Goal: Task Accomplishment & Management: Use online tool/utility

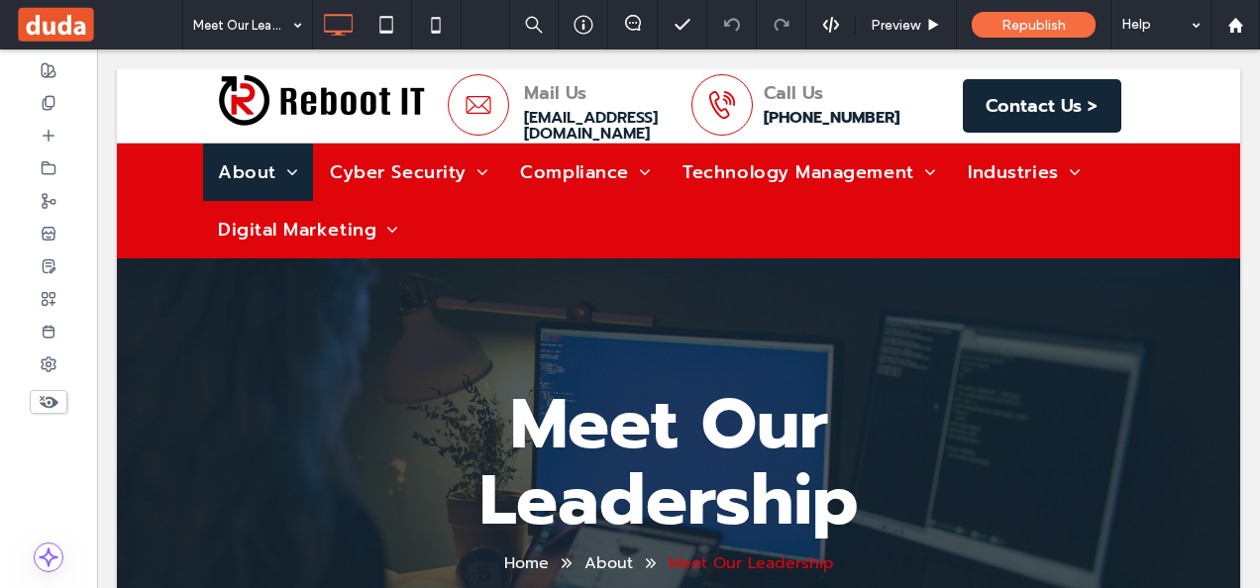
drag, startPoint x: 1256, startPoint y: 79, endPoint x: 1341, endPoint y: 52, distance: 89.3
click at [1234, 33] on icon at bounding box center [1235, 25] width 17 height 17
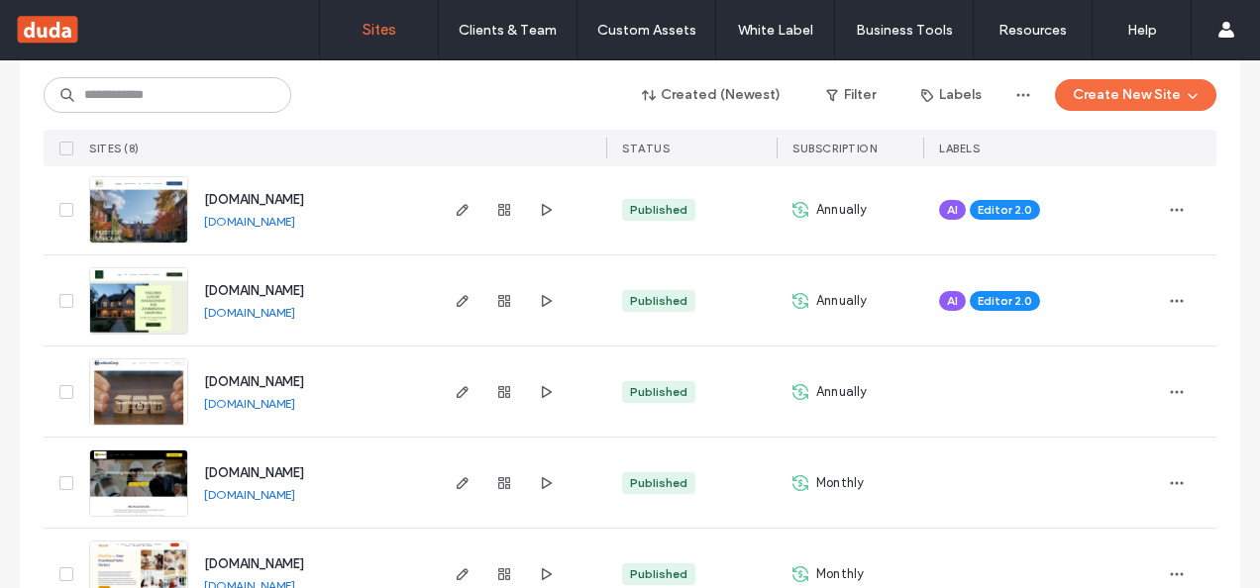
scroll to position [354, 0]
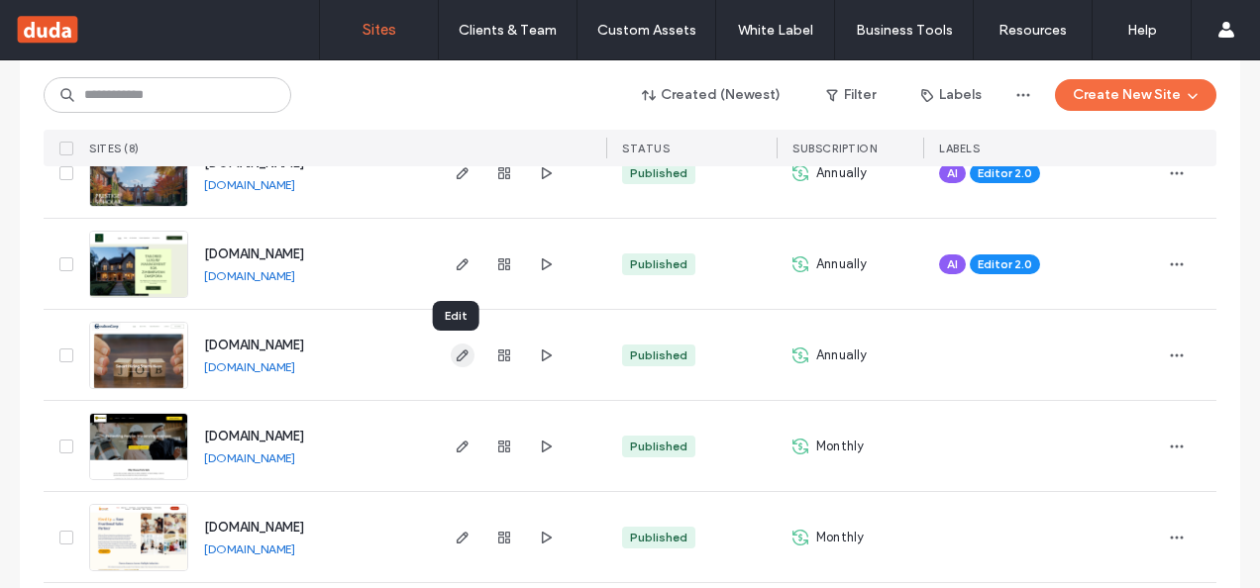
click at [458, 350] on use "button" at bounding box center [463, 356] width 12 height 12
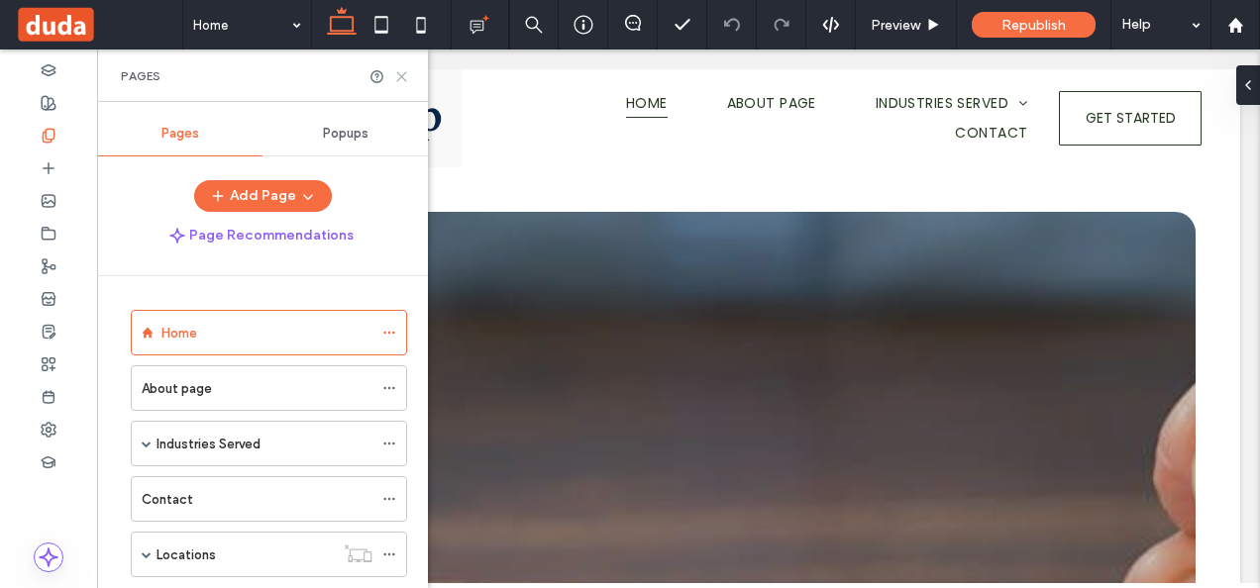
click at [405, 74] on icon at bounding box center [401, 76] width 15 height 15
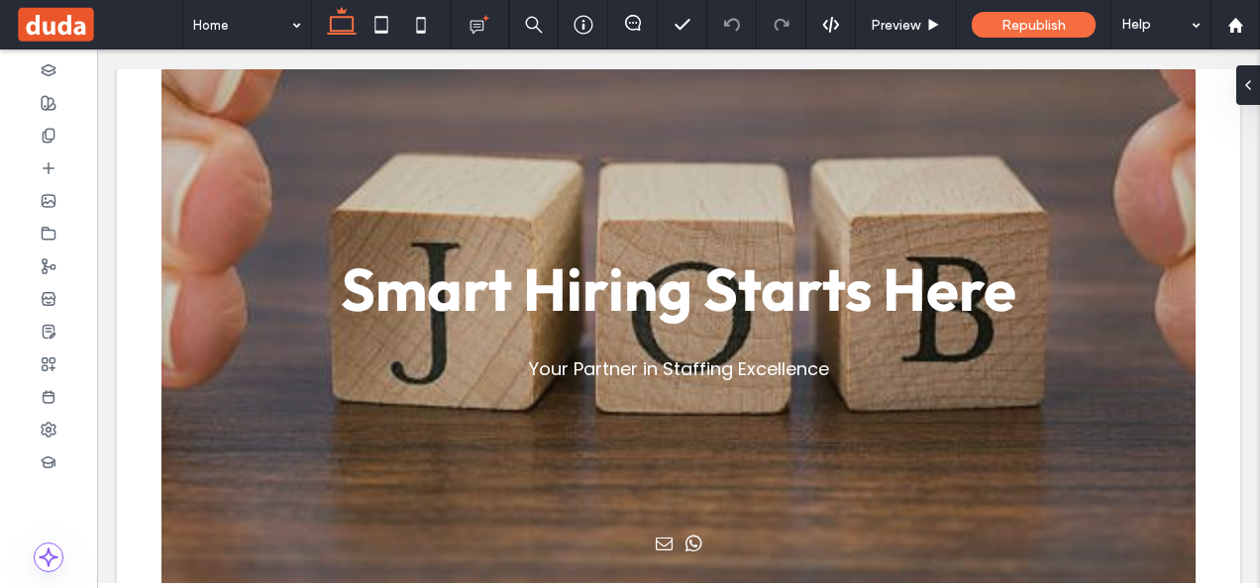
scroll to position [425, 0]
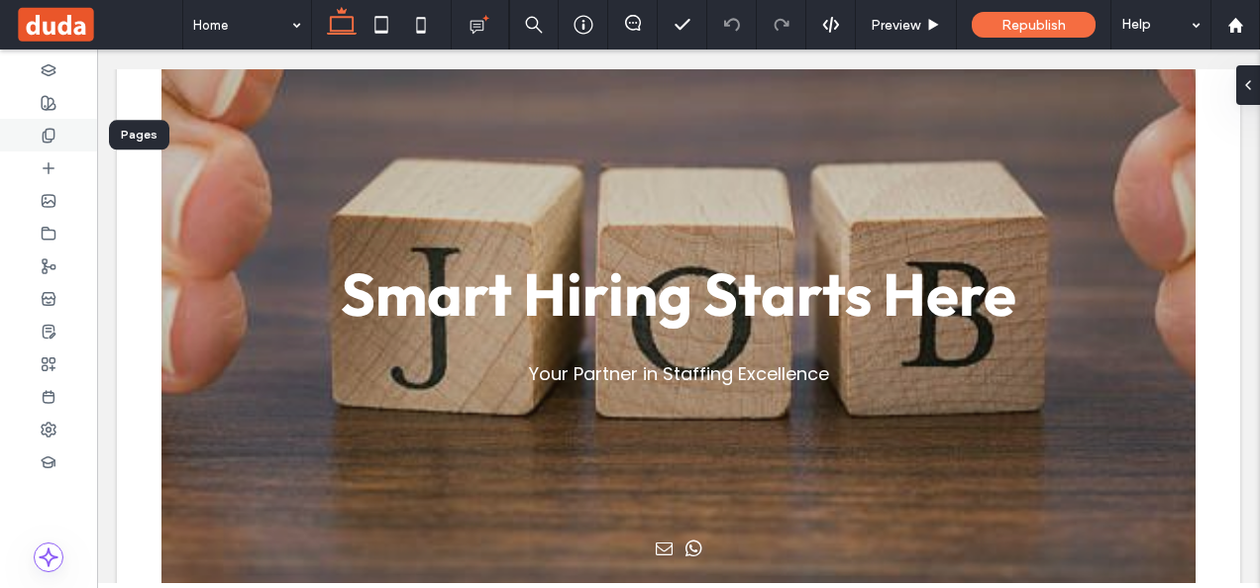
click at [52, 128] on icon at bounding box center [49, 136] width 16 height 16
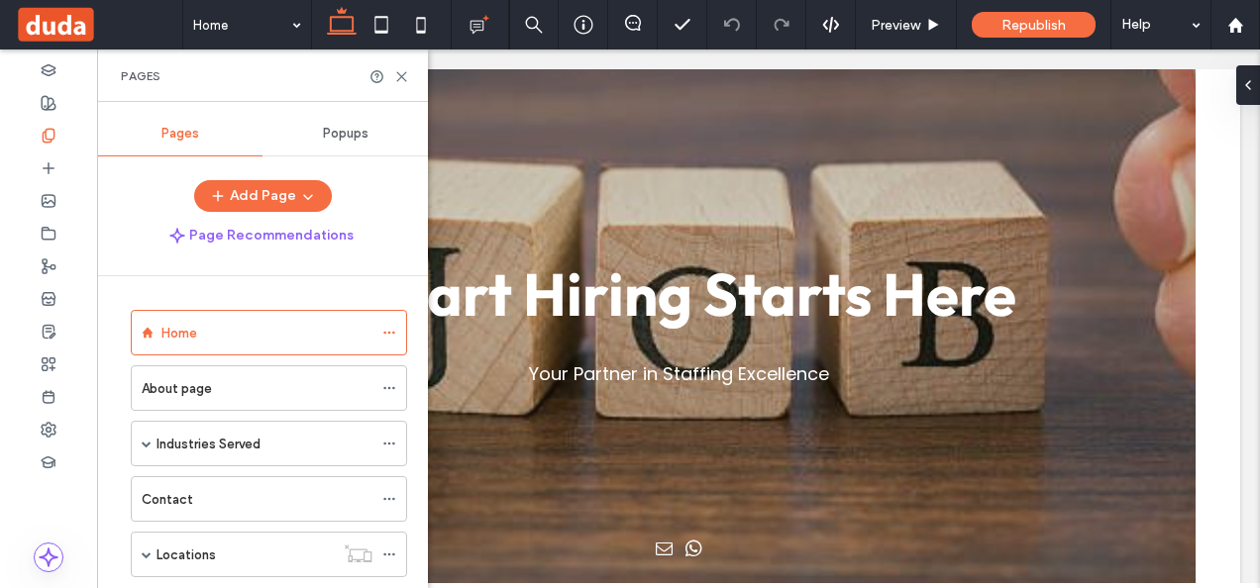
scroll to position [44, 0]
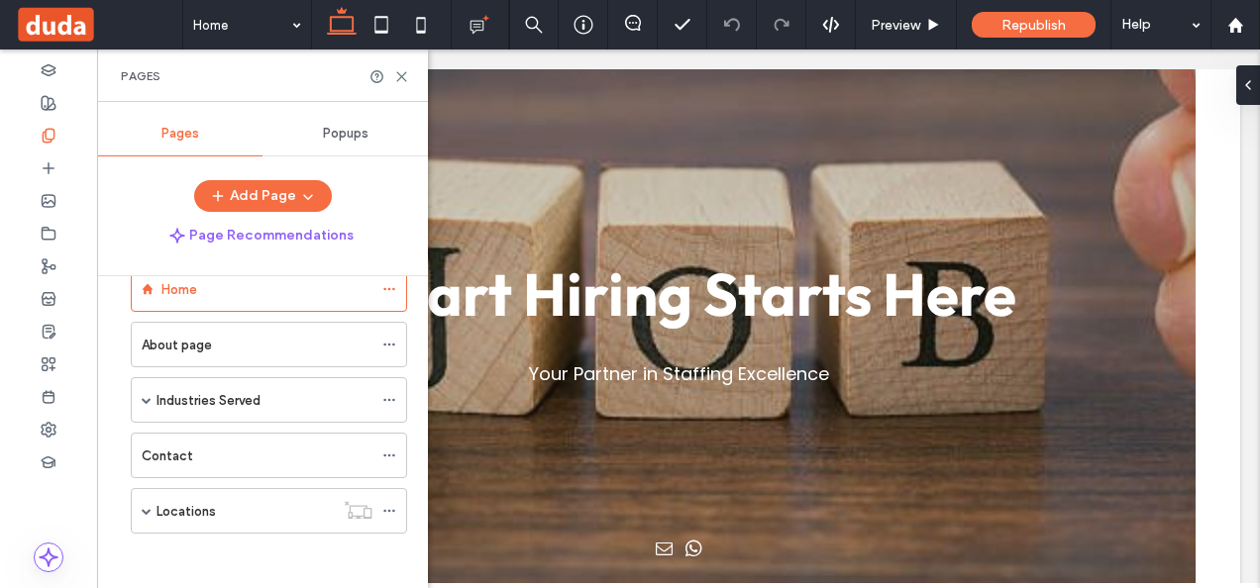
drag, startPoint x: 424, startPoint y: 328, endPoint x: 331, endPoint y: 429, distance: 137.4
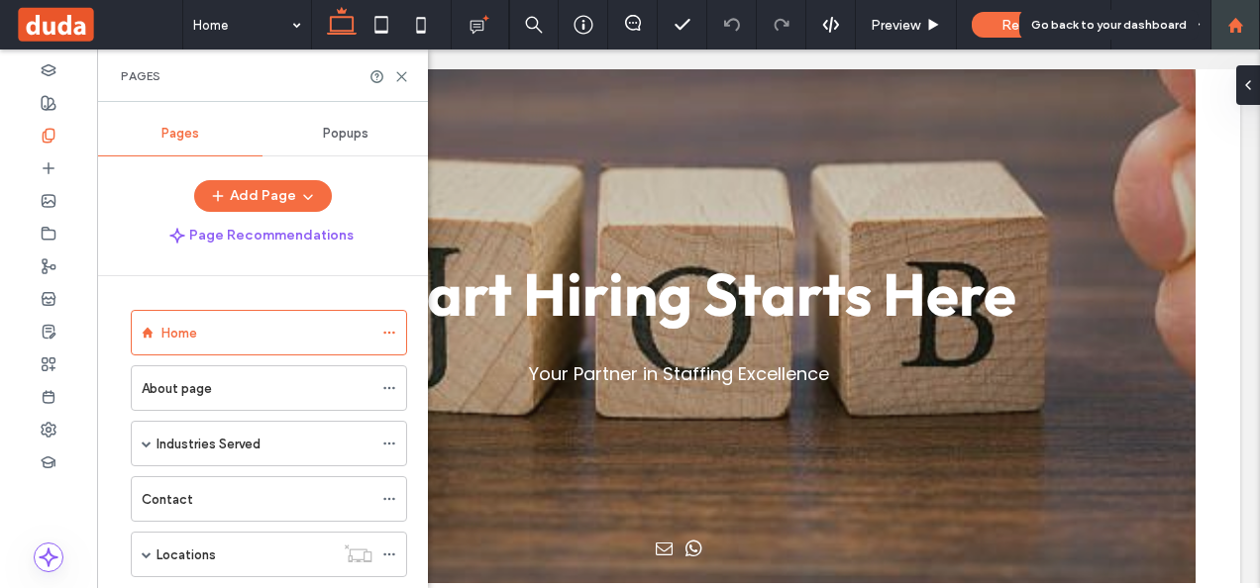
click at [1238, 24] on use at bounding box center [1234, 24] width 15 height 15
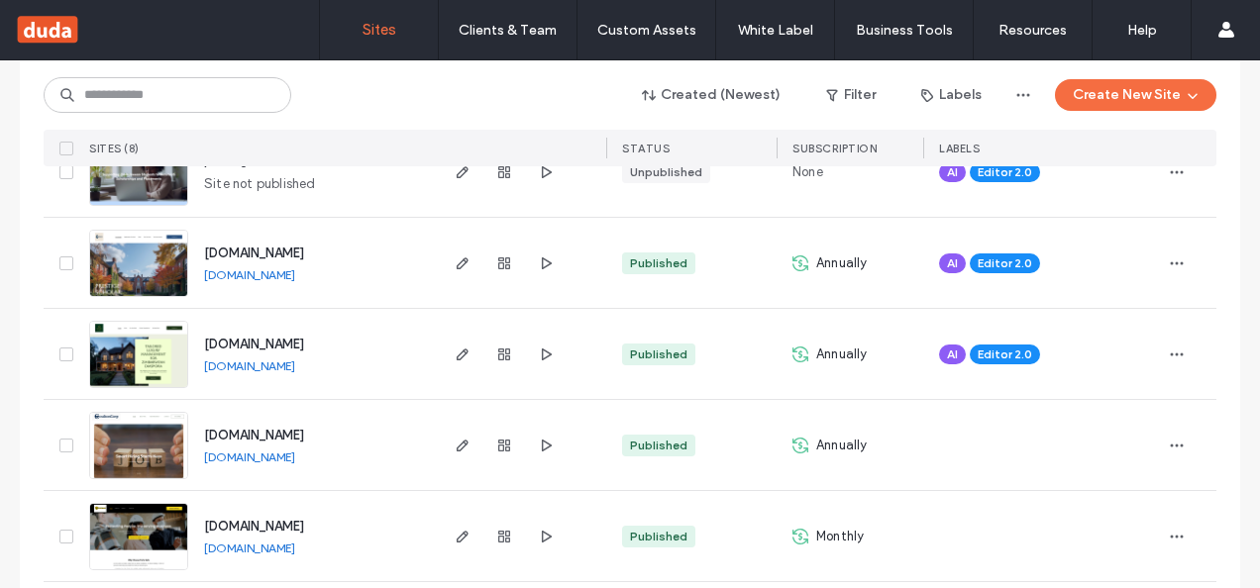
scroll to position [279, 0]
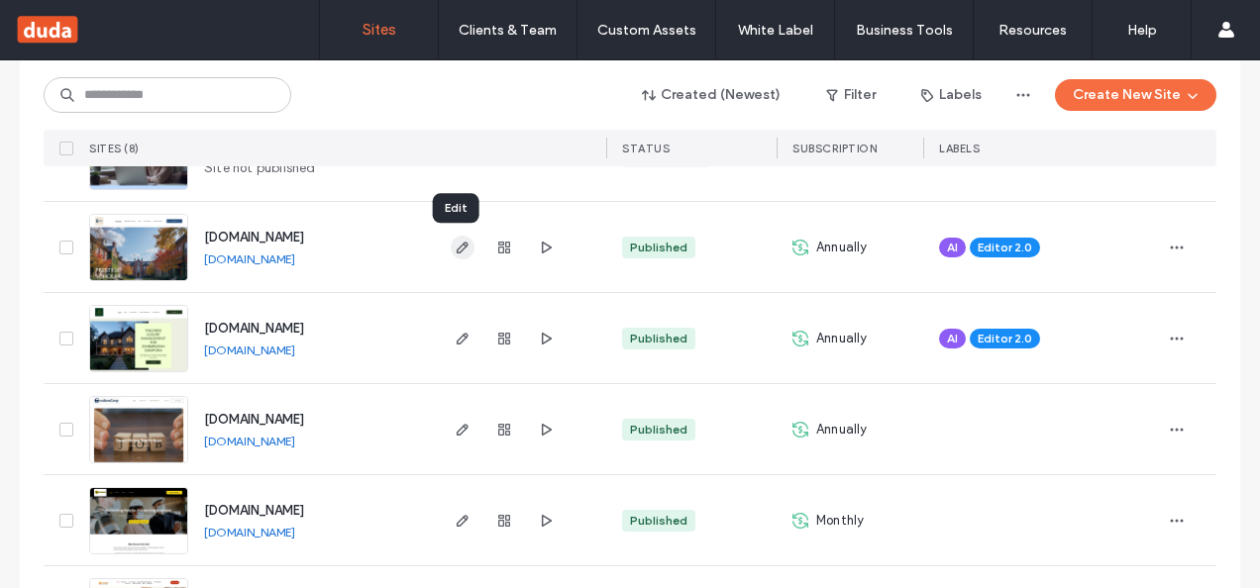
click at [457, 251] on use "button" at bounding box center [463, 248] width 12 height 12
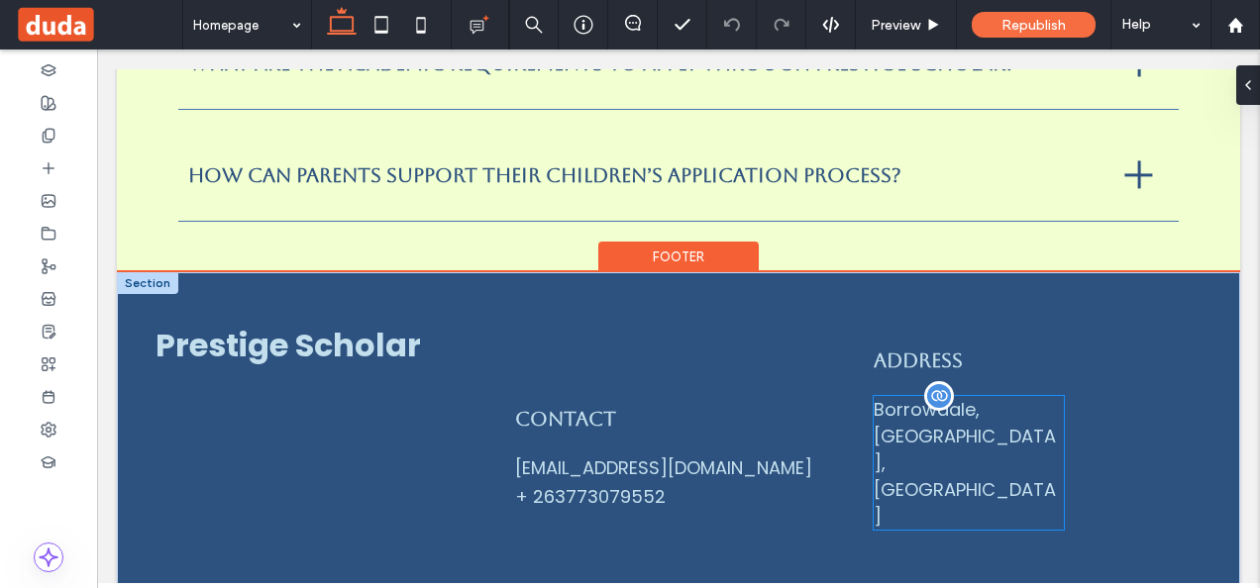
click at [882, 396] on div "Borrowdale, Harare, Zimbabwe" at bounding box center [968, 463] width 189 height 134
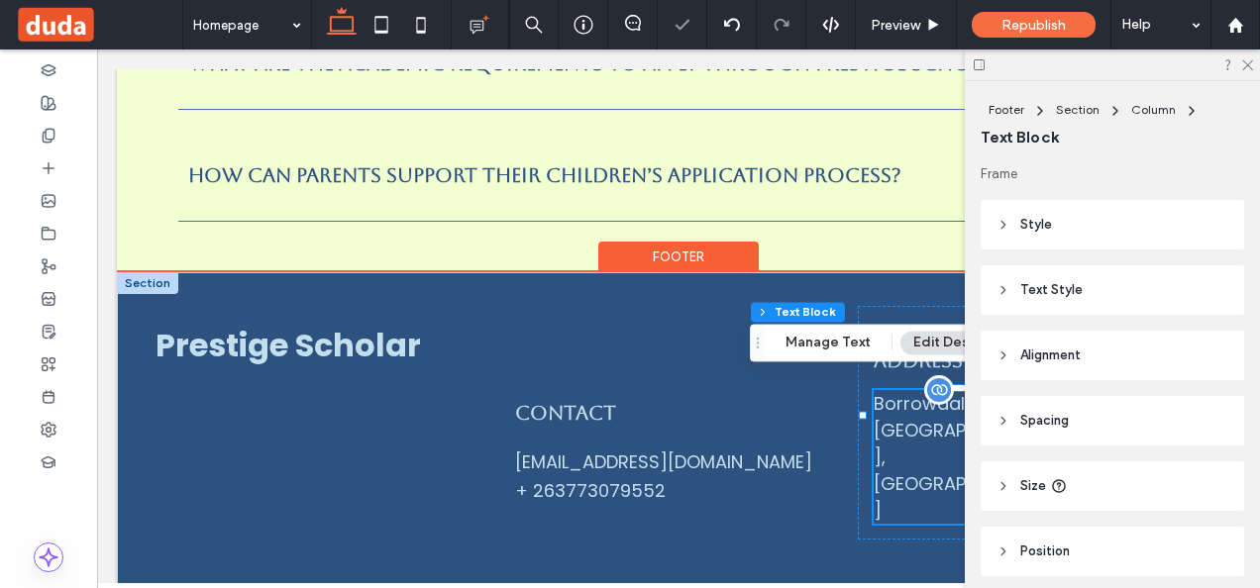
click at [899, 398] on div "Borrowdale, Harare, Zimbabwe" at bounding box center [968, 457] width 189 height 134
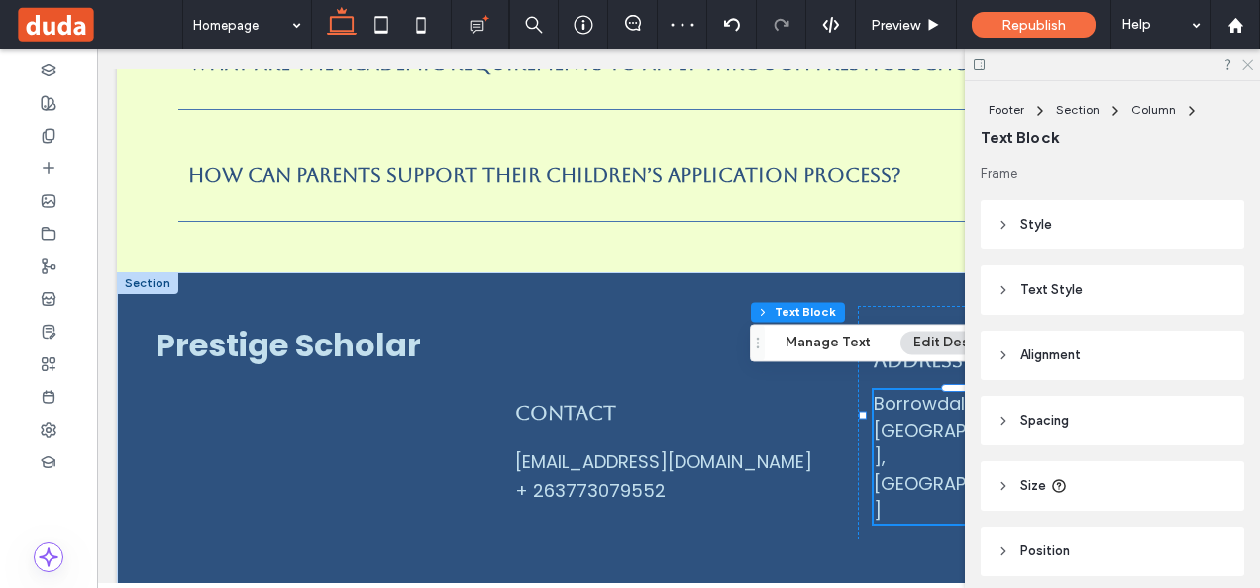
click at [1246, 62] on icon at bounding box center [1246, 63] width 13 height 13
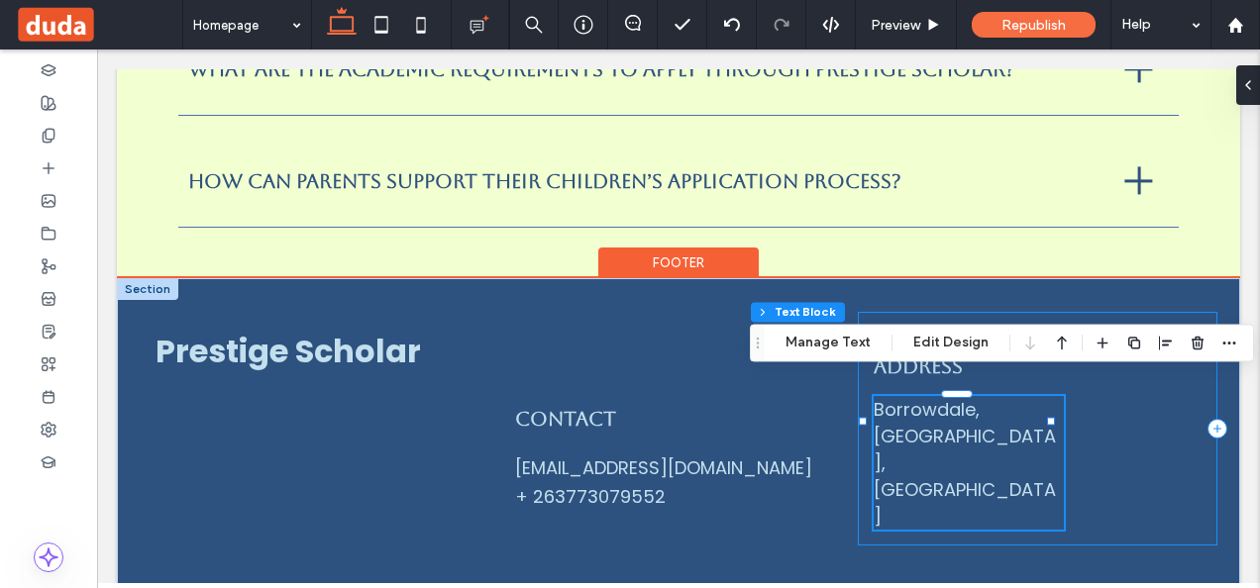
click at [1104, 391] on div "Address Borrowdale, Harare, Zimbabwe" at bounding box center [1038, 429] width 360 height 234
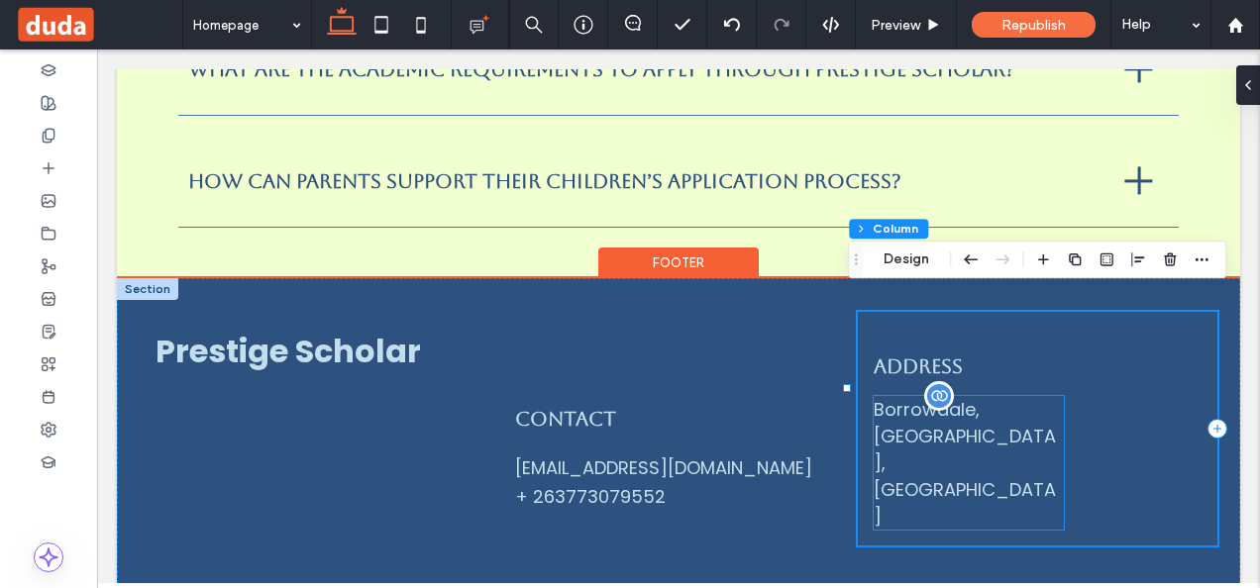
click at [1030, 396] on div "Borrowdale, Harare, Zimbabwe" at bounding box center [968, 463] width 189 height 134
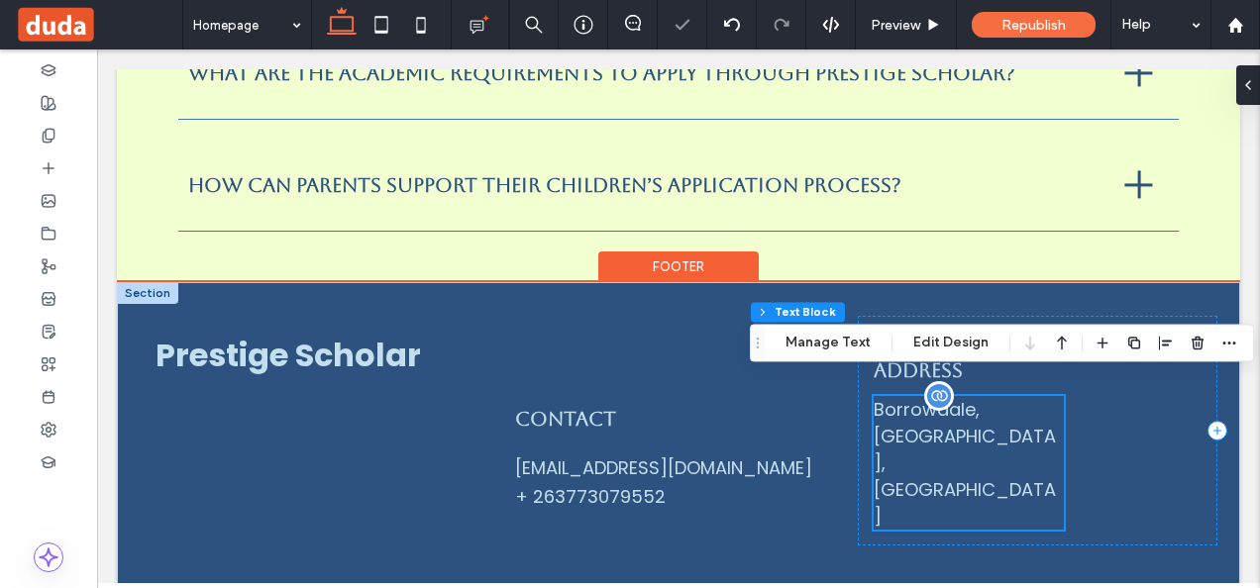
scroll to position [5737, 0]
click at [1006, 398] on div "Borrowdale, Harare, Zimbabwe" at bounding box center [968, 463] width 189 height 134
click at [987, 402] on div "Borrowdale, Harare, Zimbabwe" at bounding box center [968, 463] width 189 height 134
click at [946, 419] on div "Borrowdale, Harare, Zimbabwe" at bounding box center [968, 463] width 189 height 134
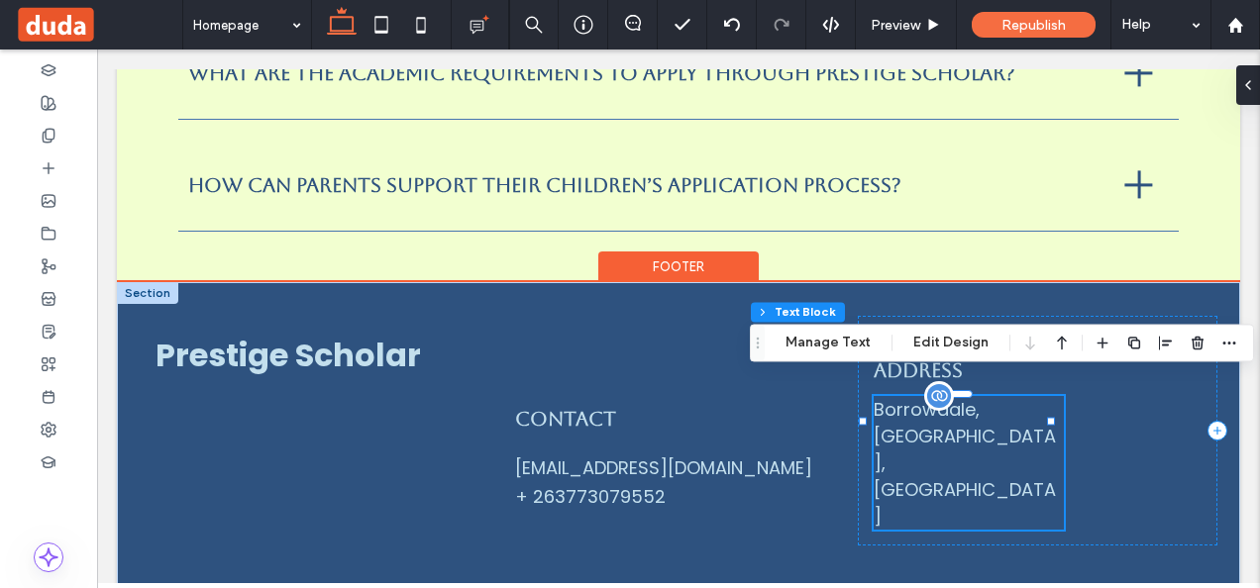
click at [946, 419] on div "Borrowdale, Harare, Zimbabwe" at bounding box center [968, 463] width 189 height 134
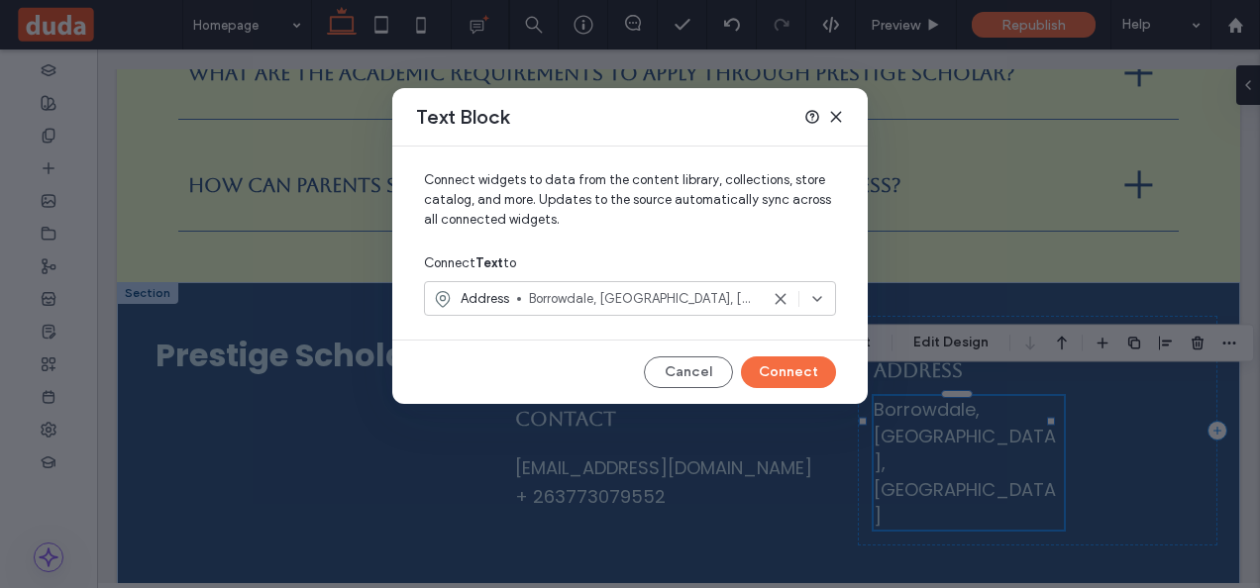
click at [832, 115] on icon at bounding box center [836, 117] width 16 height 16
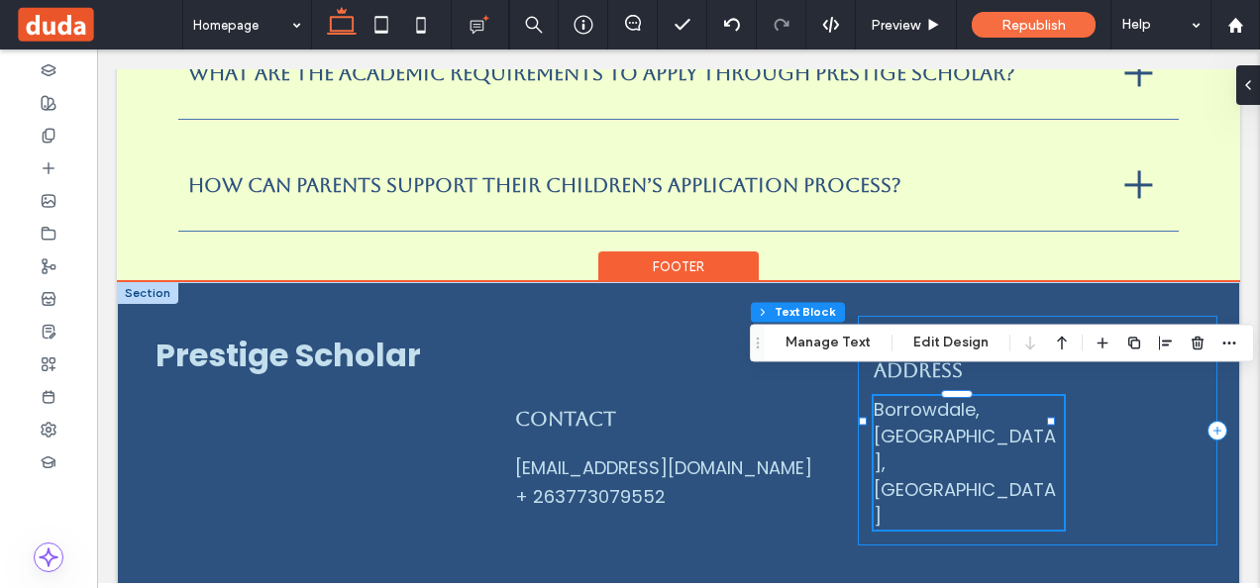
click at [858, 434] on div "Address Borrowdale, Harare, Zimbabwe" at bounding box center [1038, 431] width 360 height 230
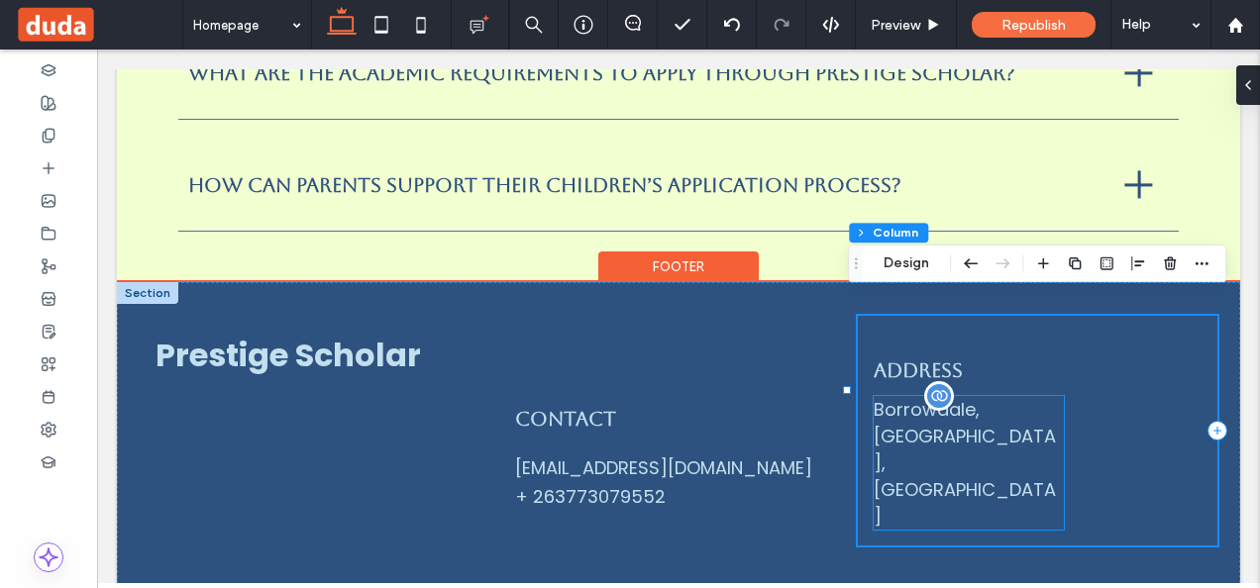
click at [880, 412] on div "Borrowdale, Harare, Zimbabwe" at bounding box center [968, 463] width 189 height 134
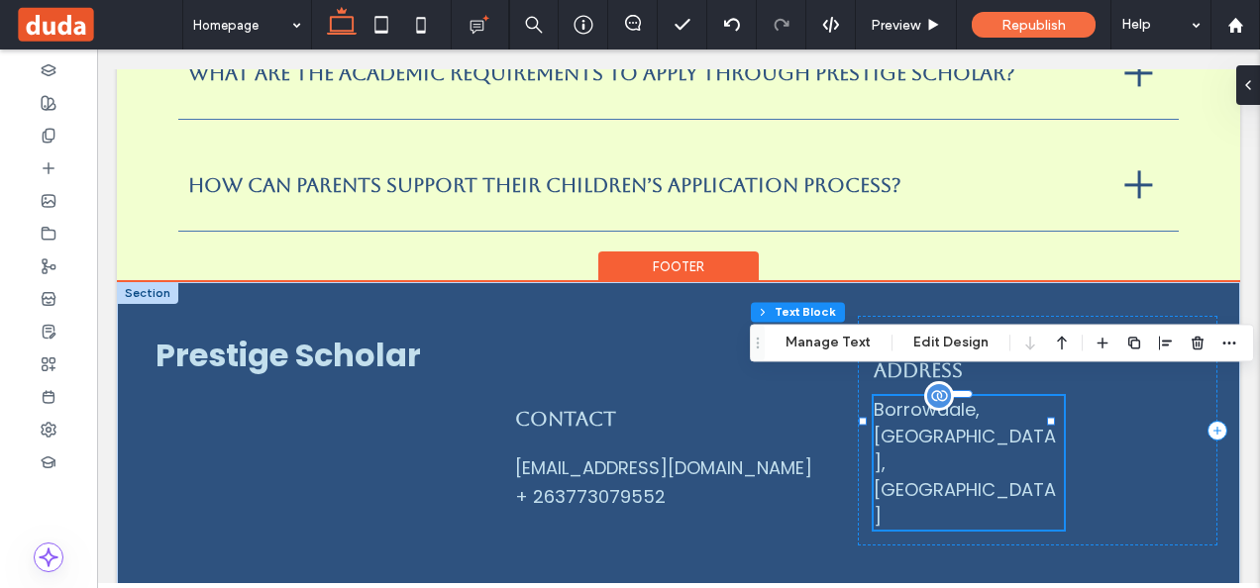
click at [880, 412] on div "Borrowdale, Harare, Zimbabwe" at bounding box center [968, 463] width 189 height 134
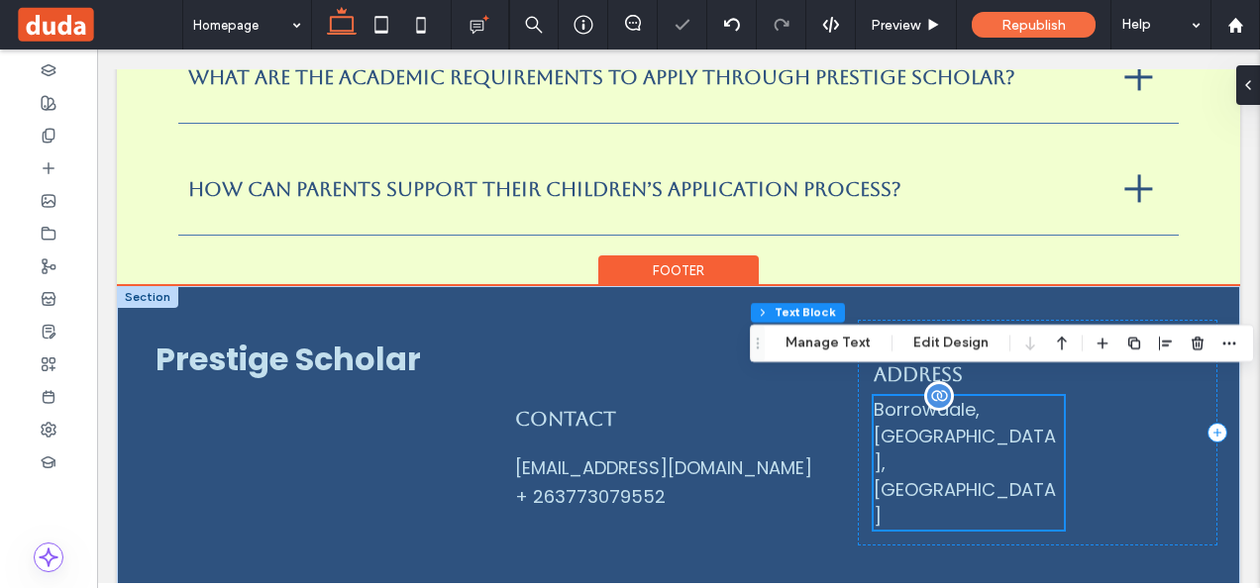
scroll to position [5733, 0]
click at [988, 422] on div "Borrowdale, Harare, Zimbabwe" at bounding box center [968, 463] width 189 height 134
click at [987, 441] on div "Address Borrowdale, Harare, Zimbabwe" at bounding box center [1038, 433] width 360 height 226
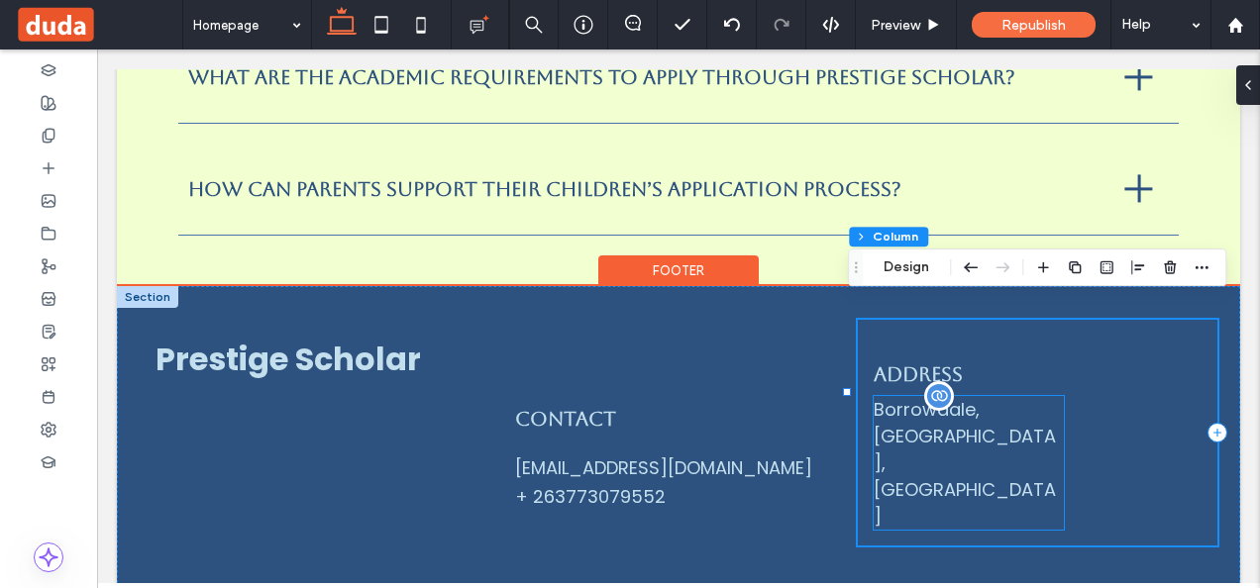
click at [967, 421] on div "Borrowdale, Harare, Zimbabwe" at bounding box center [968, 463] width 189 height 134
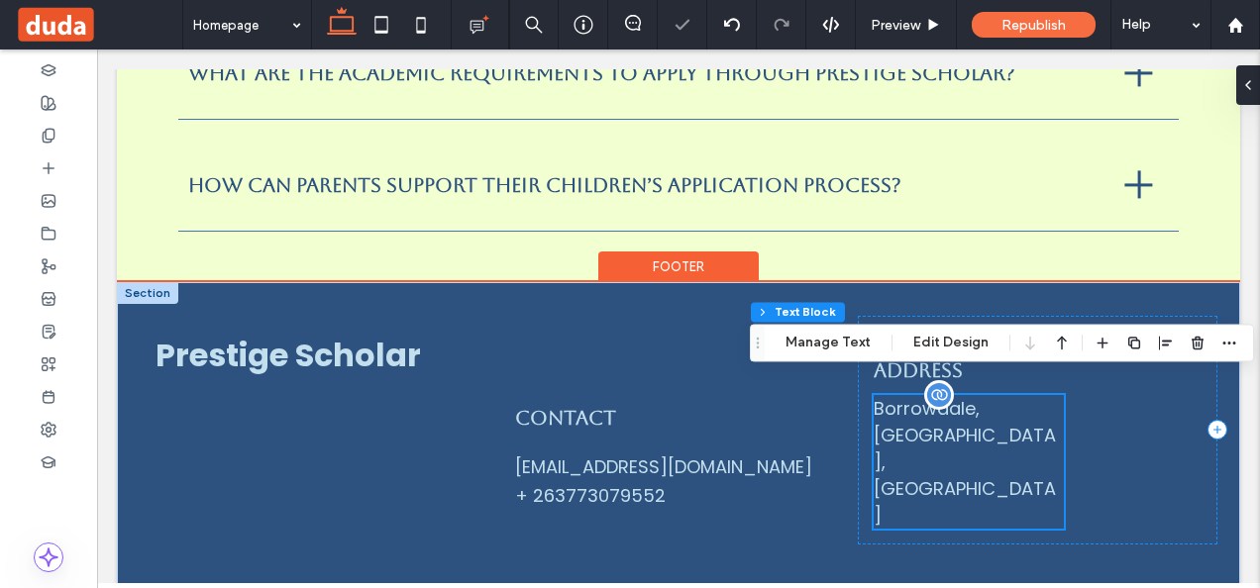
scroll to position [5735, 0]
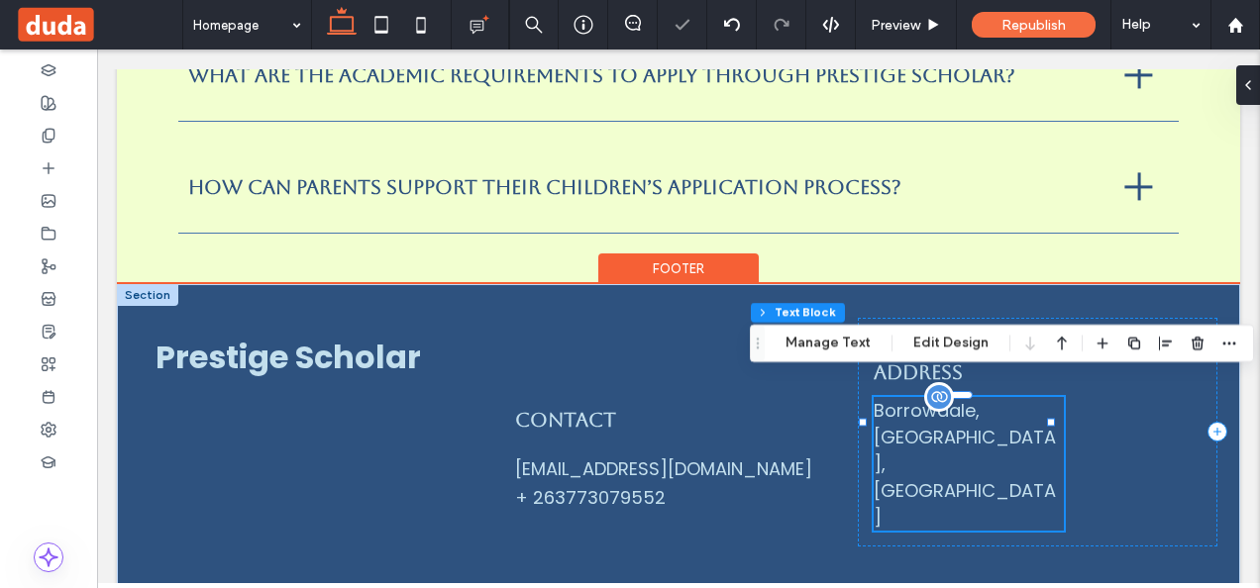
click at [967, 421] on div "Borrowdale, Harare, Zimbabwe" at bounding box center [968, 464] width 189 height 134
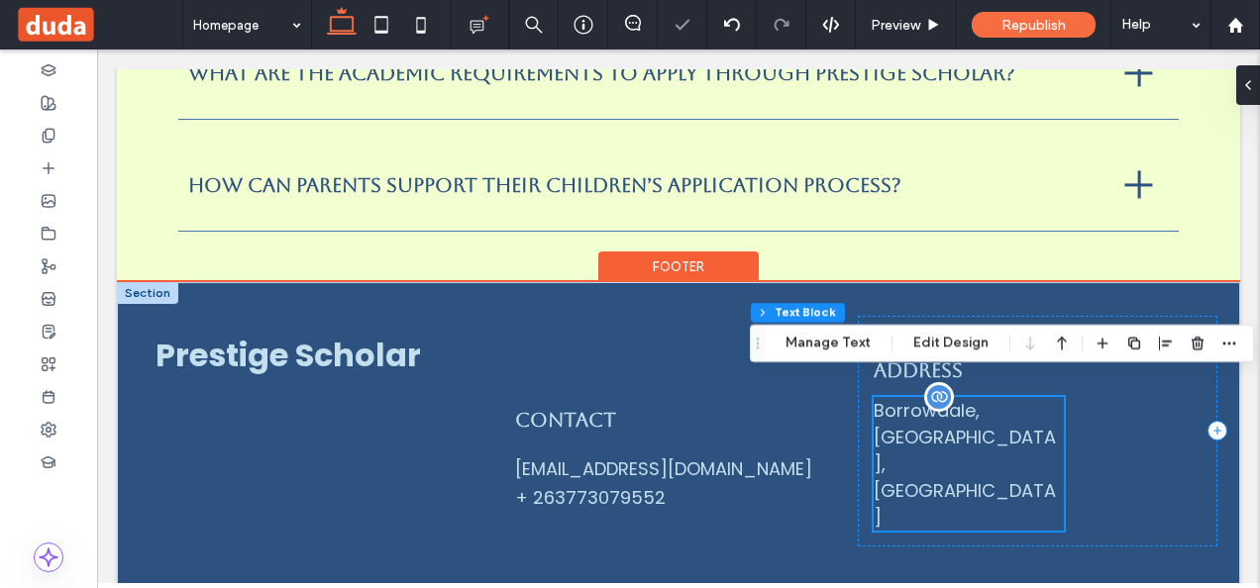
scroll to position [5739, 0]
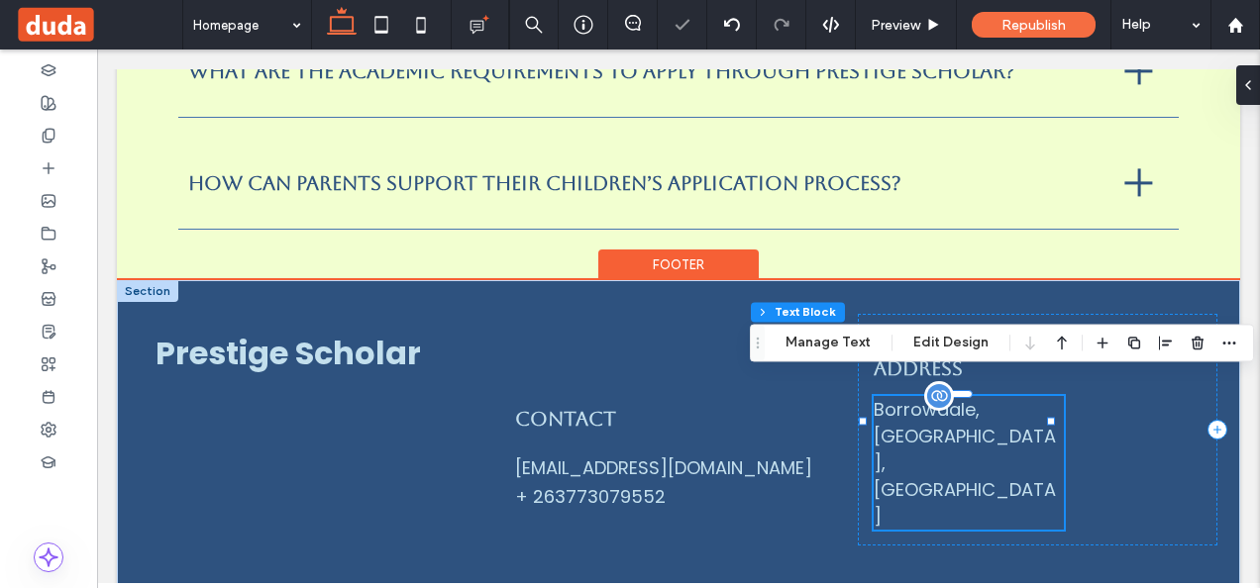
click at [934, 424] on div "Borrowdale, Harare, Zimbabwe" at bounding box center [968, 463] width 189 height 134
click at [810, 475] on div "benjaminrlowe@gmail.com + 263773079552" at bounding box center [679, 502] width 328 height 54
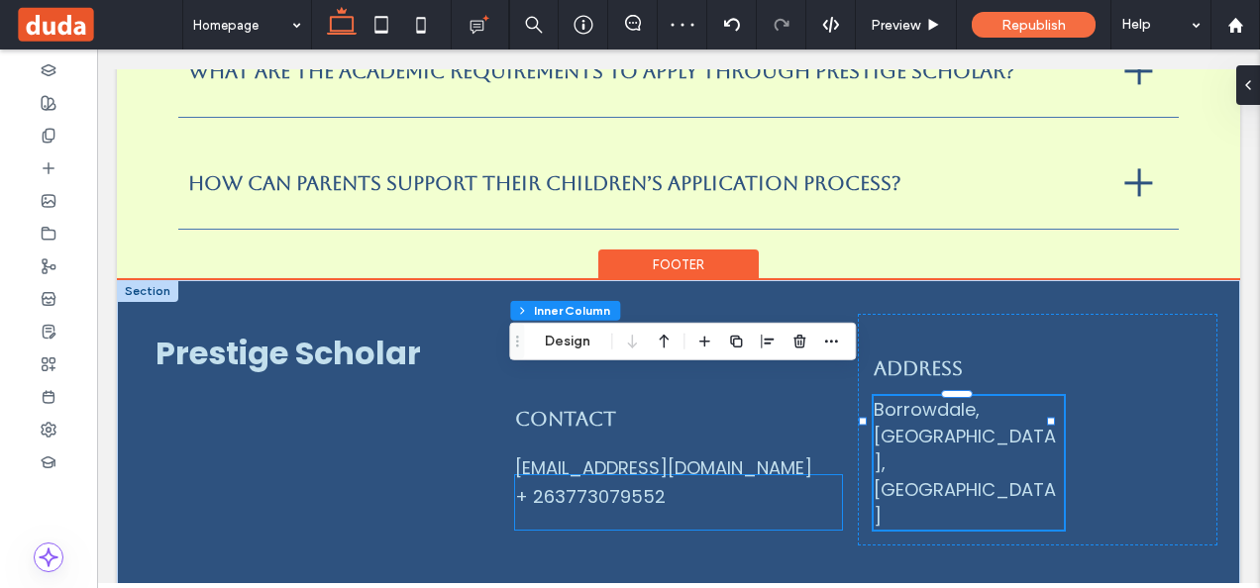
type input "**"
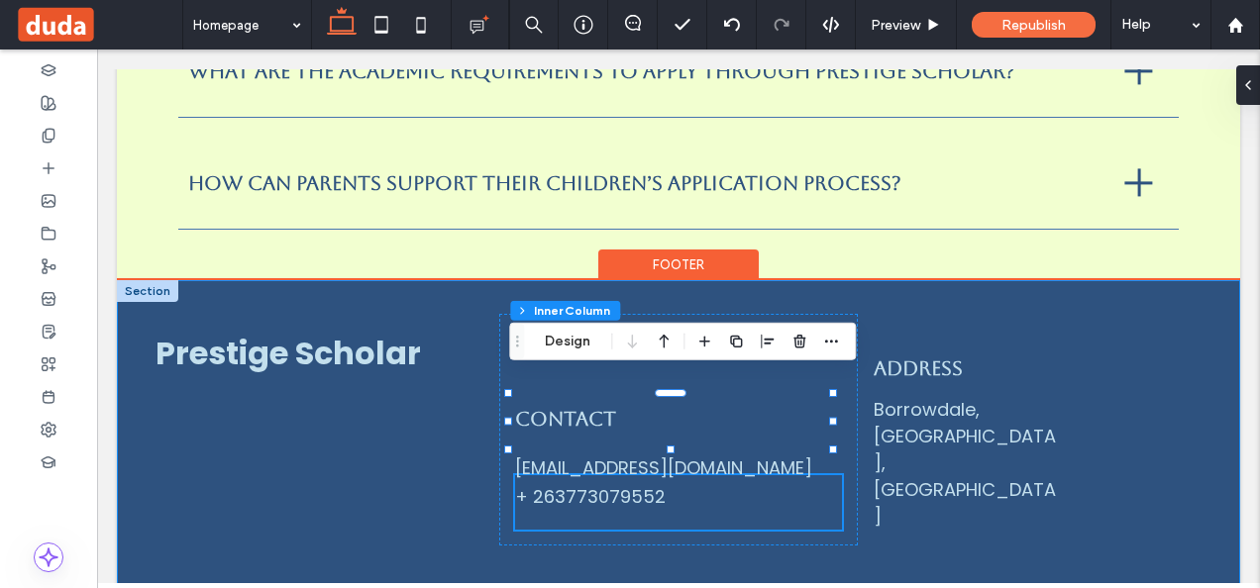
click at [891, 467] on div "Prestige Scholar Contact benjaminrlowe@gmail.com + 263773079552 Address Borrowd…" at bounding box center [678, 446] width 1123 height 333
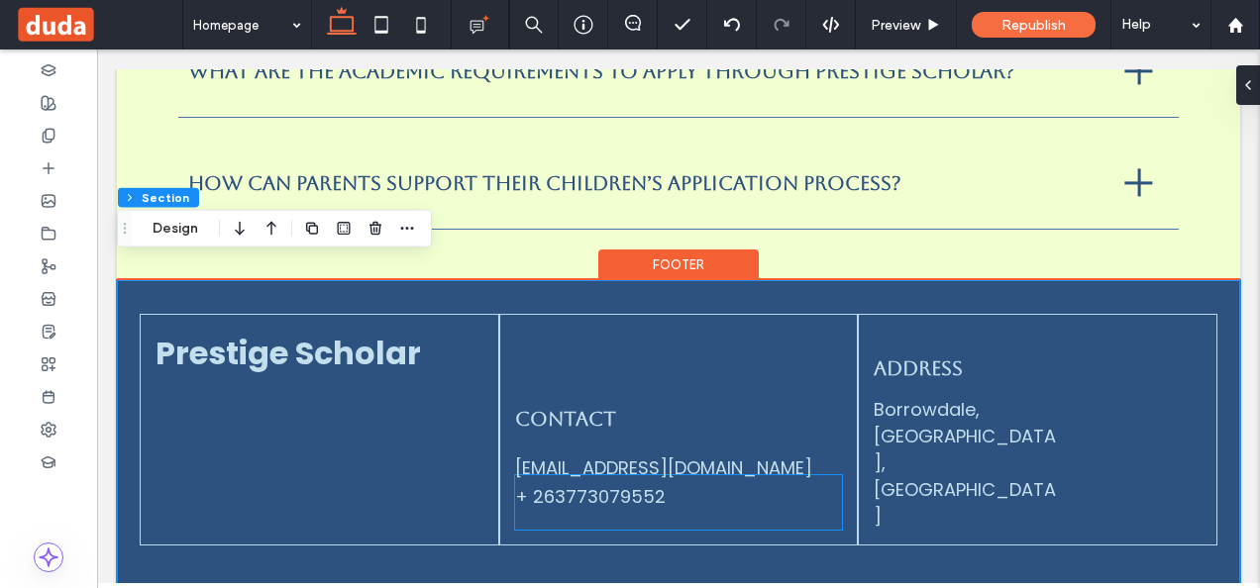
click at [784, 455] on div "benjaminrlowe@gmail.com" at bounding box center [679, 468] width 328 height 27
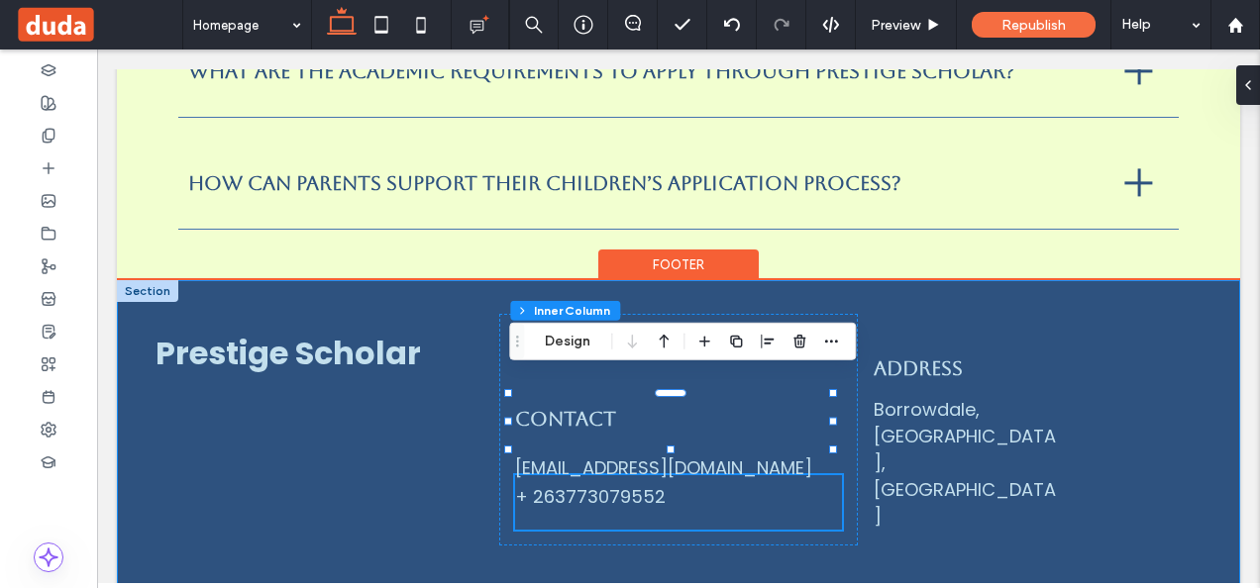
click at [677, 492] on div "Prestige Scholar Contact benjaminrlowe@gmail.com + 263773079552 Address Borrowd…" at bounding box center [678, 446] width 1123 height 333
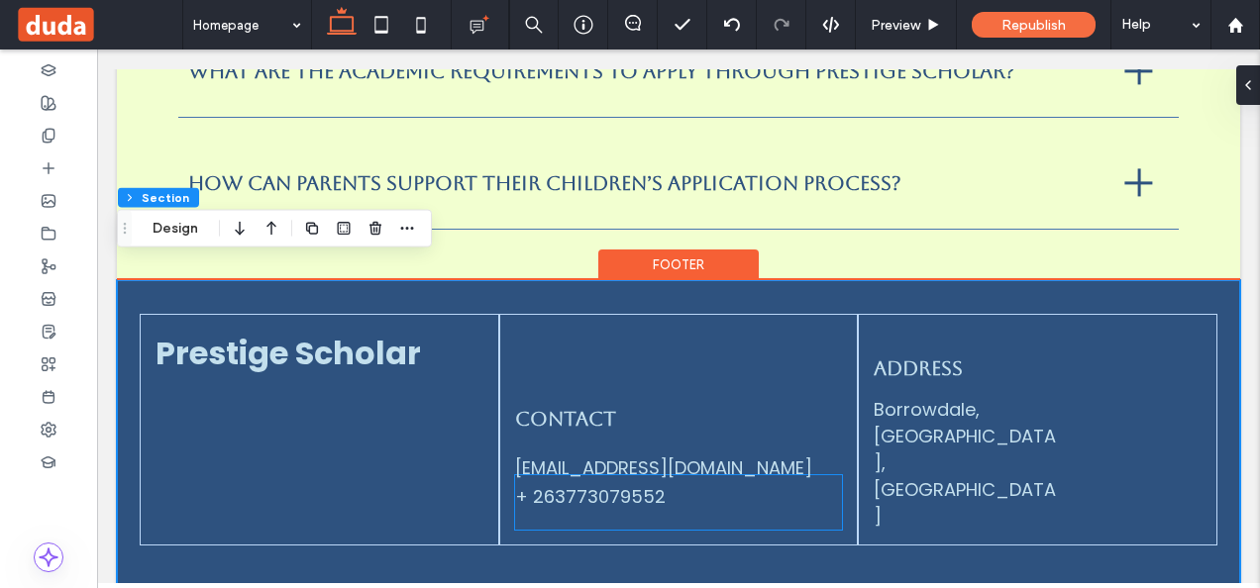
click at [765, 455] on div "benjaminrlowe@gmail.com" at bounding box center [679, 468] width 328 height 27
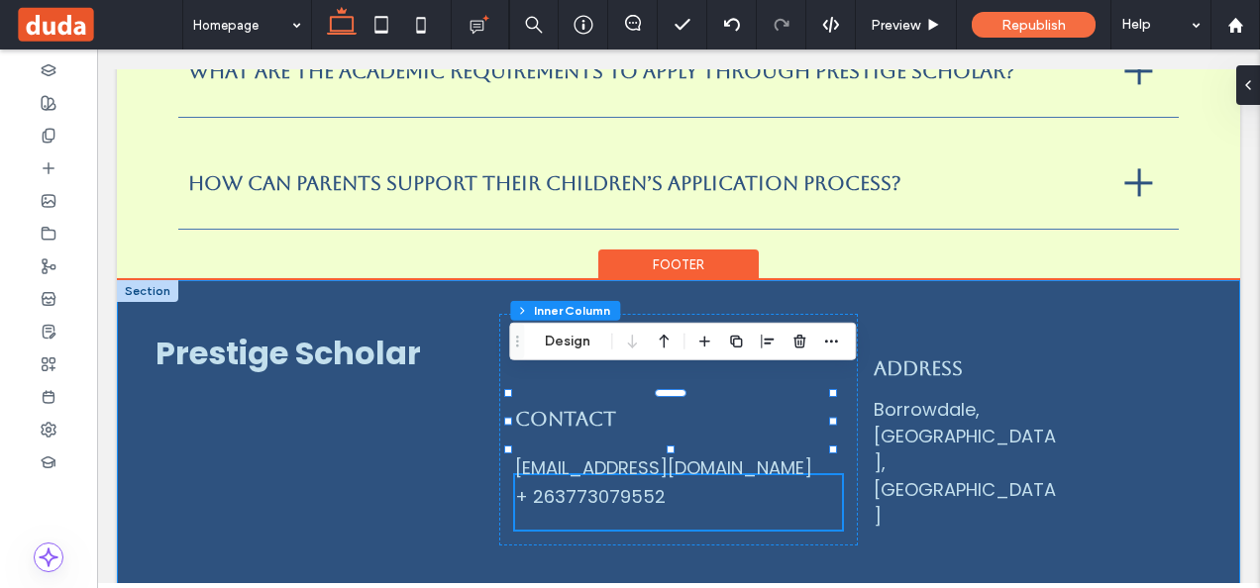
click at [434, 475] on div "Prestige Scholar Contact benjaminrlowe@gmail.com + 263773079552 Address Borrowd…" at bounding box center [678, 446] width 1123 height 333
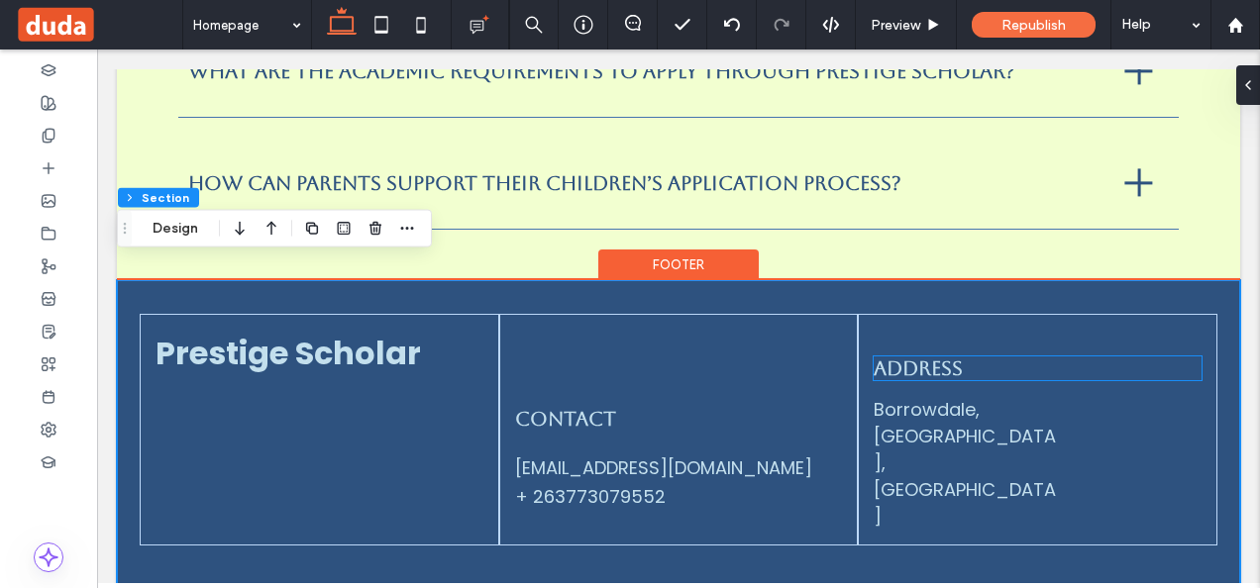
click at [874, 357] on span "Address" at bounding box center [918, 369] width 89 height 24
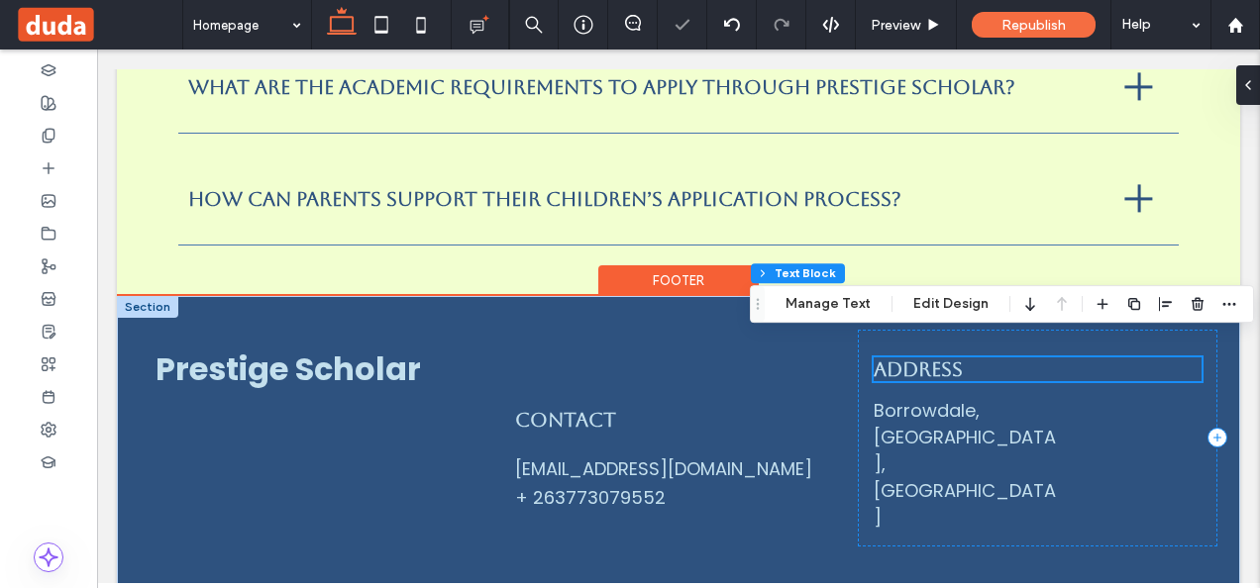
scroll to position [5723, 0]
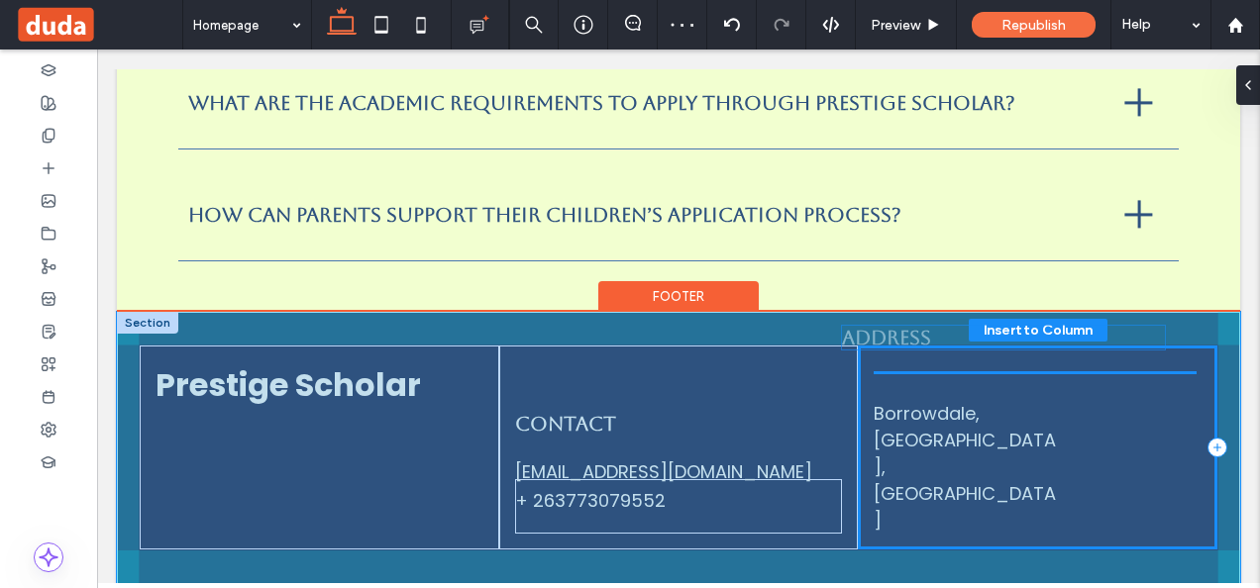
drag, startPoint x: 982, startPoint y: 351, endPoint x: 963, endPoint y: 339, distance: 22.3
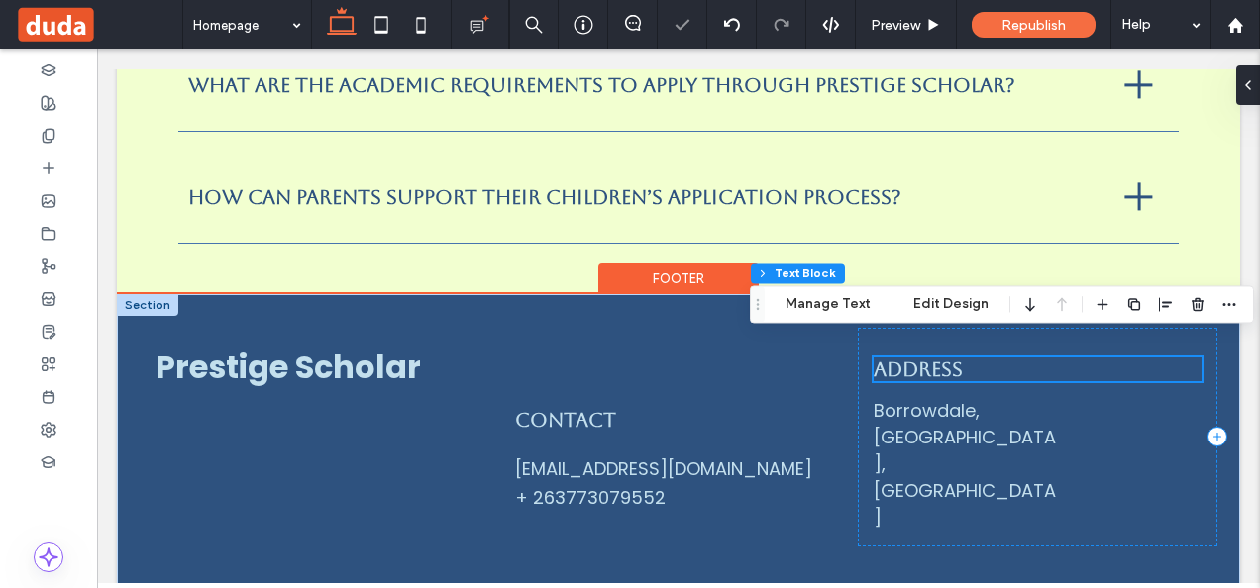
scroll to position [5727, 0]
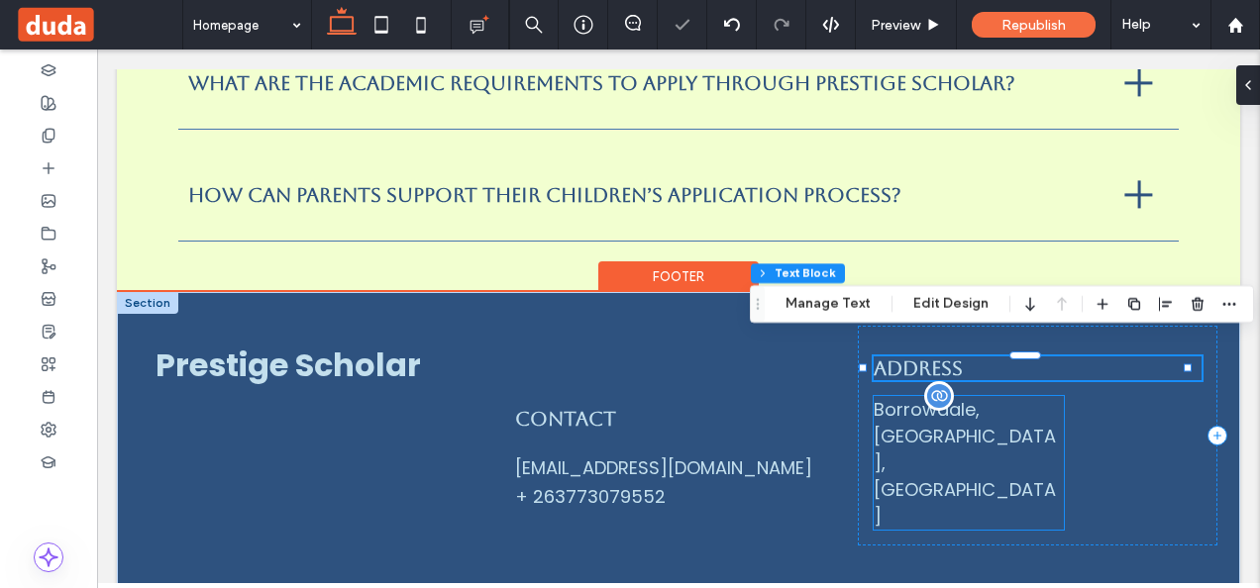
click at [939, 428] on div "Borrowdale, Harare, Zimbabwe" at bounding box center [968, 463] width 189 height 134
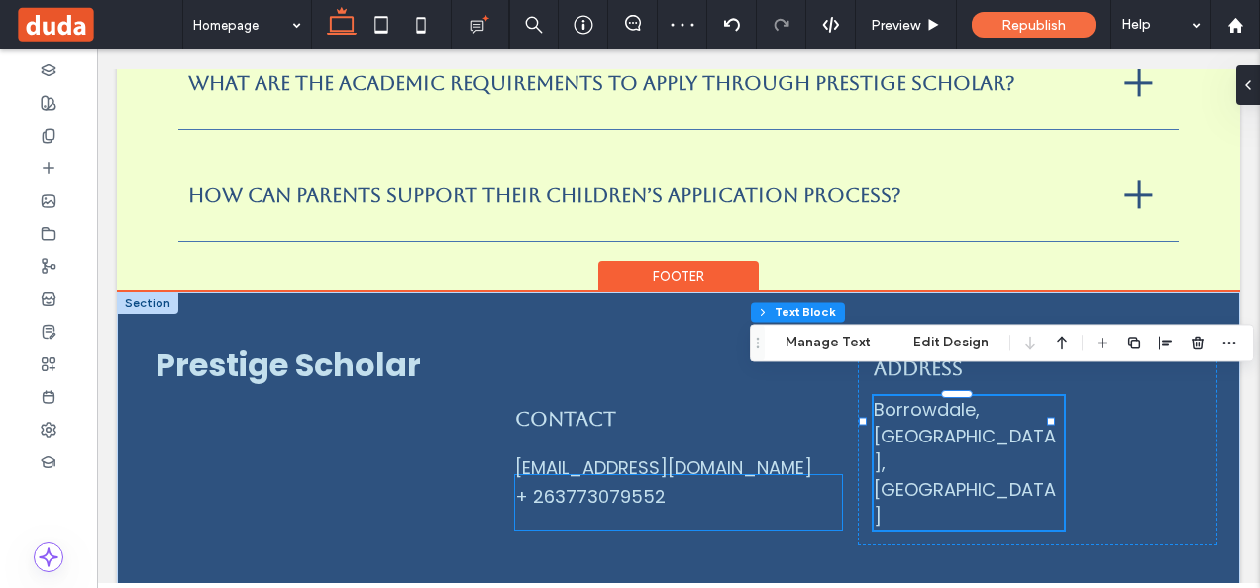
click at [679, 483] on div "+ 263773079552" at bounding box center [679, 496] width 328 height 27
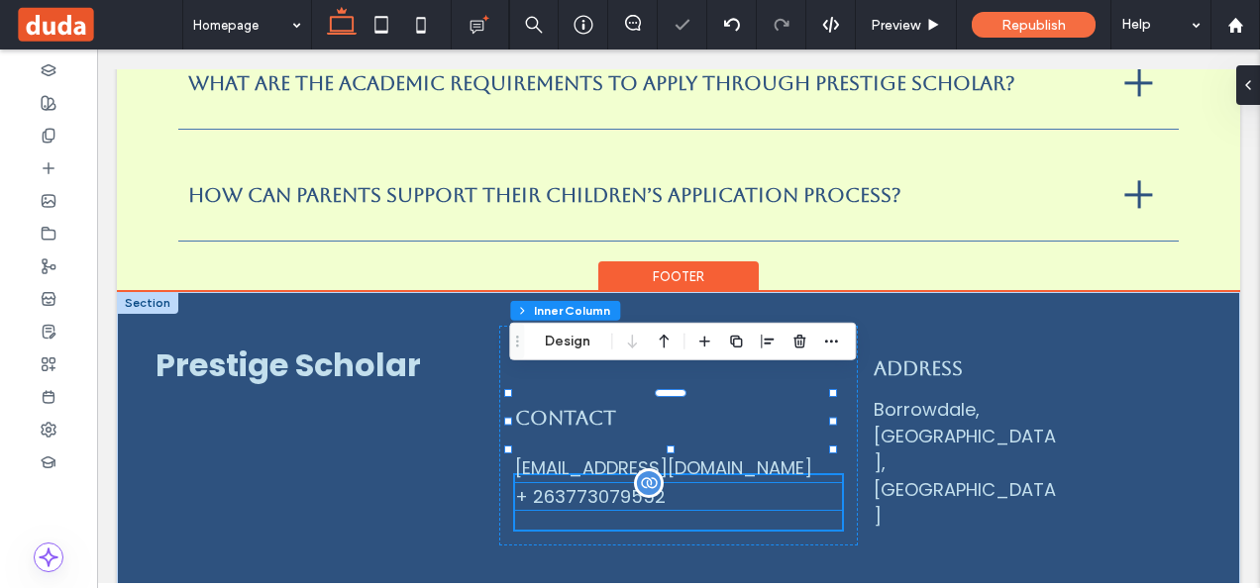
type input "**"
click at [804, 475] on div "benjaminrlowe@gmail.com + 263773079552" at bounding box center [679, 502] width 328 height 54
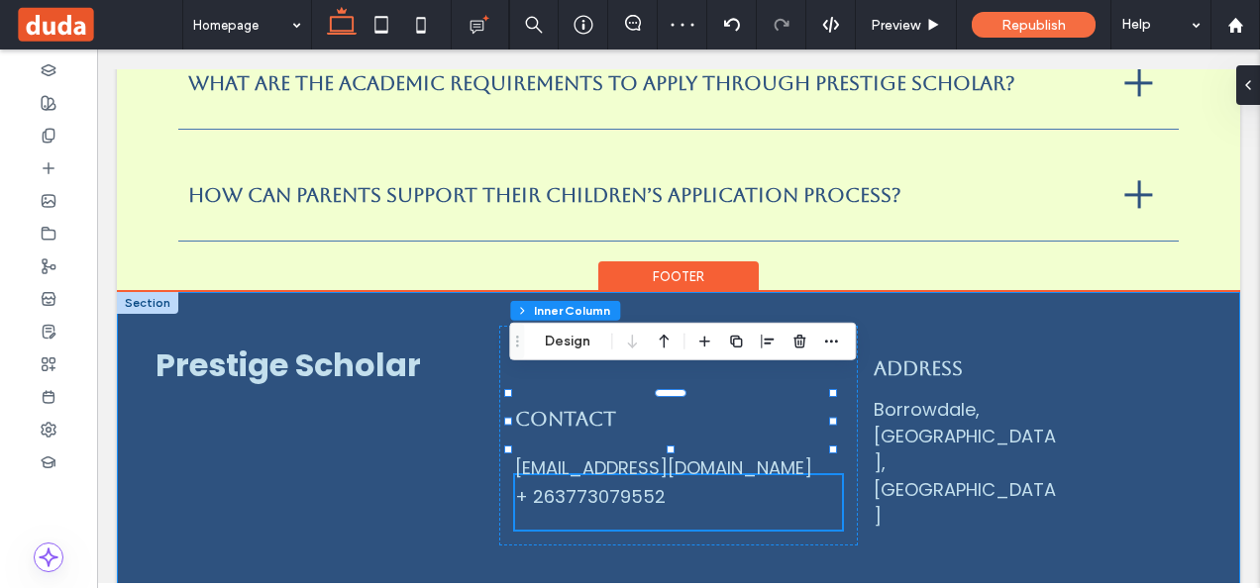
click at [755, 477] on div "Prestige Scholar Contact benjaminrlowe@gmail.com + 263773079552 Address Borrowd…" at bounding box center [678, 452] width 1123 height 321
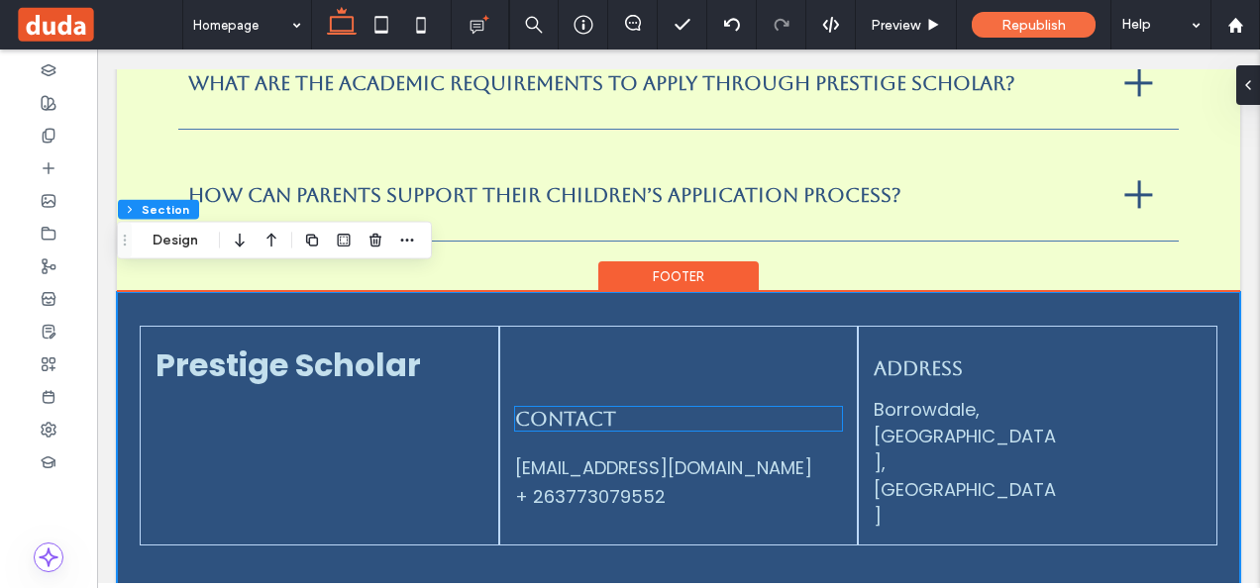
click at [613, 407] on h4 "Contact" at bounding box center [679, 419] width 328 height 24
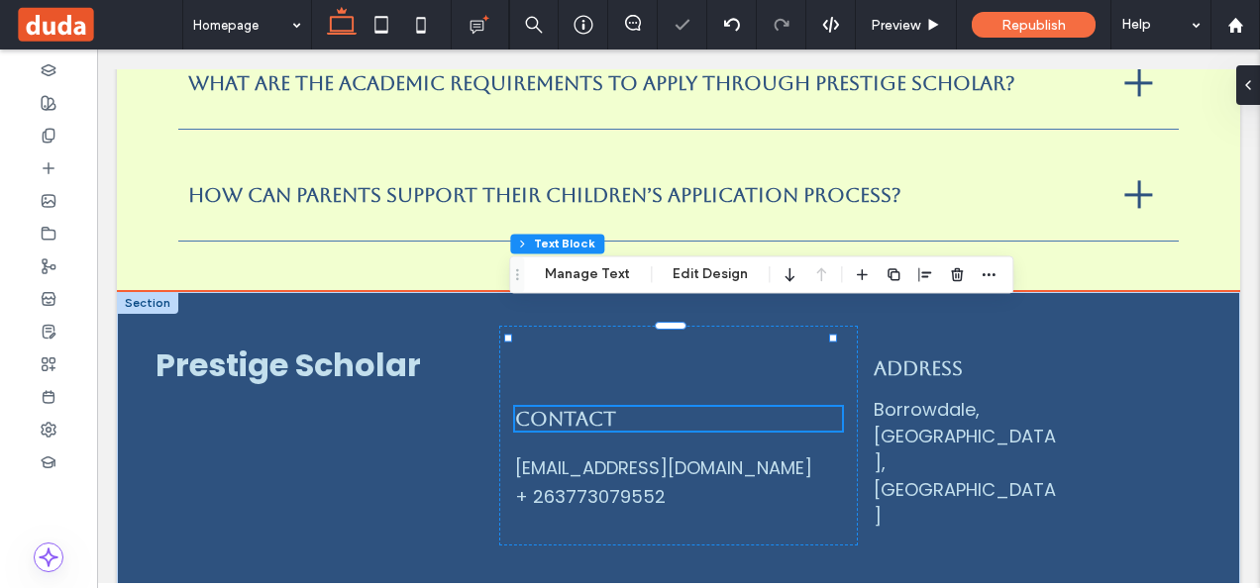
click at [632, 407] on h4 "Contact" at bounding box center [679, 419] width 328 height 24
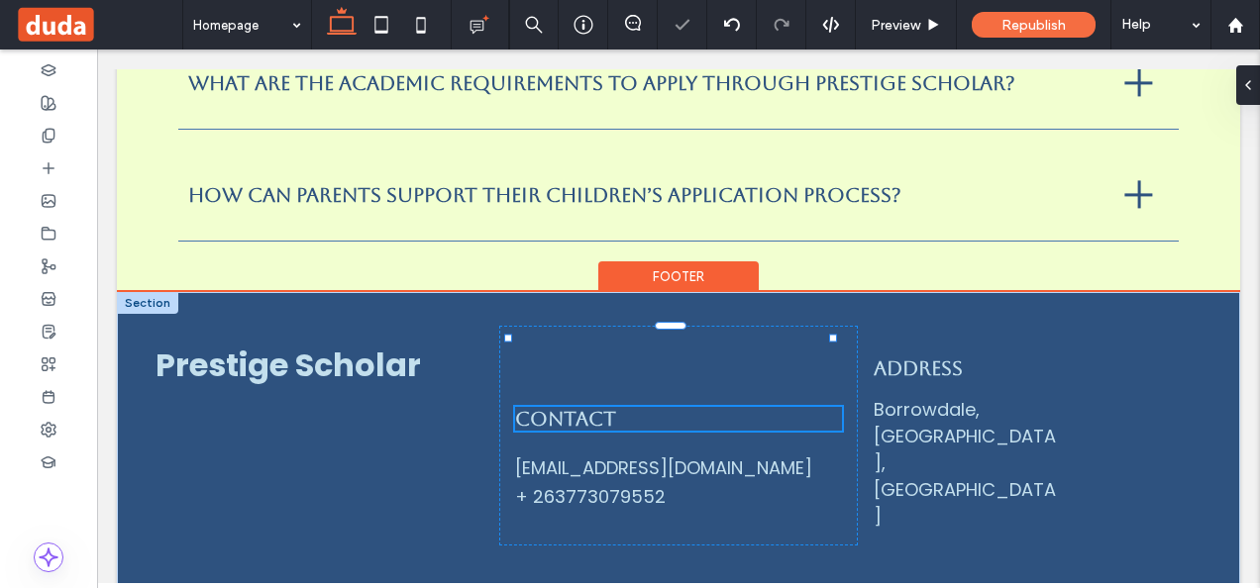
click at [632, 407] on h4 "Contact" at bounding box center [679, 419] width 328 height 24
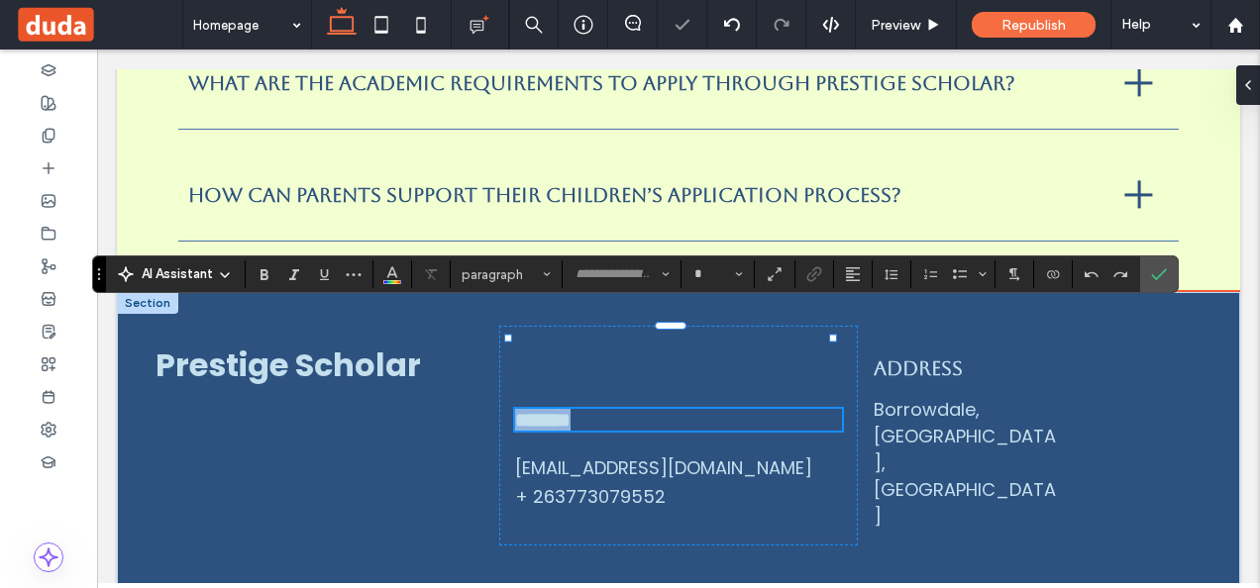
type input "*******"
type input "**"
click at [632, 409] on h4 "*******" at bounding box center [679, 420] width 328 height 22
click at [627, 409] on h4 "*******" at bounding box center [679, 420] width 328 height 22
click at [770, 455] on div "benjaminrlowe@gmail.com" at bounding box center [679, 468] width 328 height 27
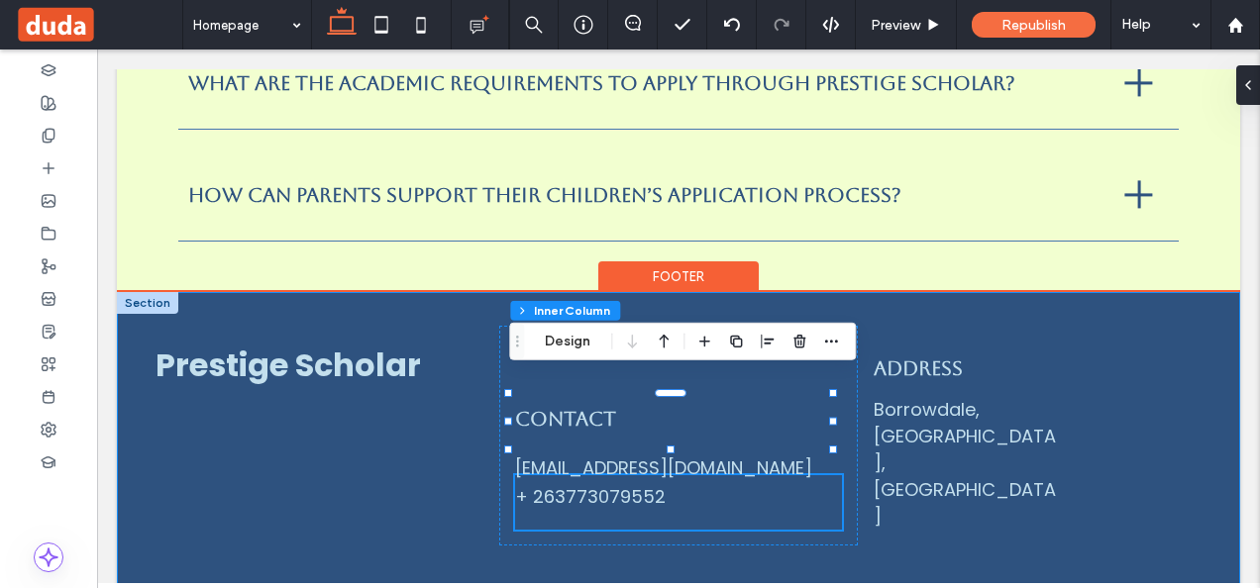
click at [684, 306] on div "Prestige Scholar Contact benjaminrlowe@gmail.com + 263773079552 Address Borrowd…" at bounding box center [678, 452] width 1123 height 321
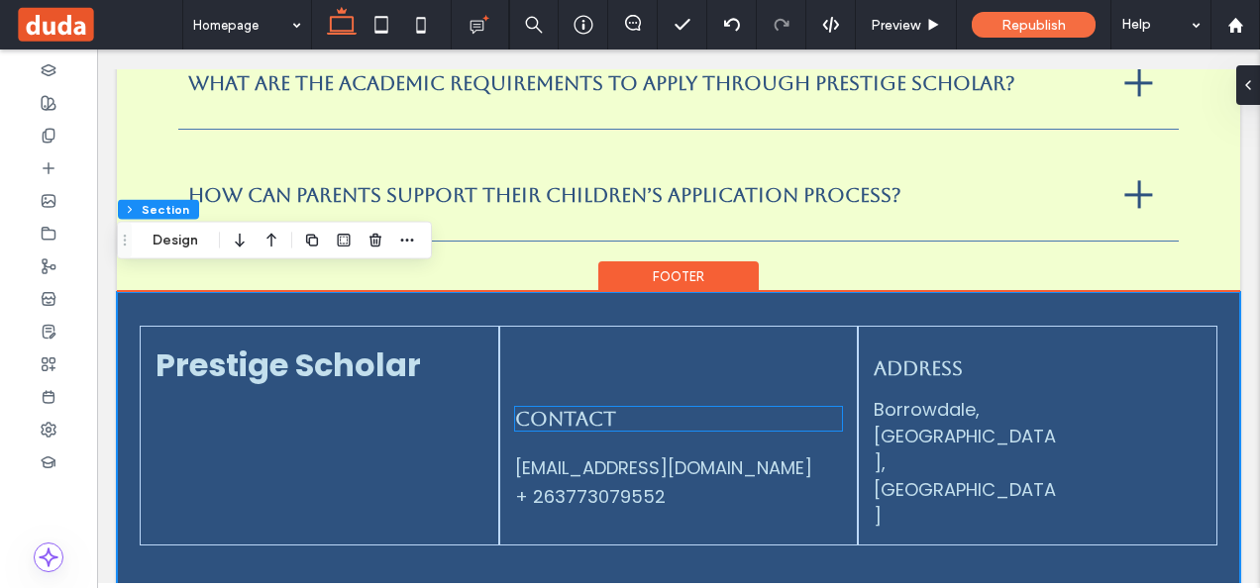
click at [624, 407] on h4 "Contact" at bounding box center [679, 419] width 328 height 24
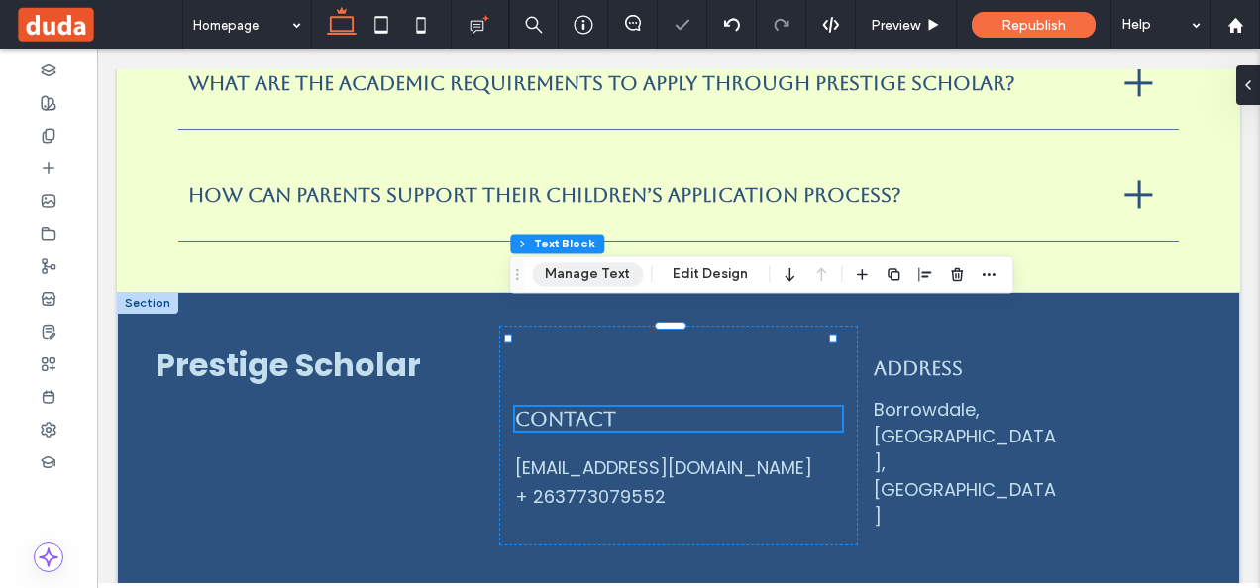
click at [616, 282] on button "Manage Text" at bounding box center [587, 274] width 111 height 24
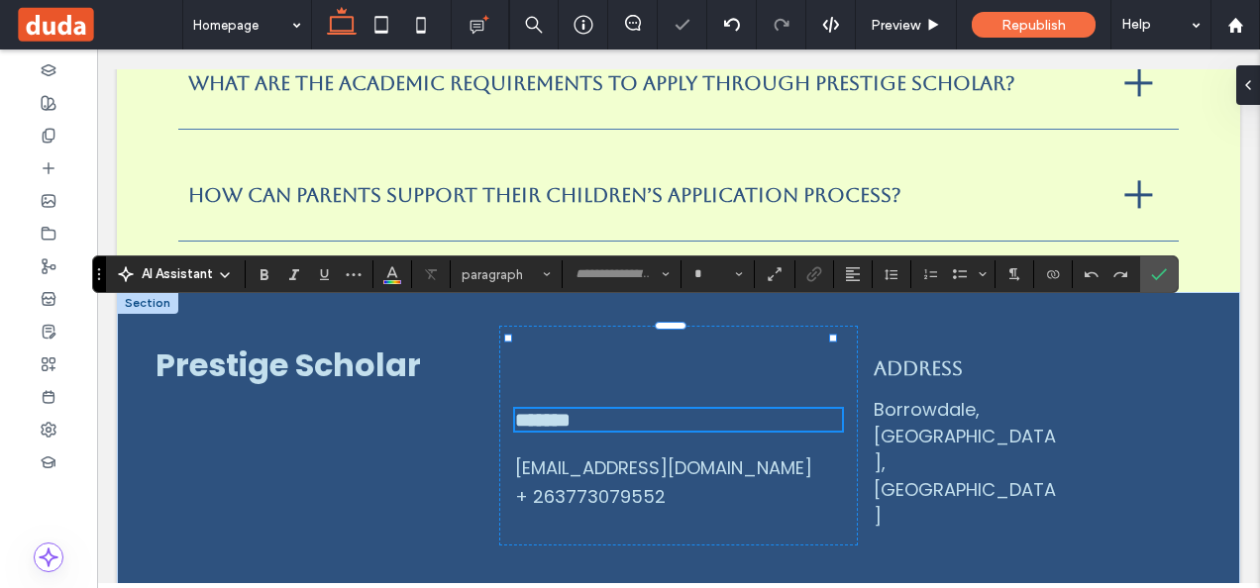
type input "*******"
type input "**"
click at [637, 455] on div "benjaminrlowe@gmail.com" at bounding box center [679, 468] width 328 height 27
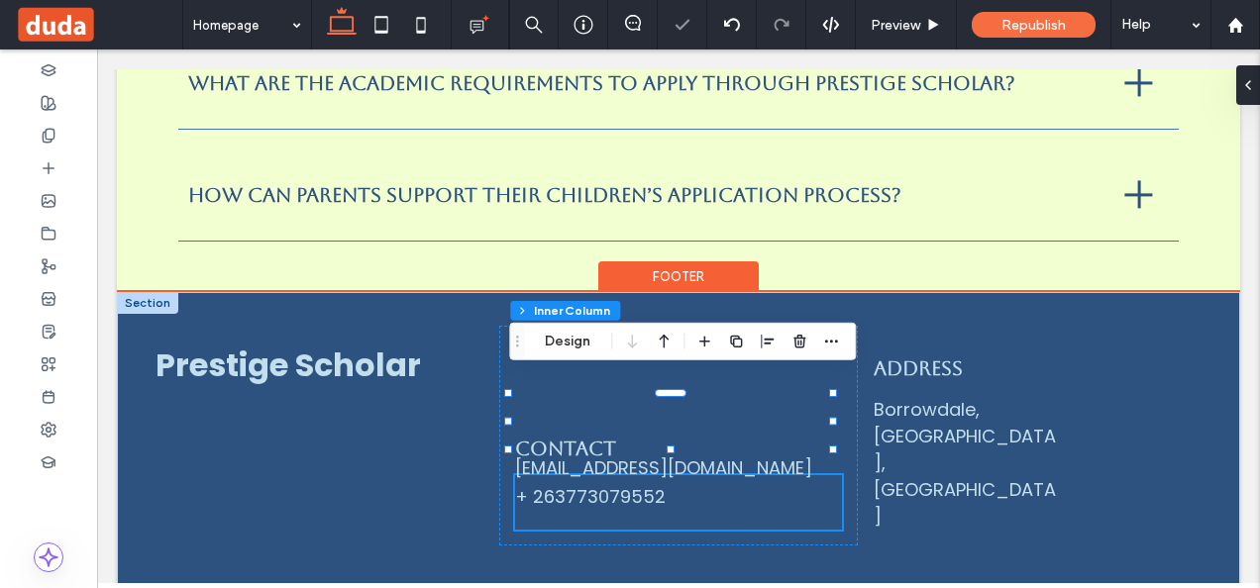
type input "**"
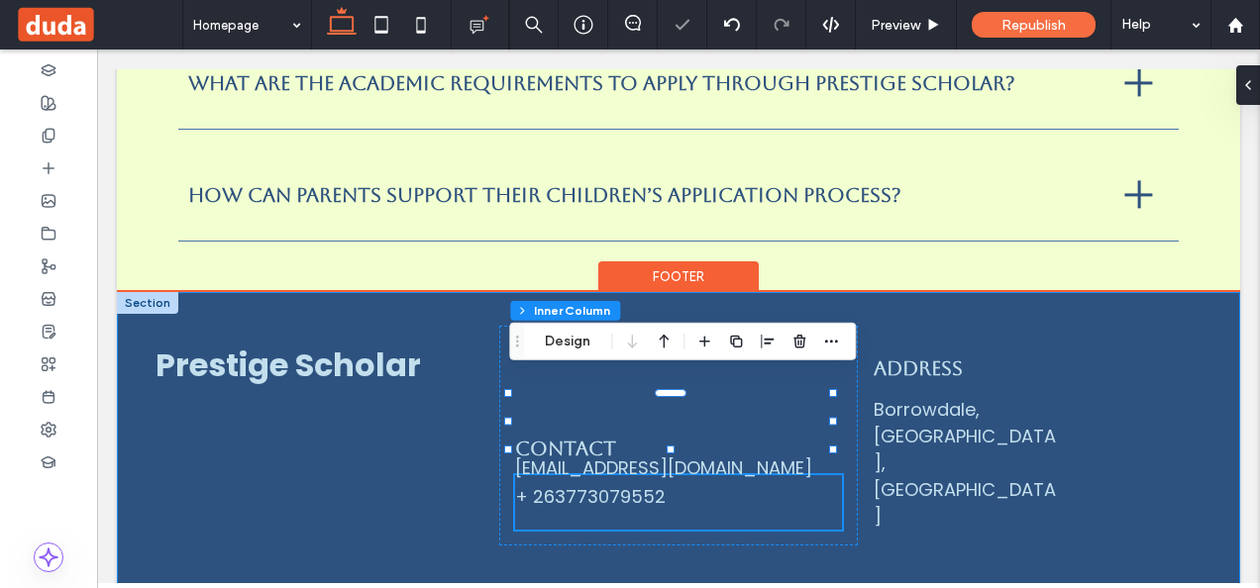
click at [779, 471] on div "Prestige Scholar Contact benjaminrlowe@gmail.com + 263773079552 Address Borrowd…" at bounding box center [678, 452] width 1123 height 321
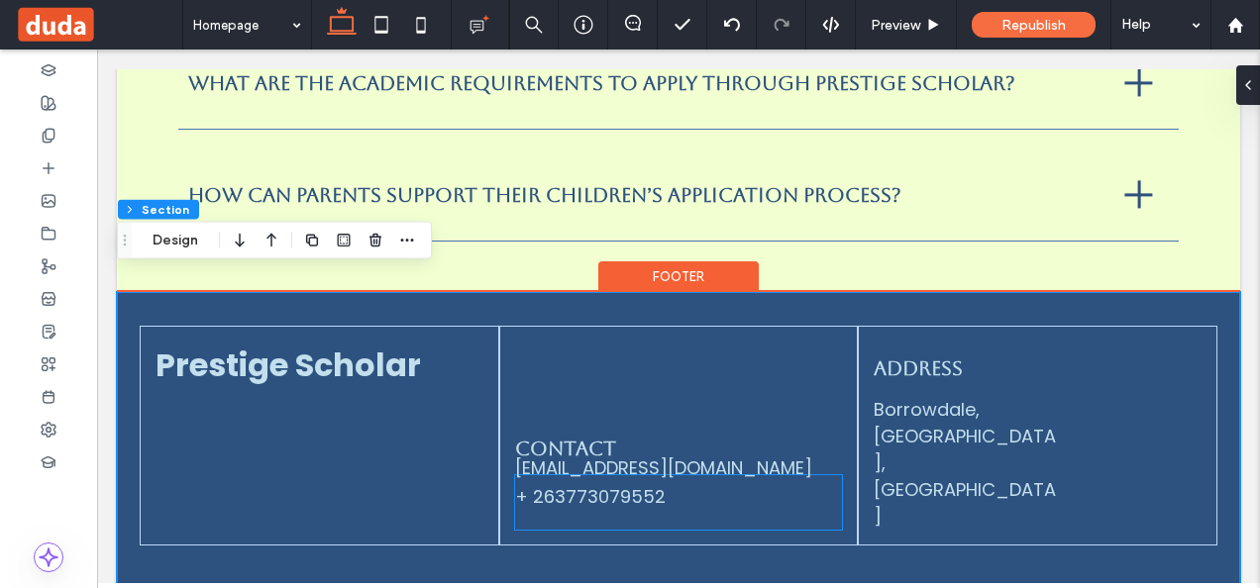
click at [639, 455] on div "benjaminrlowe@gmail.com" at bounding box center [679, 468] width 328 height 27
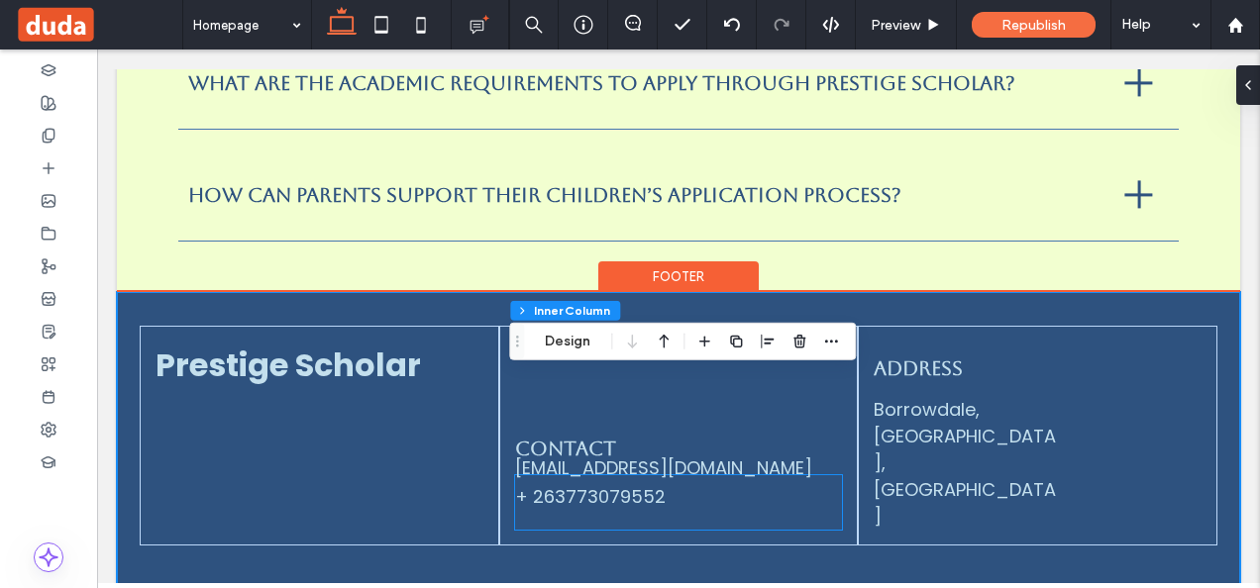
type input "**"
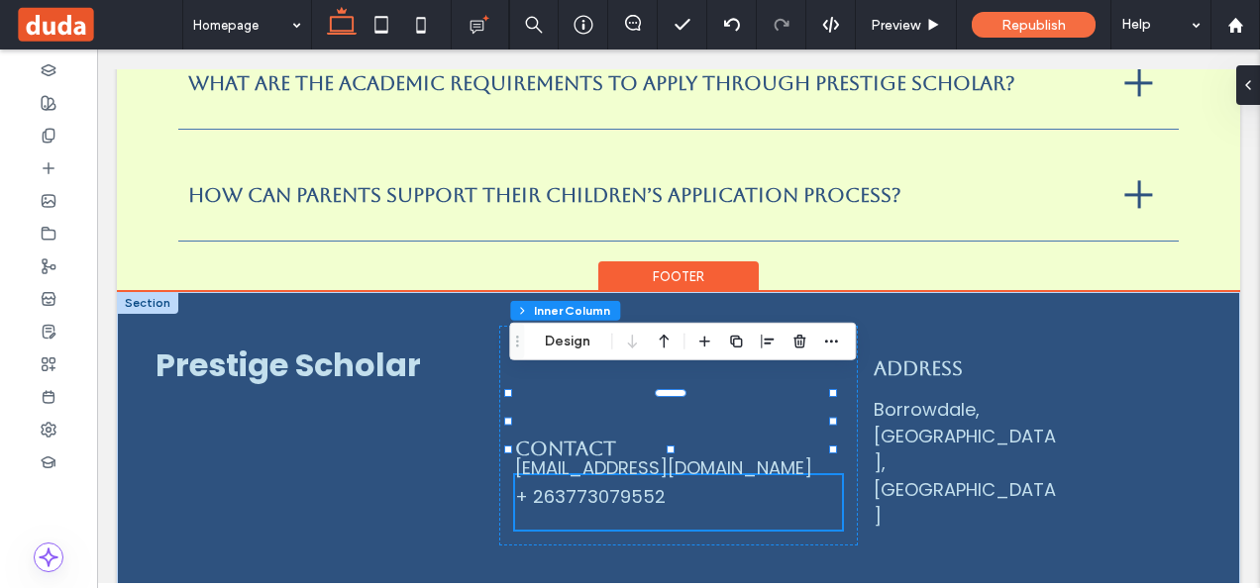
click at [703, 455] on div "benjaminrlowe@gmail.com" at bounding box center [679, 468] width 328 height 27
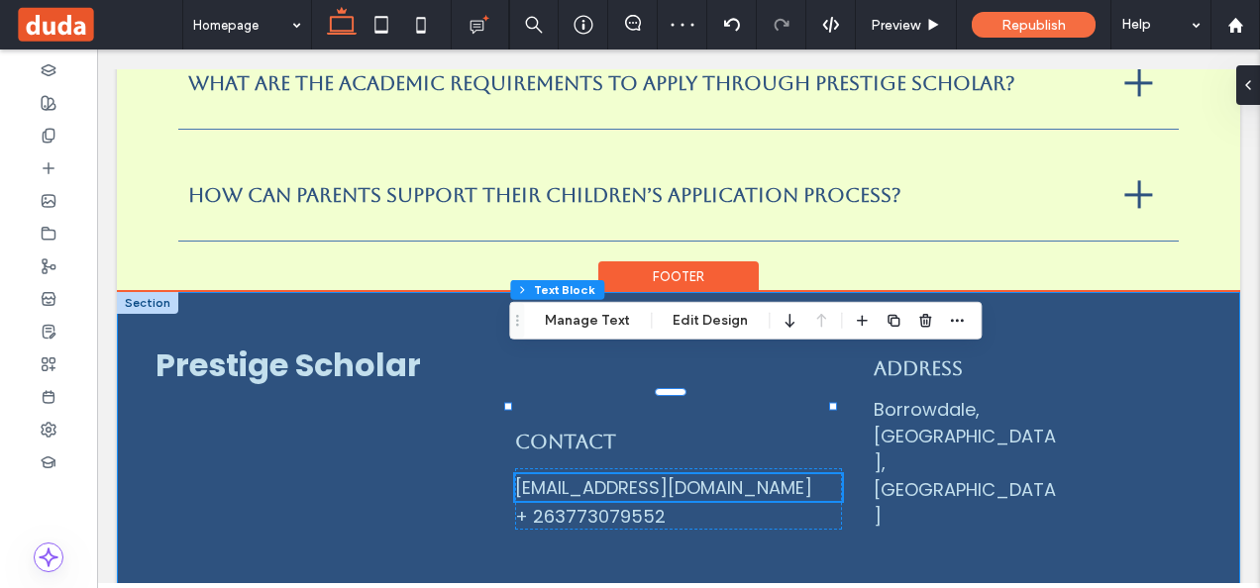
click at [962, 462] on div "Prestige Scholar Contact benjaminrlowe@gmail.com + 263773079552 Address Borrowd…" at bounding box center [678, 452] width 1123 height 321
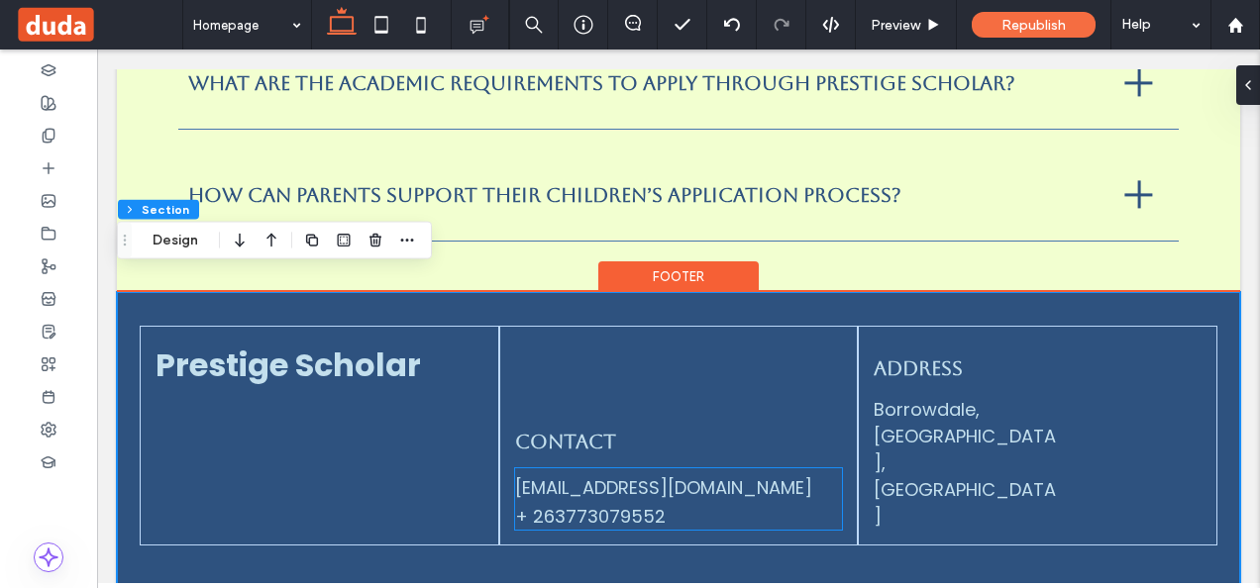
click at [676, 474] on div "benjaminrlowe@gmail.com" at bounding box center [679, 487] width 328 height 27
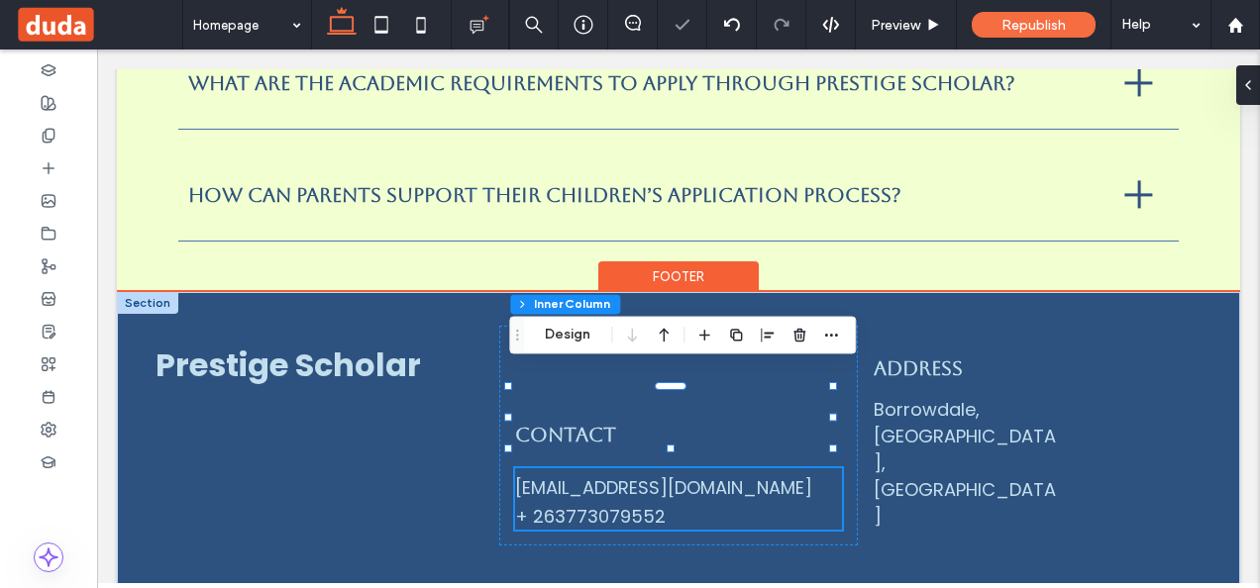
type input "**"
click at [676, 474] on div "benjaminrlowe@gmail.com" at bounding box center [679, 487] width 328 height 27
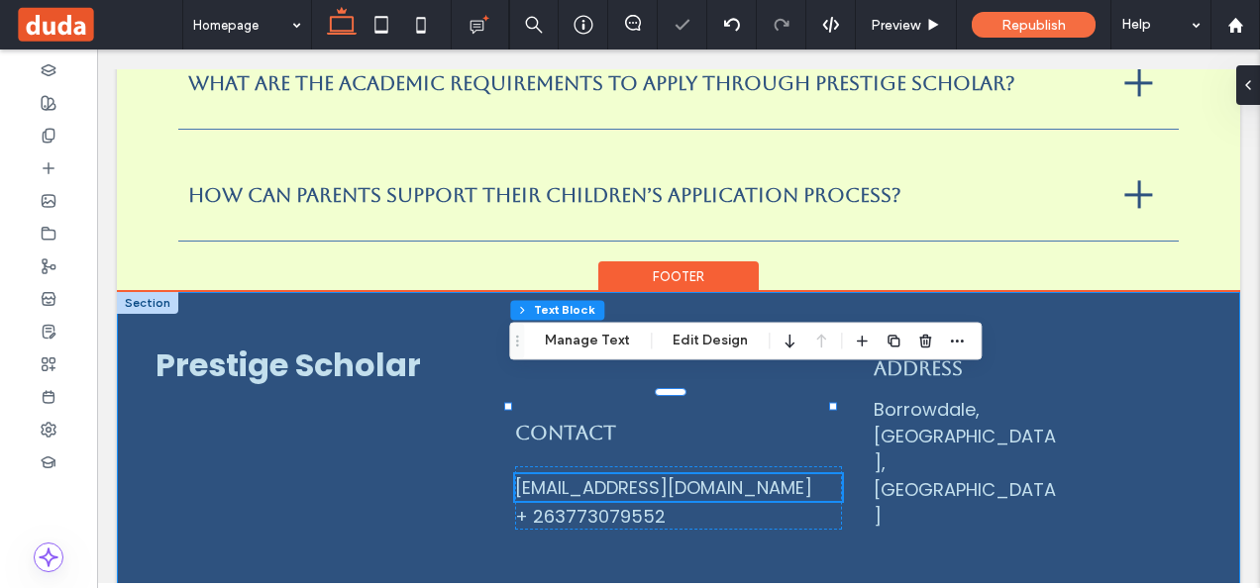
click at [886, 471] on div "Prestige Scholar Contact benjaminrlowe@gmail.com + 263773079552 Address Borrowd…" at bounding box center [678, 452] width 1123 height 321
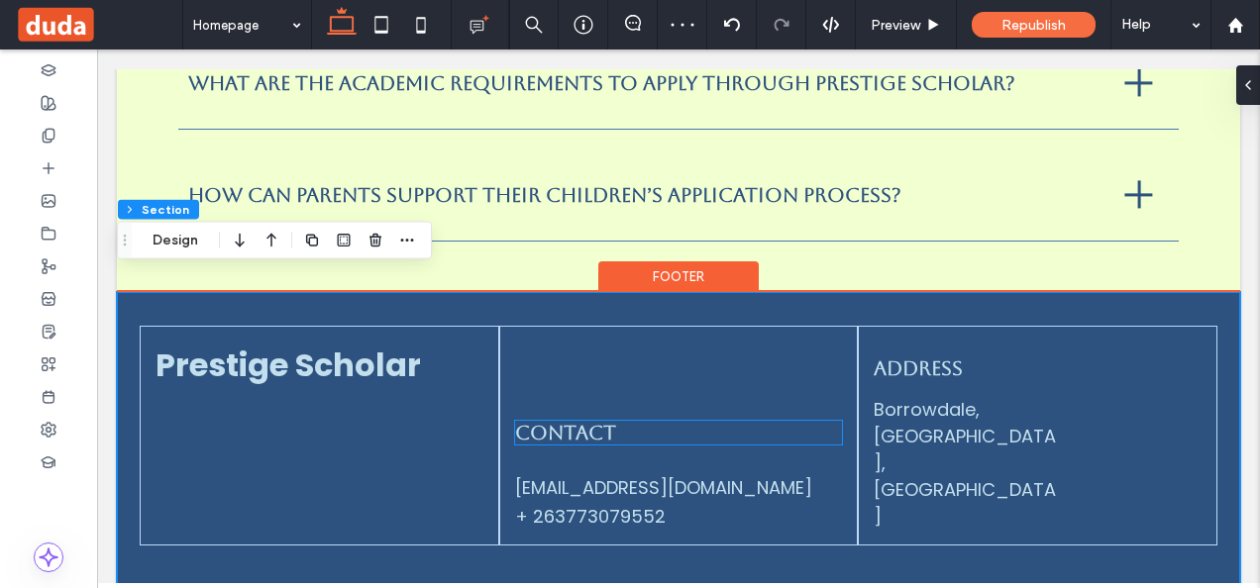
click at [582, 421] on span "Contact" at bounding box center [565, 433] width 101 height 24
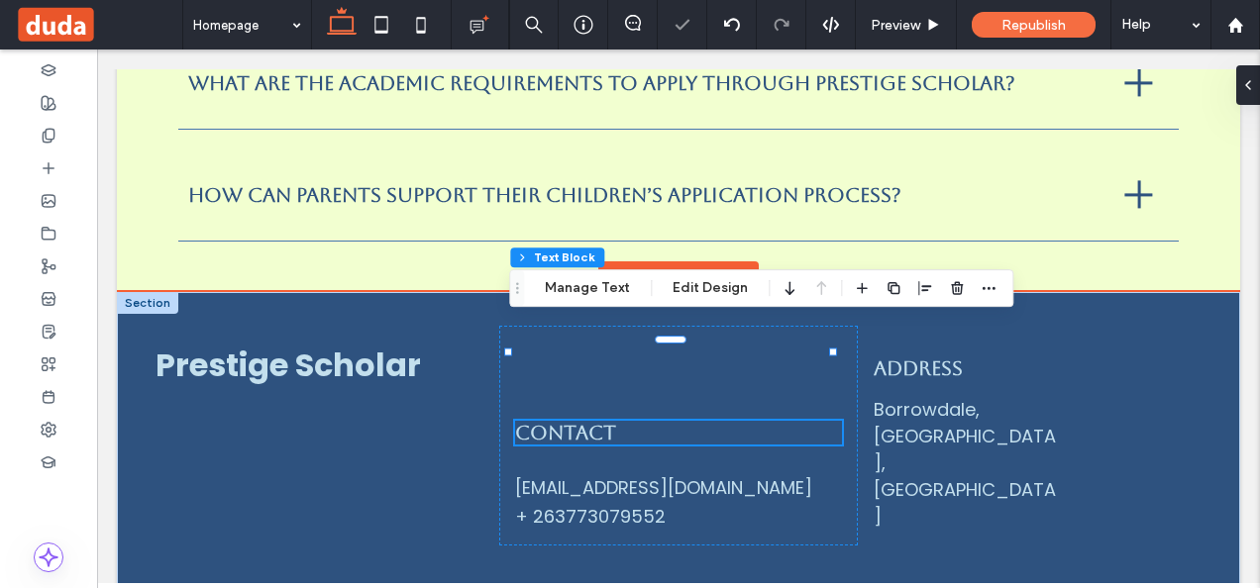
click at [677, 421] on h4 "Contact" at bounding box center [679, 433] width 328 height 24
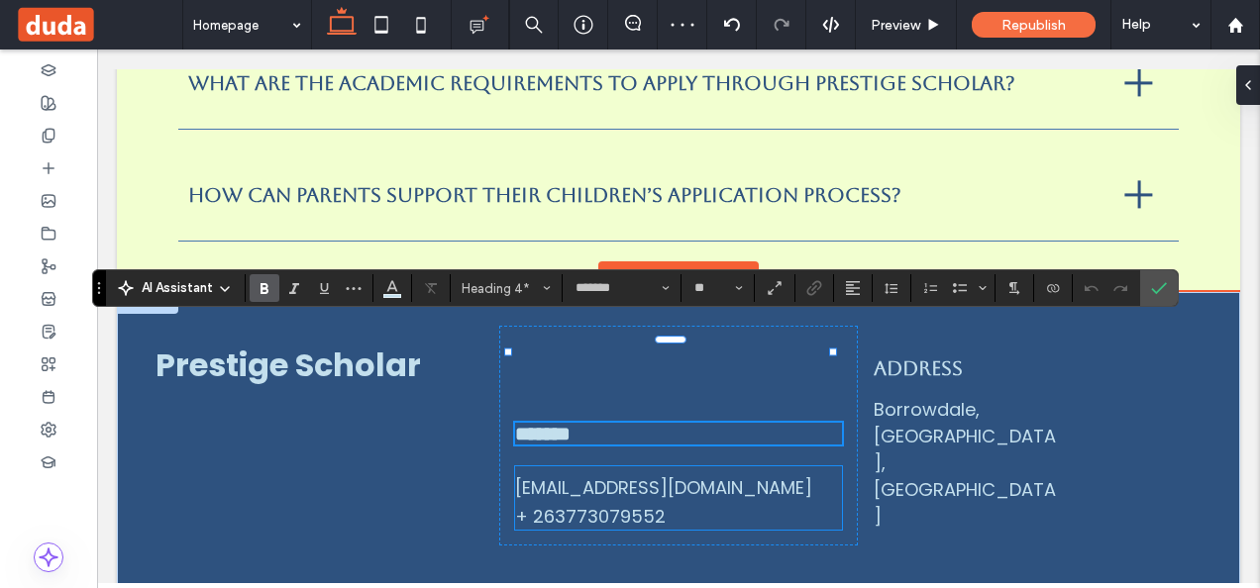
click at [749, 467] on div "benjaminrlowe@gmail.com + 263773079552" at bounding box center [679, 498] width 328 height 63
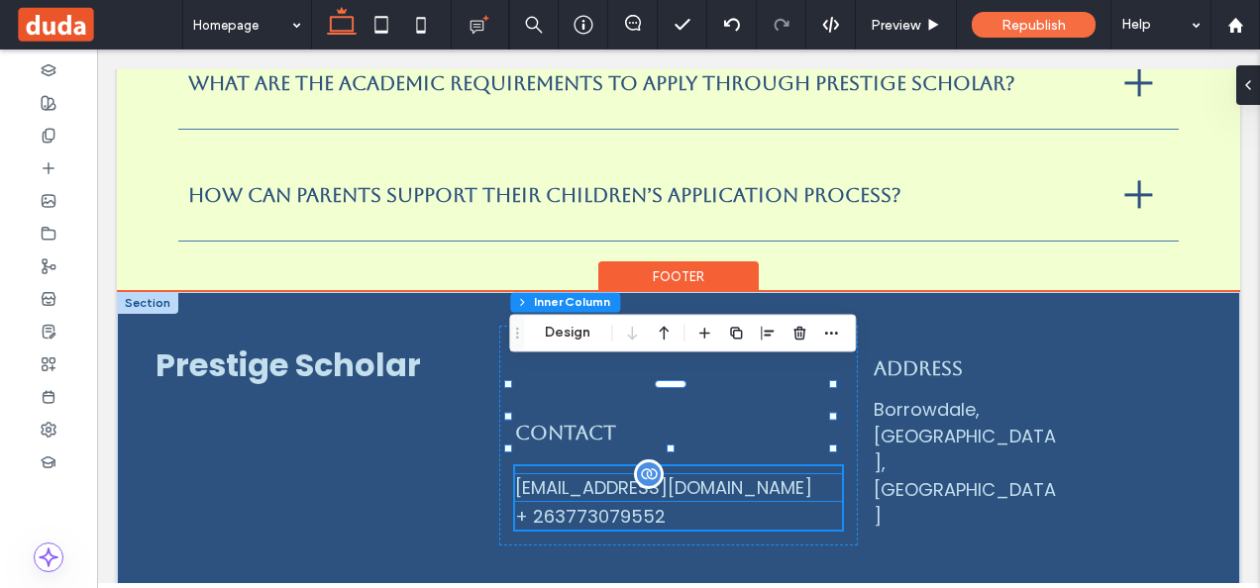
click at [704, 474] on div "benjaminrlowe@gmail.com" at bounding box center [679, 487] width 328 height 27
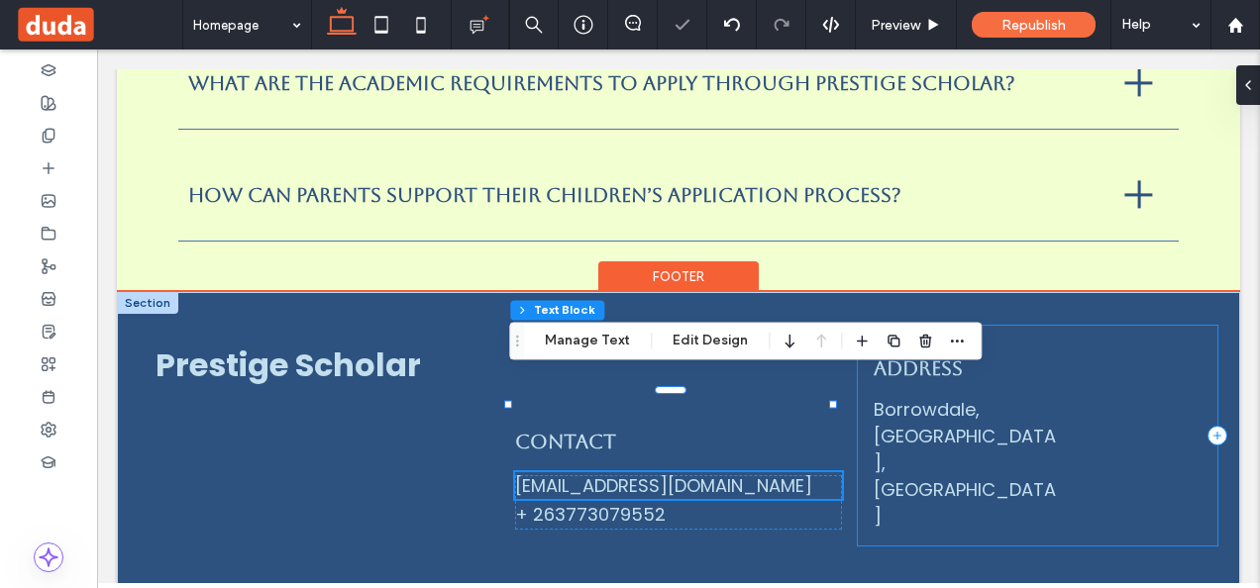
click at [1105, 422] on div "Address Borrowdale, Harare, Zimbabwe" at bounding box center [1038, 436] width 360 height 220
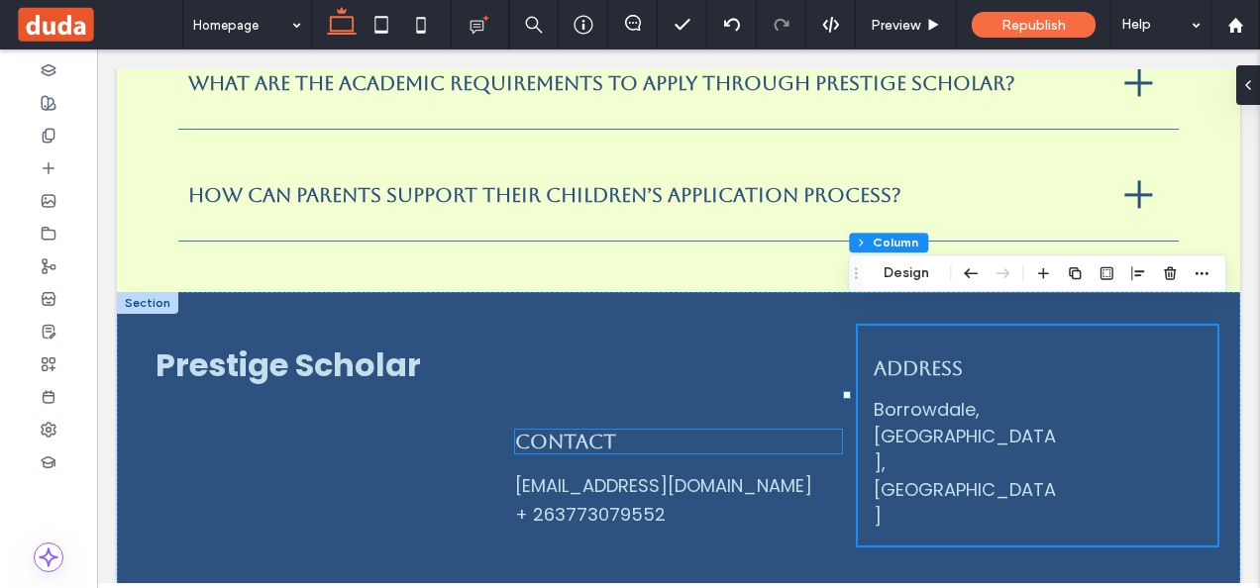
click at [662, 430] on h4 "Contact" at bounding box center [679, 442] width 328 height 24
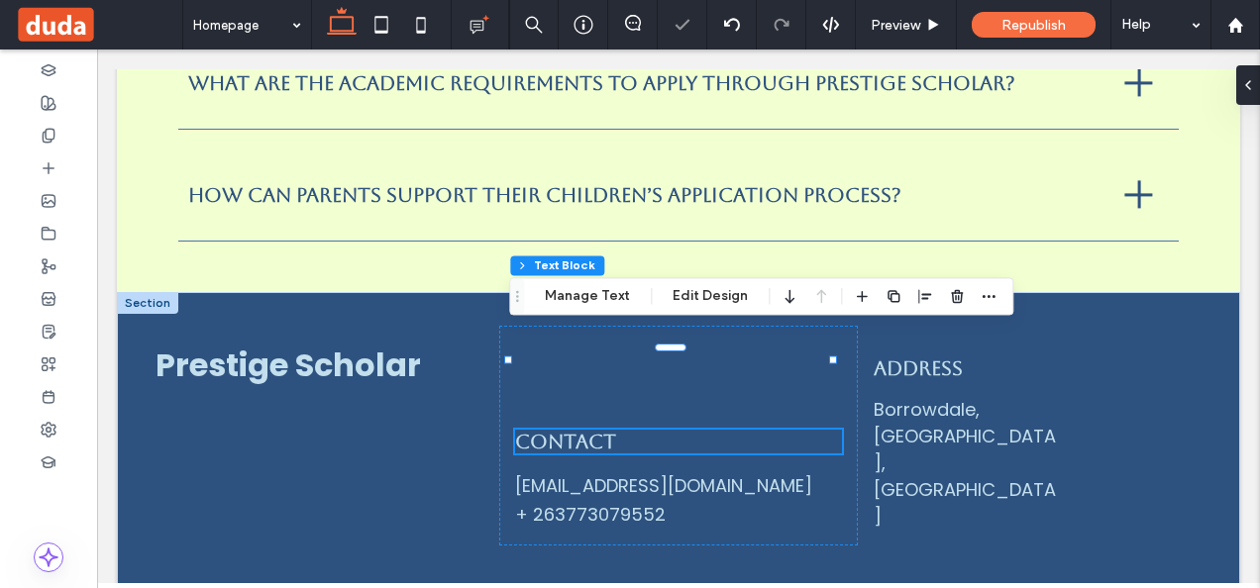
click at [707, 430] on h4 "Contact" at bounding box center [679, 442] width 328 height 24
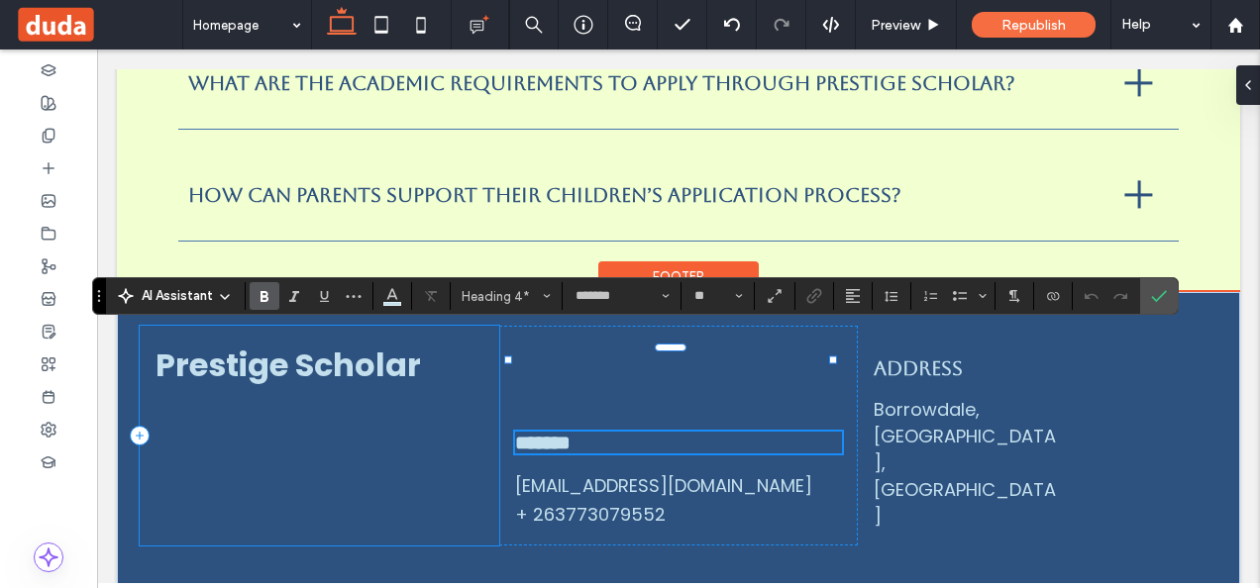
click at [456, 386] on div "Prestige Scholar" at bounding box center [320, 436] width 360 height 220
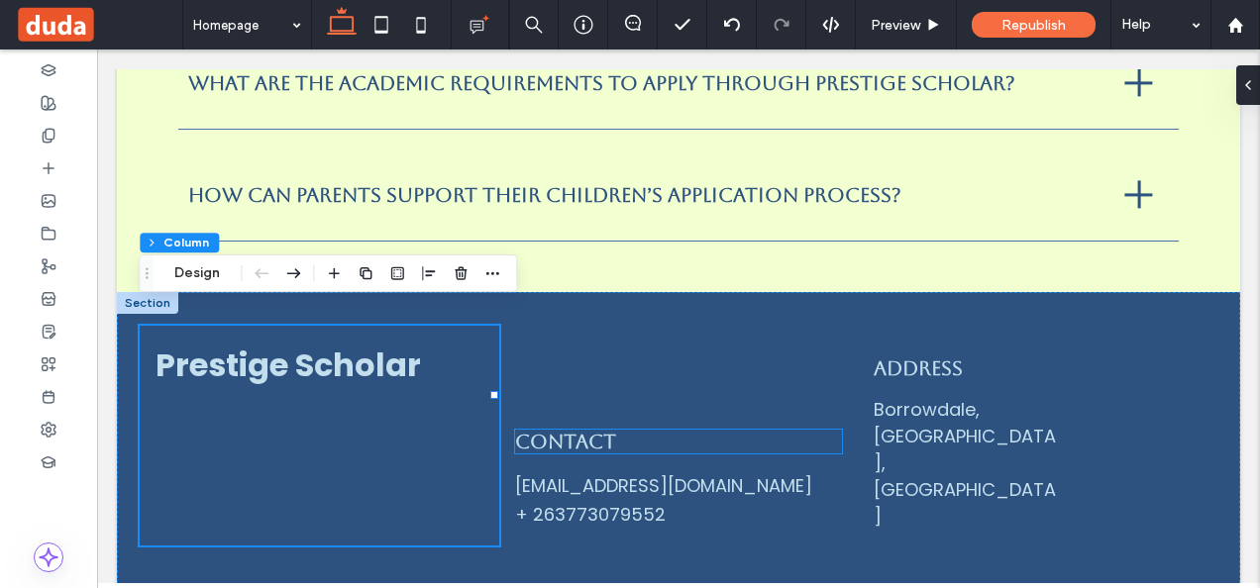
click at [628, 430] on h4 "Contact" at bounding box center [679, 442] width 328 height 24
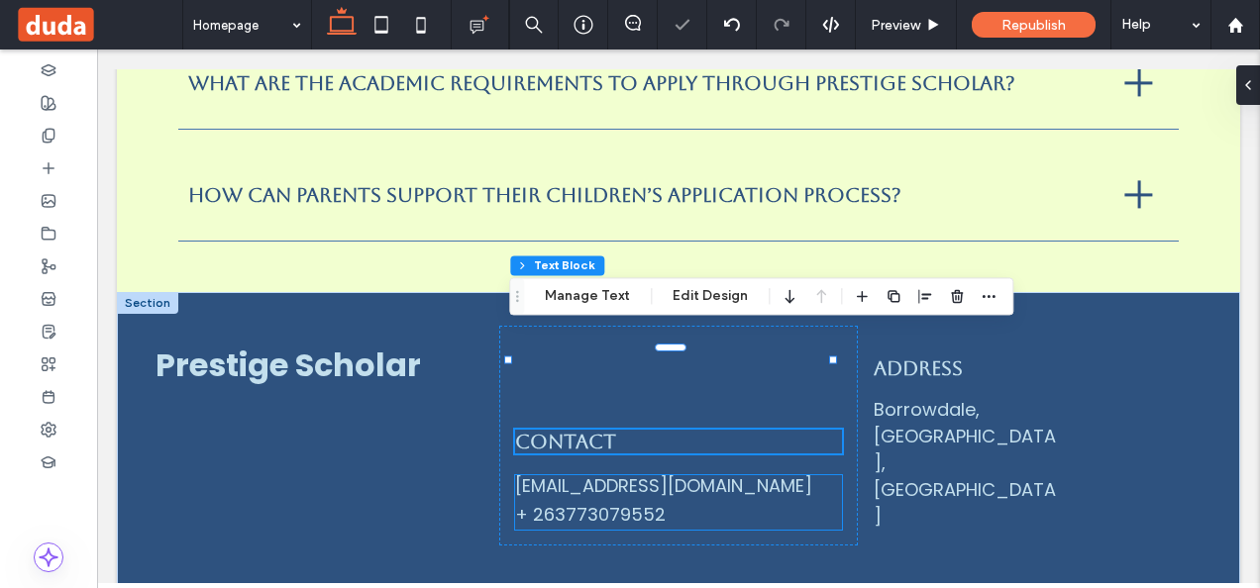
click at [684, 472] on div "benjaminrlowe@gmail.com" at bounding box center [679, 485] width 328 height 27
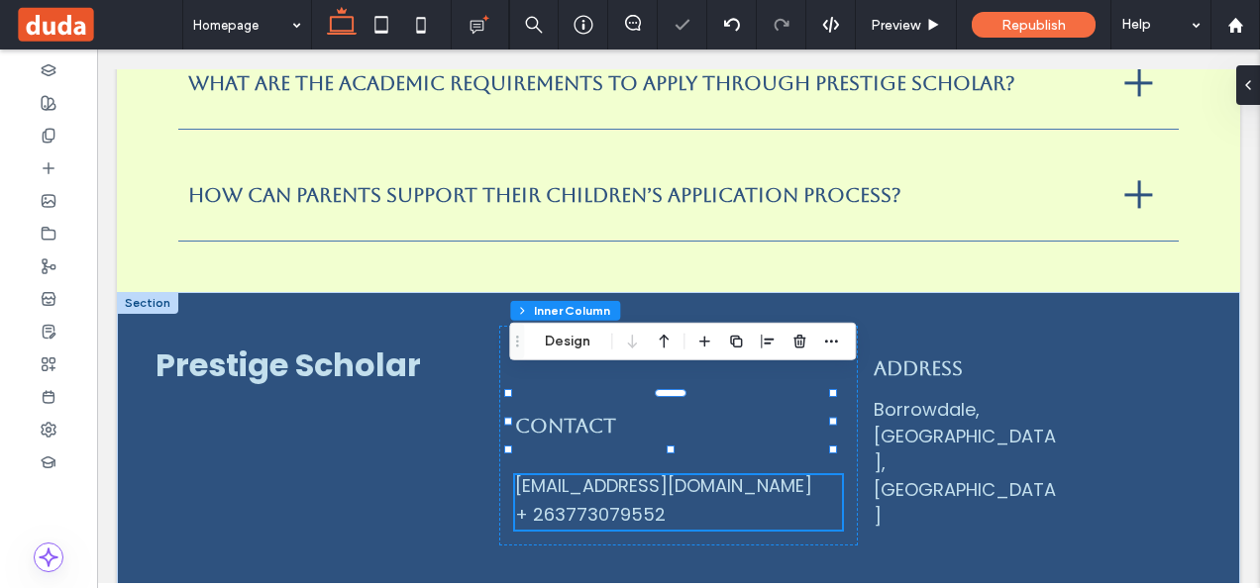
type input "**"
click at [442, 403] on div "Prestige Scholar" at bounding box center [320, 436] width 360 height 220
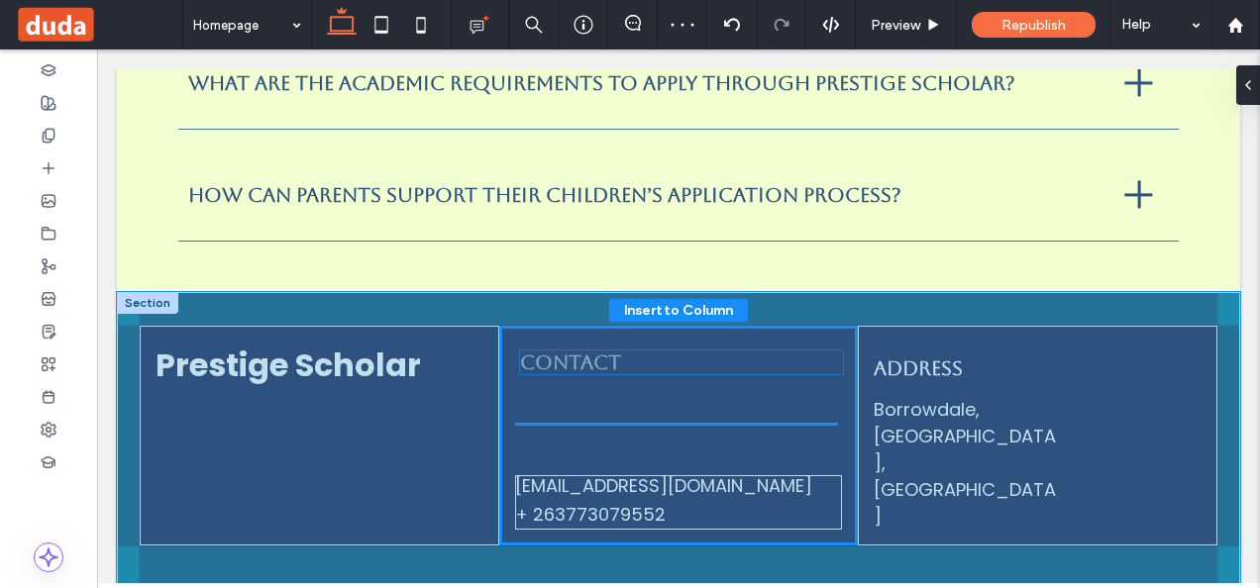
scroll to position [9, 0]
drag, startPoint x: 588, startPoint y: 327, endPoint x: 619, endPoint y: 361, distance: 45.6
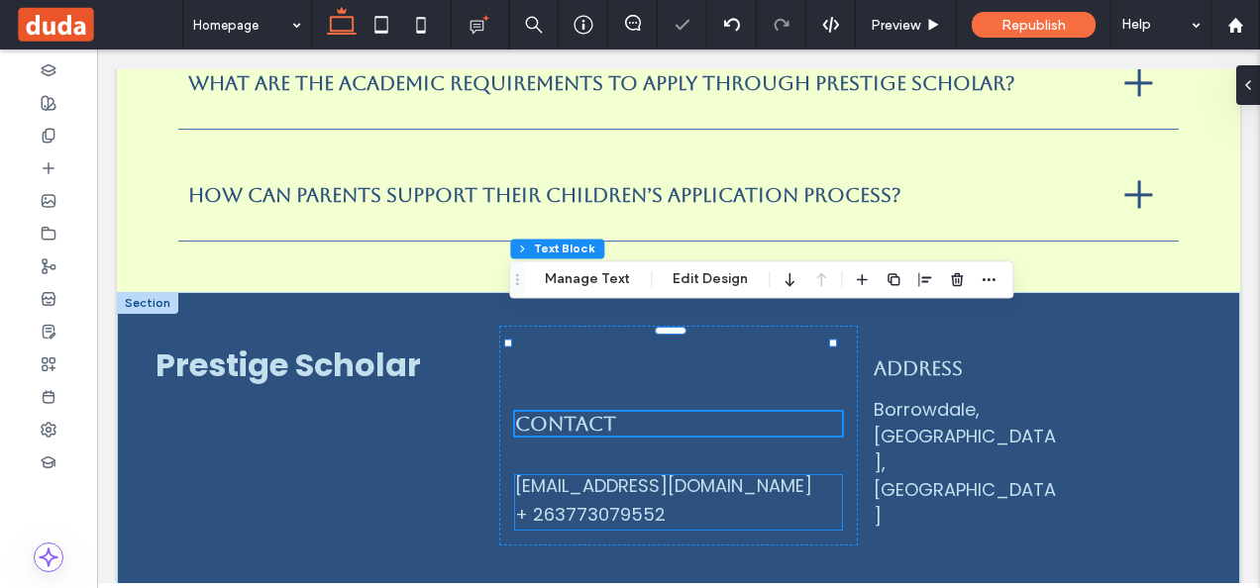
click at [616, 472] on div "benjaminrlowe@gmail.com" at bounding box center [679, 485] width 328 height 27
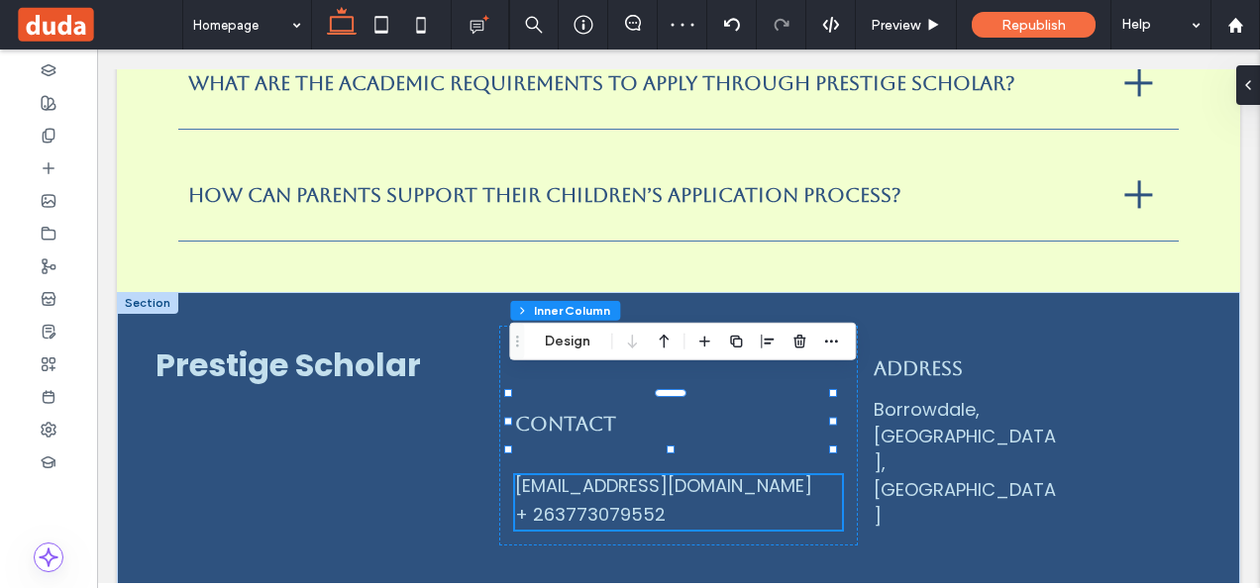
click at [622, 472] on div "benjaminrlowe@gmail.com" at bounding box center [679, 485] width 328 height 27
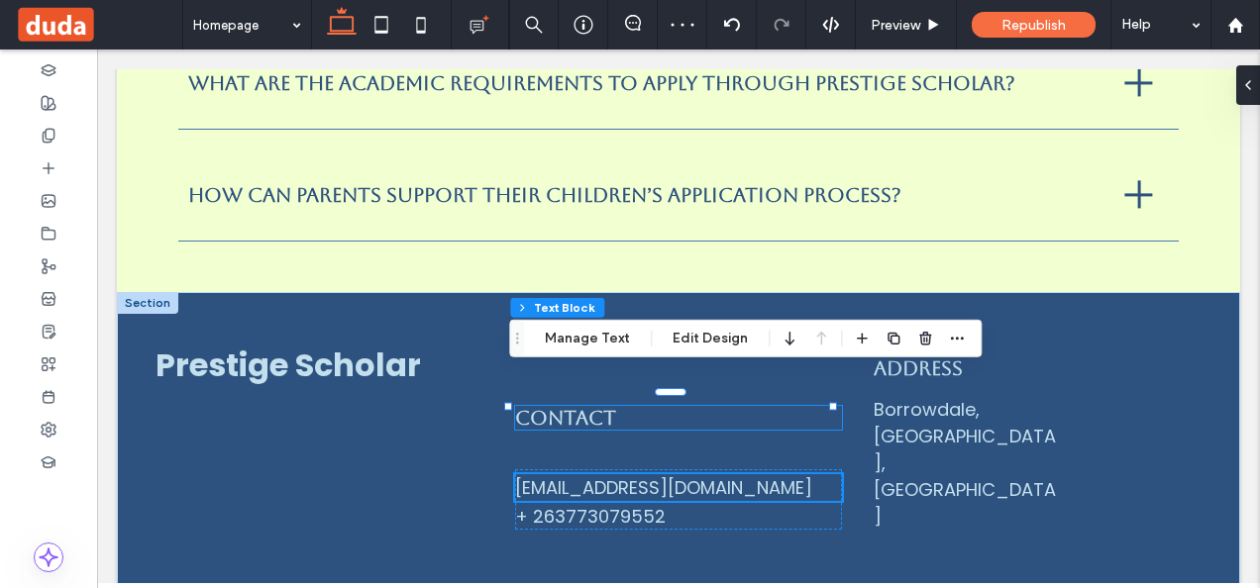
click at [615, 406] on h4 "Contact" at bounding box center [679, 418] width 328 height 24
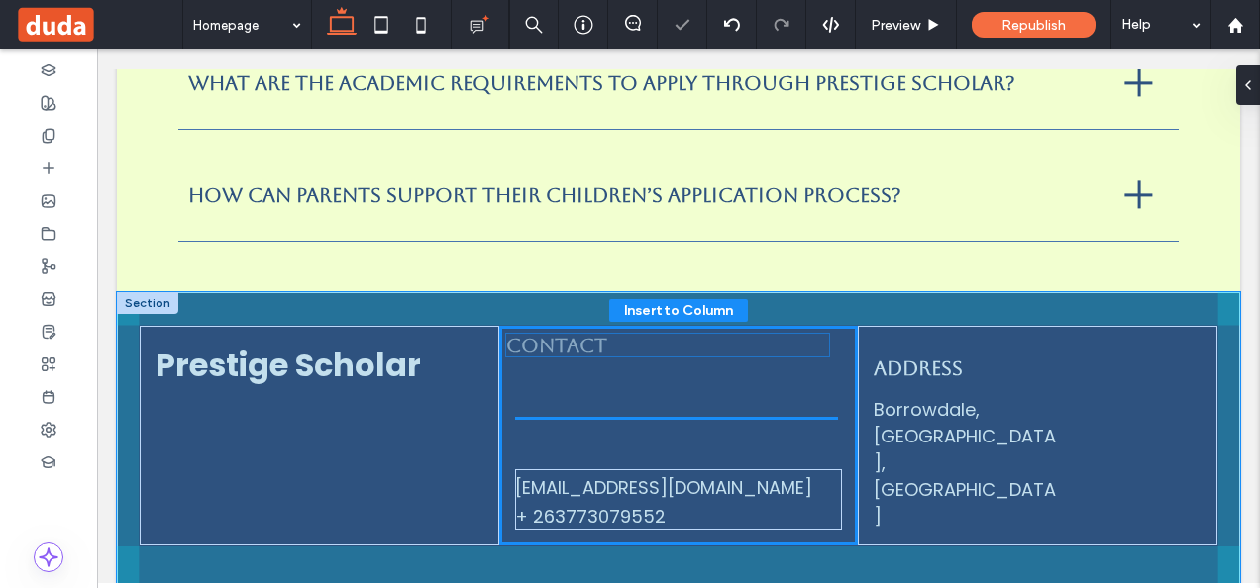
drag, startPoint x: 616, startPoint y: 329, endPoint x: 616, endPoint y: 358, distance: 28.7
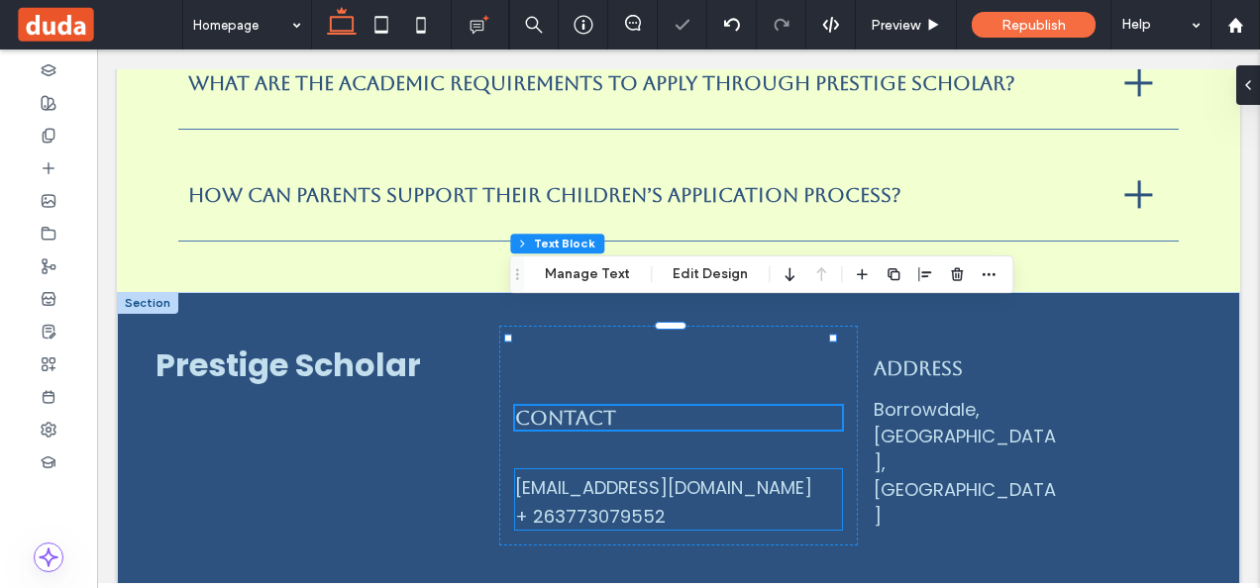
click at [604, 474] on div "benjaminrlowe@gmail.com" at bounding box center [679, 487] width 328 height 27
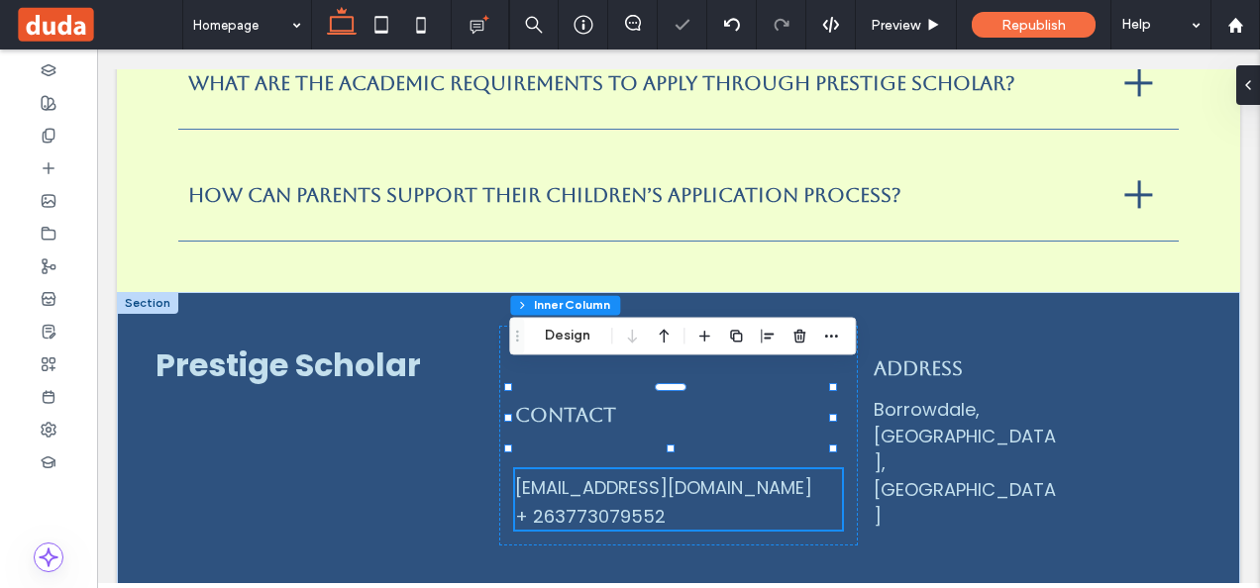
type input "**"
click at [613, 474] on div "benjaminrlowe@gmail.com" at bounding box center [679, 487] width 328 height 27
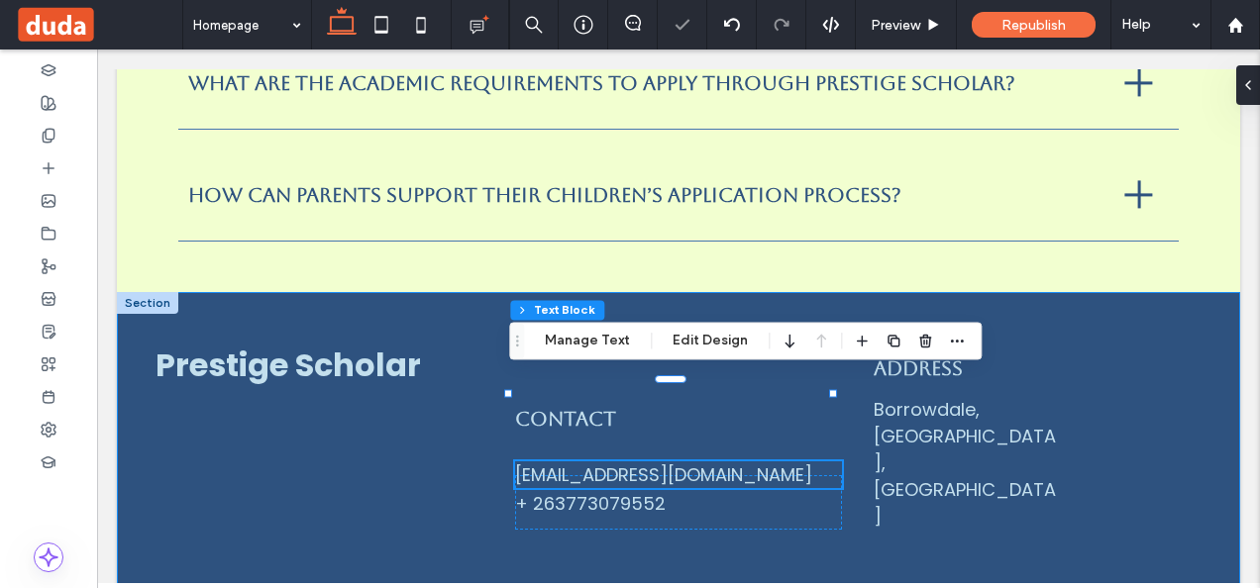
click at [748, 470] on div "Prestige Scholar Contact benjaminrlowe@gmail.com + 263773079552 Address Borrowd…" at bounding box center [678, 452] width 1123 height 321
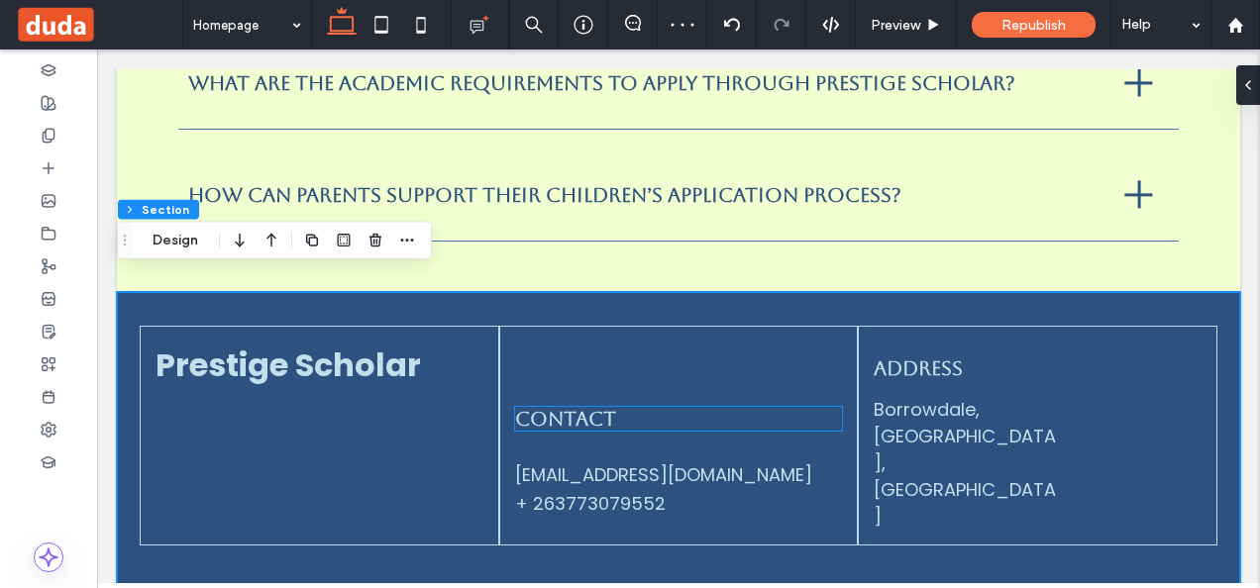
click at [596, 407] on span "Contact" at bounding box center [565, 419] width 101 height 24
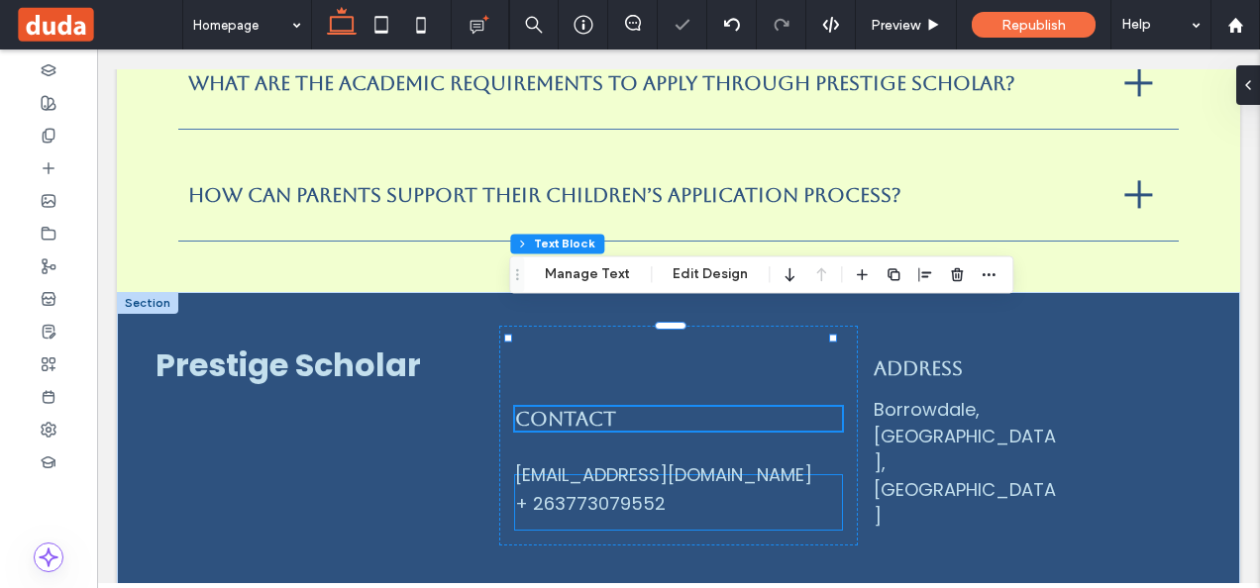
click at [619, 462] on div "benjaminrlowe@gmail.com" at bounding box center [679, 475] width 328 height 27
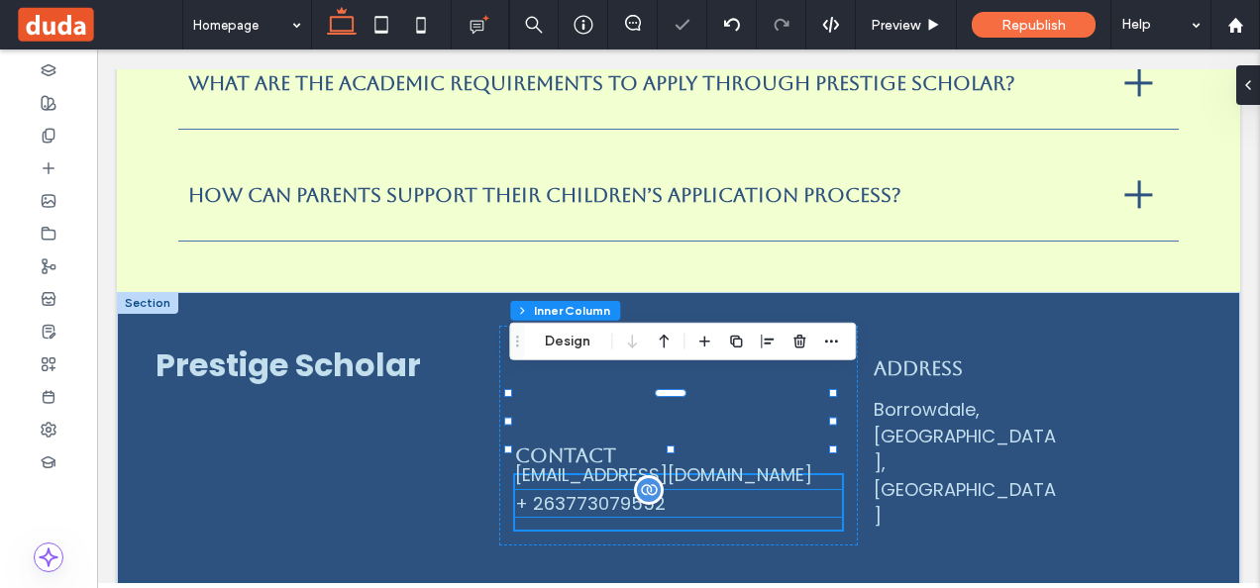
type input "**"
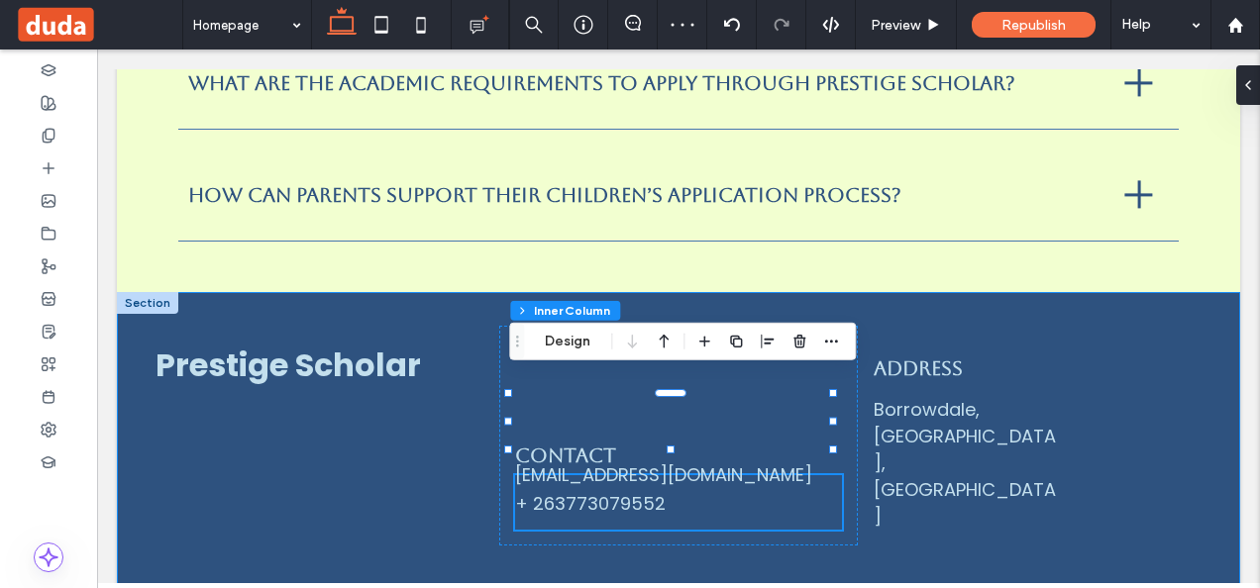
click at [960, 473] on div "Prestige Scholar Contact benjaminrlowe@gmail.com + 263773079552 Address Borrowd…" at bounding box center [678, 452] width 1123 height 321
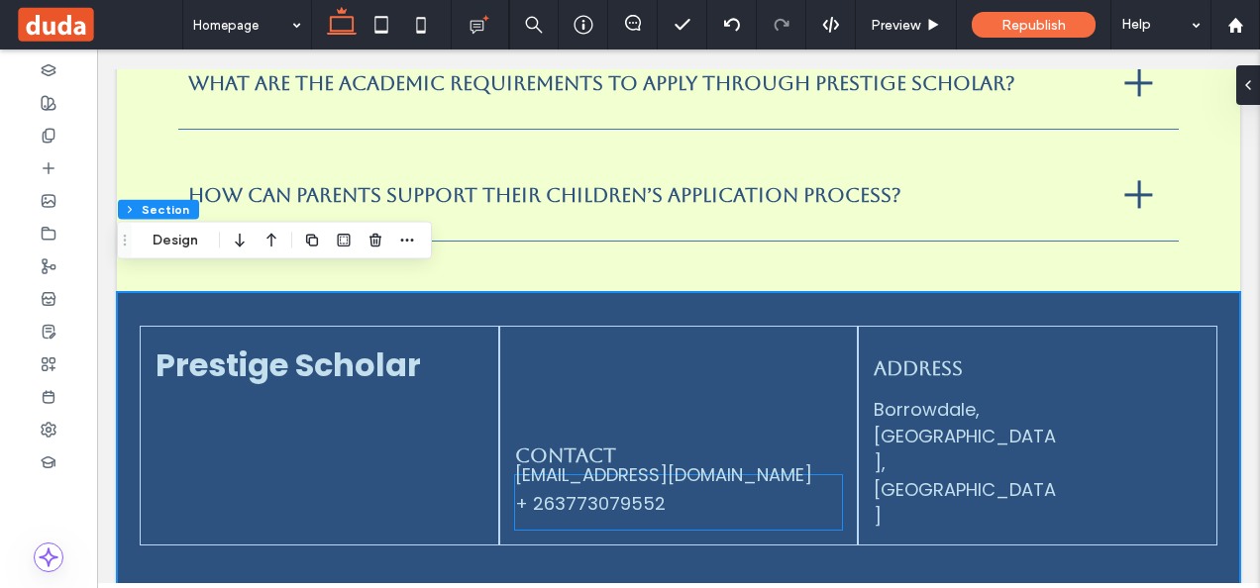
click at [648, 462] on div "benjaminrlowe@gmail.com" at bounding box center [679, 475] width 328 height 27
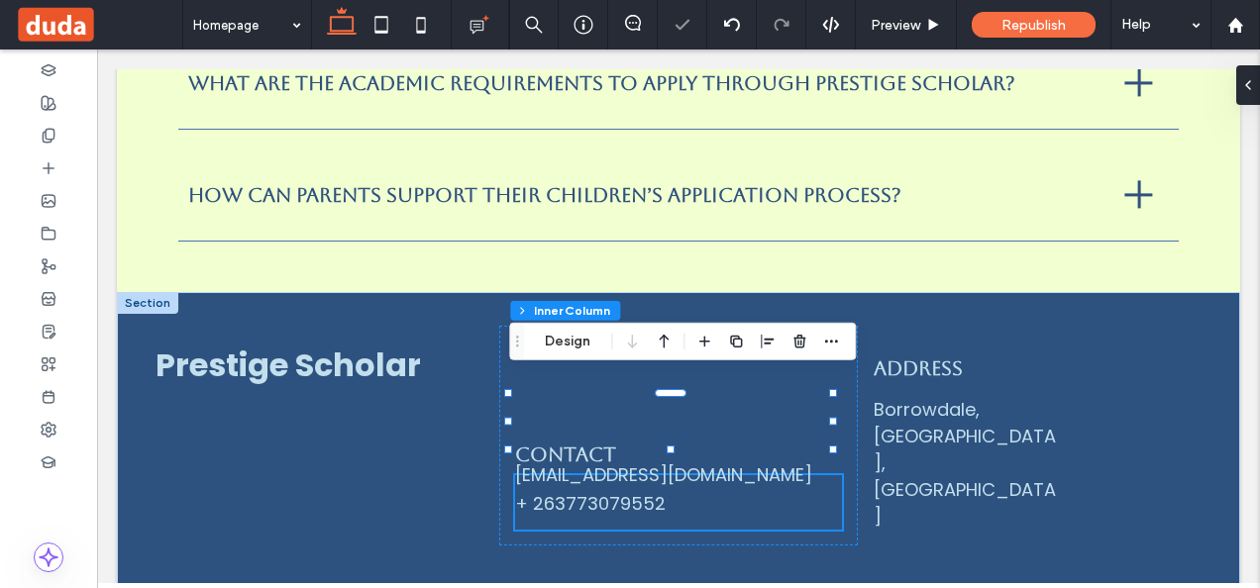
type input "**"
click at [728, 462] on div "benjaminrlowe@gmail.com" at bounding box center [679, 475] width 328 height 27
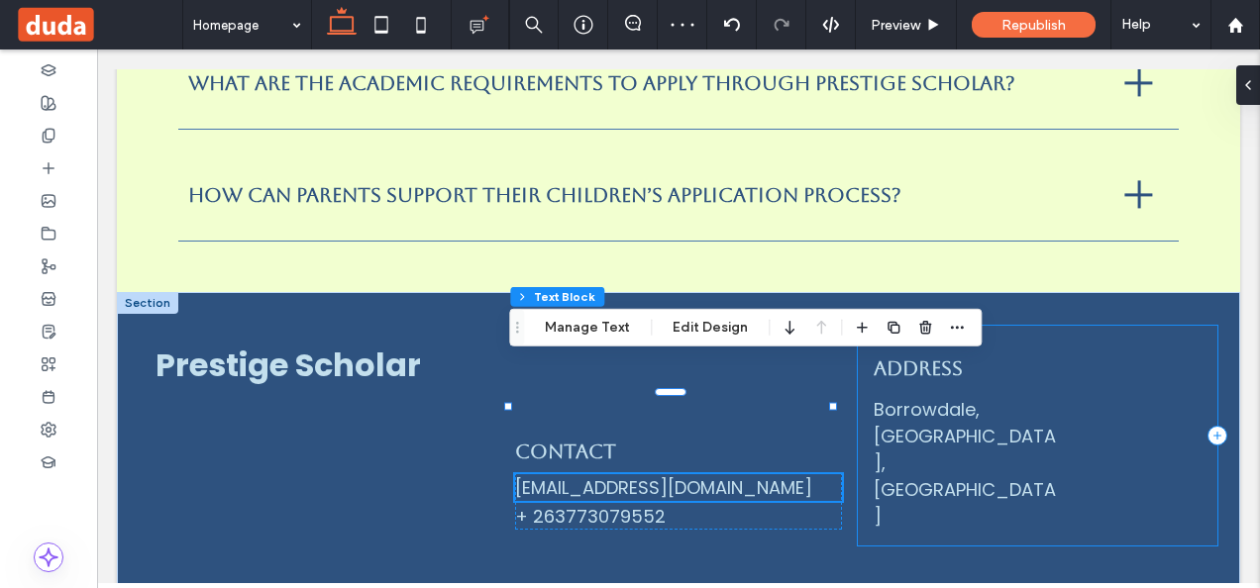
click at [1086, 415] on div "Address Borrowdale, Harare, Zimbabwe" at bounding box center [1038, 436] width 360 height 220
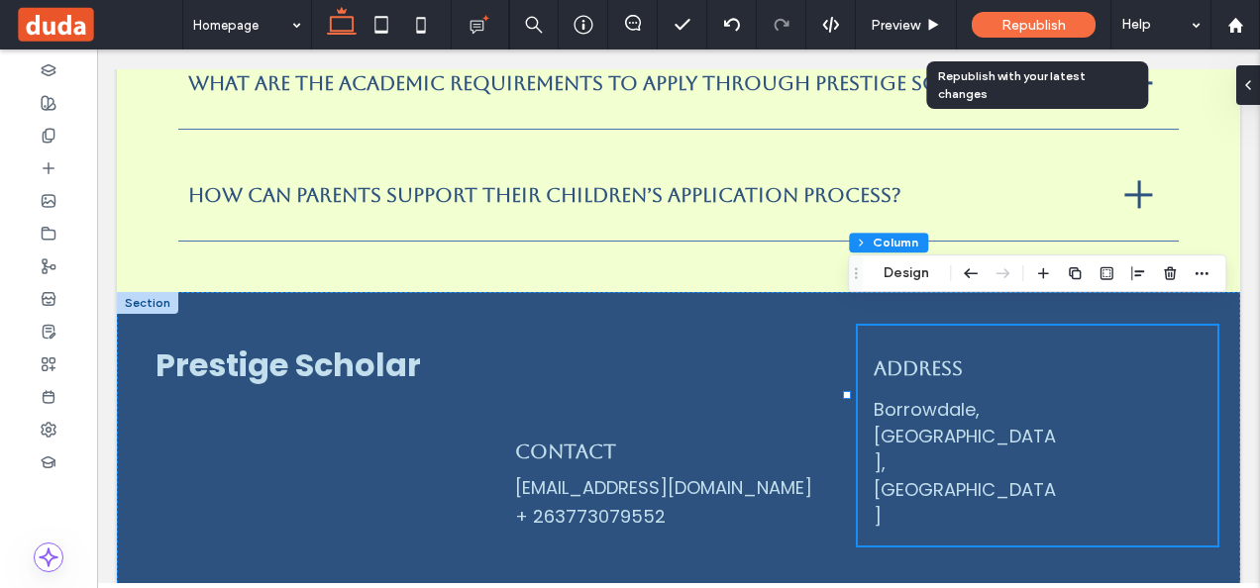
click at [1028, 17] on span "Republish" at bounding box center [1033, 25] width 64 height 17
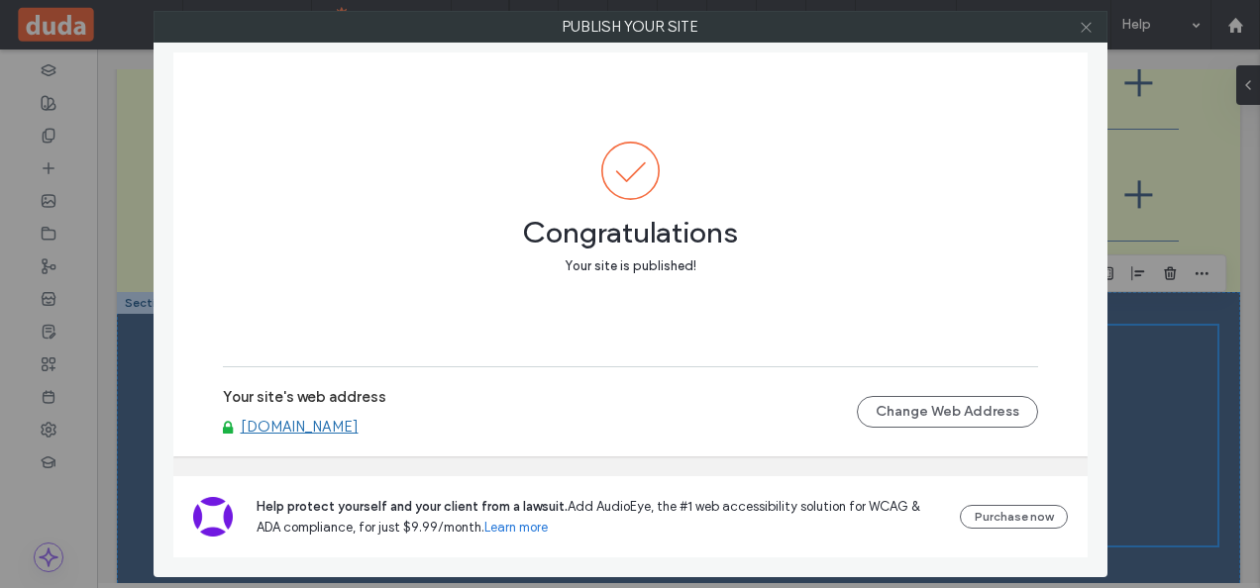
click at [1087, 20] on icon at bounding box center [1086, 27] width 15 height 15
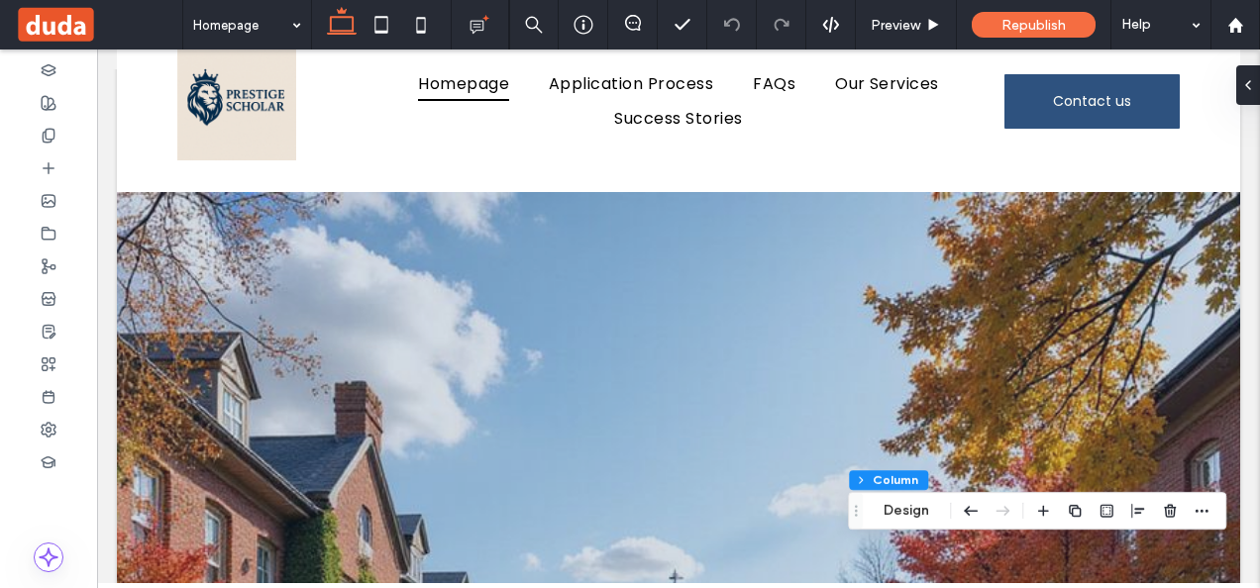
scroll to position [0, 0]
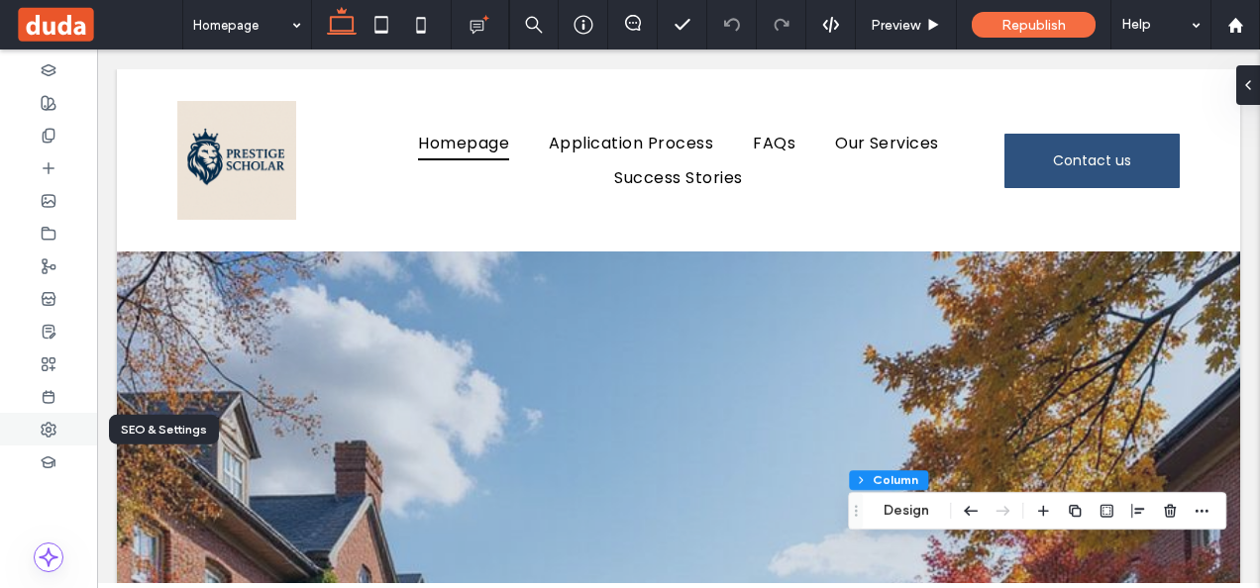
click at [49, 422] on icon at bounding box center [49, 430] width 16 height 16
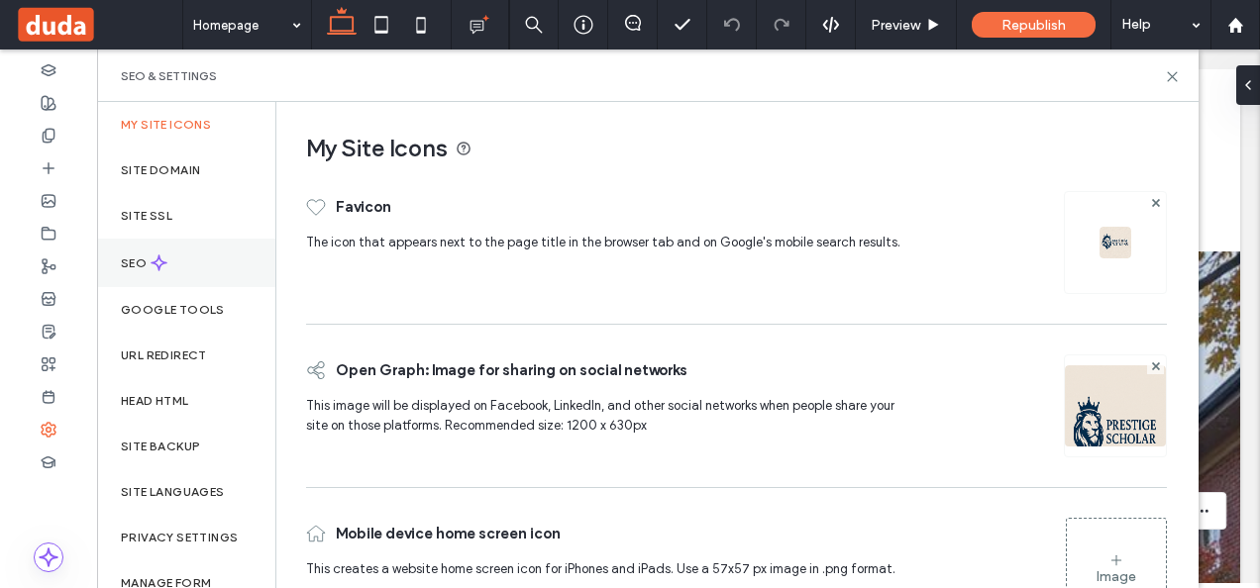
click at [191, 258] on div "SEO" at bounding box center [186, 263] width 178 height 49
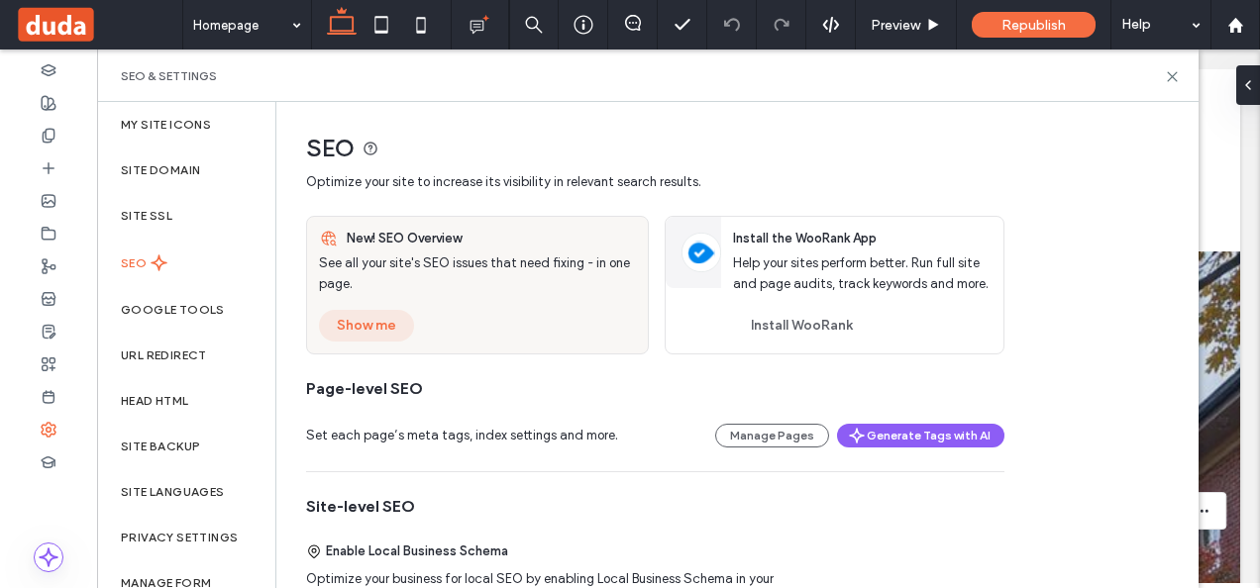
click at [385, 319] on button "Show me" at bounding box center [366, 326] width 95 height 32
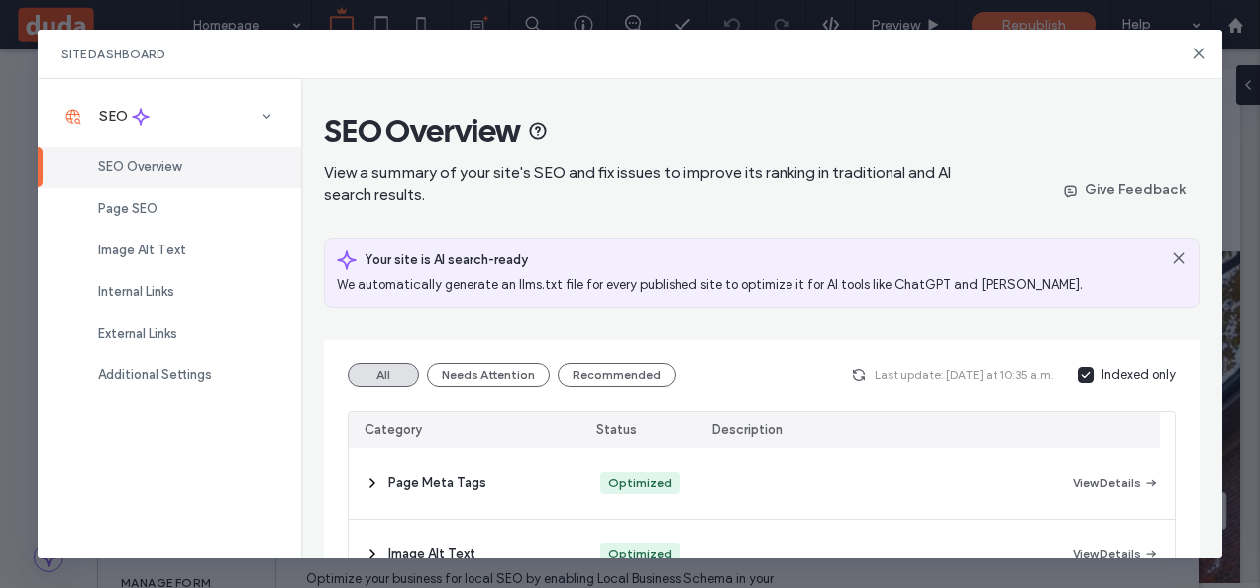
drag, startPoint x: 1252, startPoint y: 107, endPoint x: 1205, endPoint y: 153, distance: 65.1
click at [1205, 153] on div "Site Dashboard SEO SEO Overview Page SEO Image Alt Text Internal Links External…" at bounding box center [630, 294] width 1260 height 588
drag, startPoint x: 1205, startPoint y: 153, endPoint x: 1218, endPoint y: 169, distance: 21.2
click at [1218, 169] on div "SEO Overview View a summary of your site's SEO and fix issues to improve its ra…" at bounding box center [761, 319] width 921 height 480
click at [1202, 50] on use at bounding box center [1198, 54] width 9 height 9
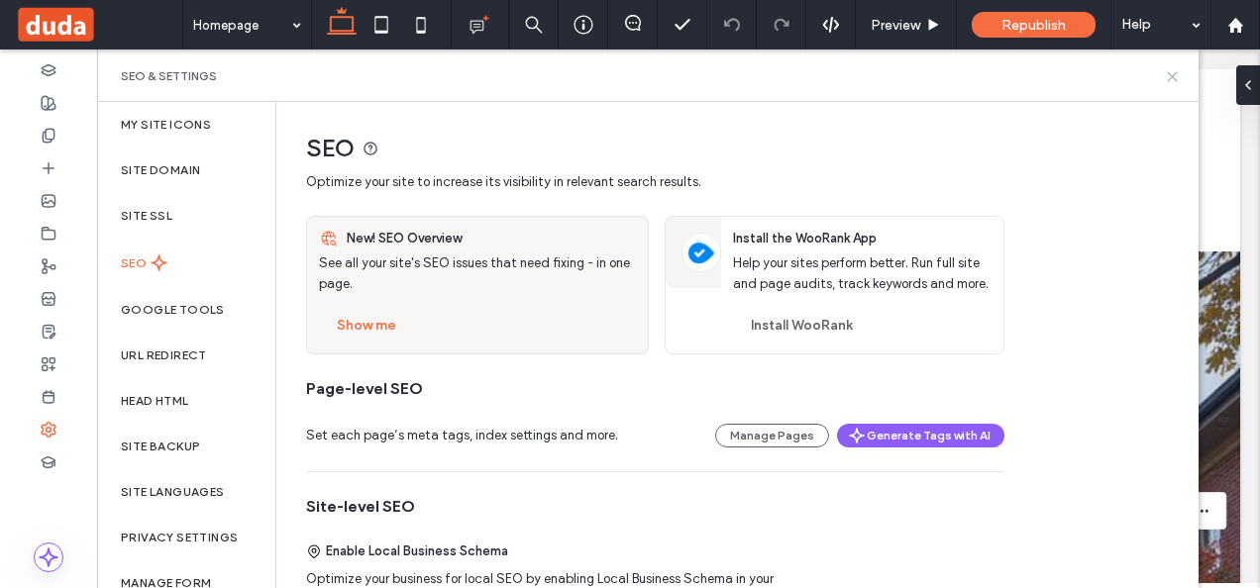
click at [1175, 79] on use at bounding box center [1172, 76] width 9 height 9
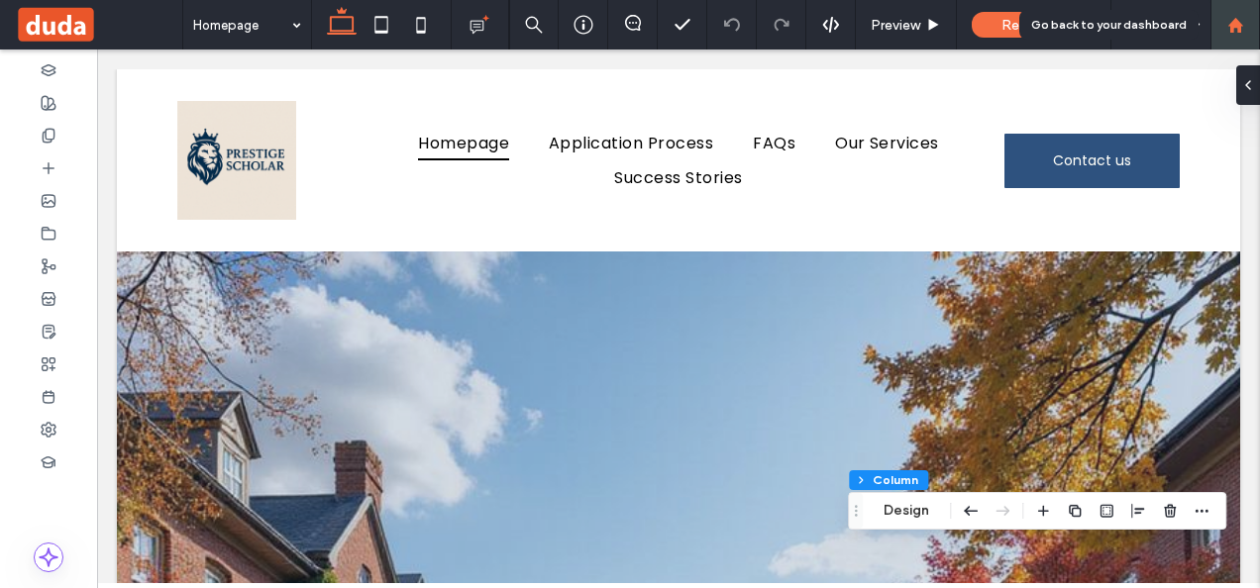
click at [1235, 24] on use at bounding box center [1234, 24] width 15 height 15
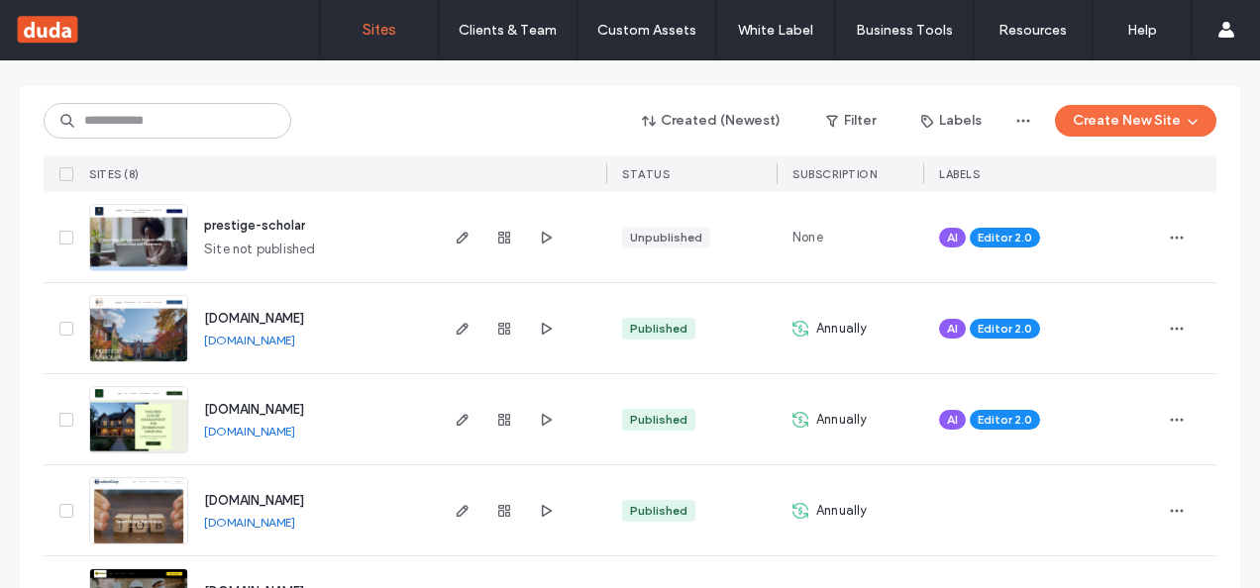
scroll to position [199, 0]
